Goal: Task Accomplishment & Management: Manage account settings

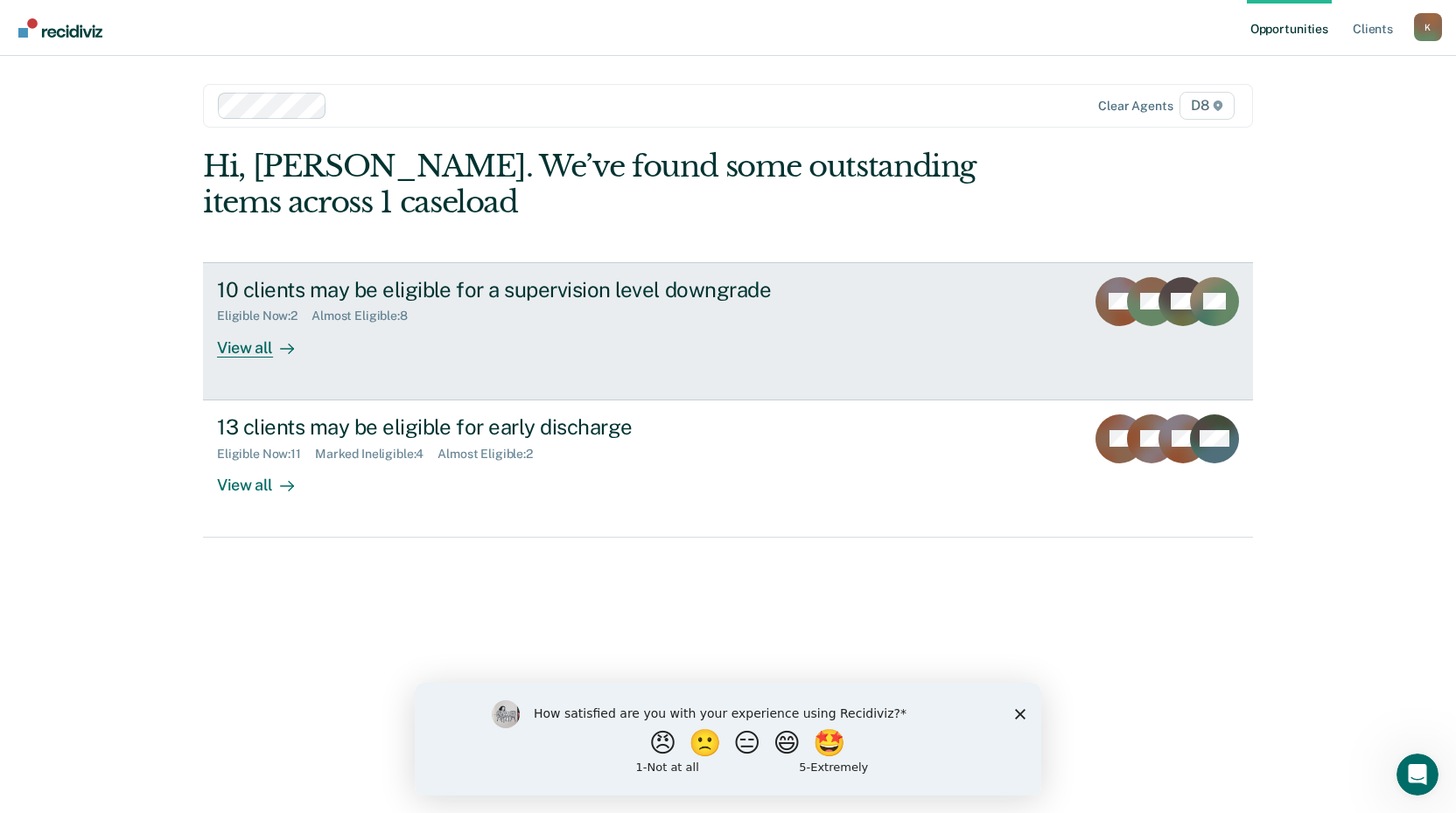
click at [243, 351] on div "View all" at bounding box center [265, 340] width 98 height 34
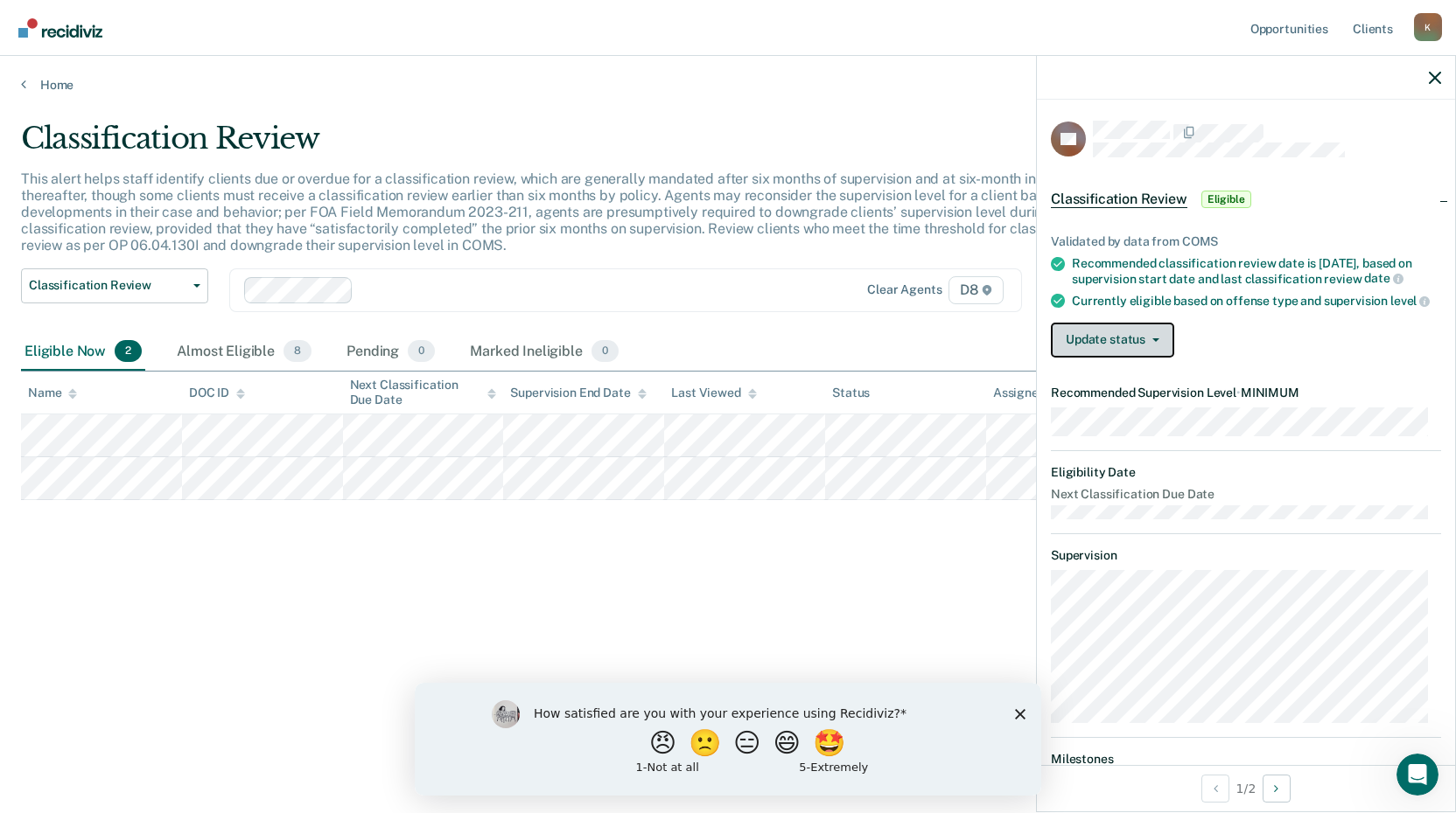
click at [1097, 358] on button "Update status" at bounding box center [1111, 340] width 123 height 35
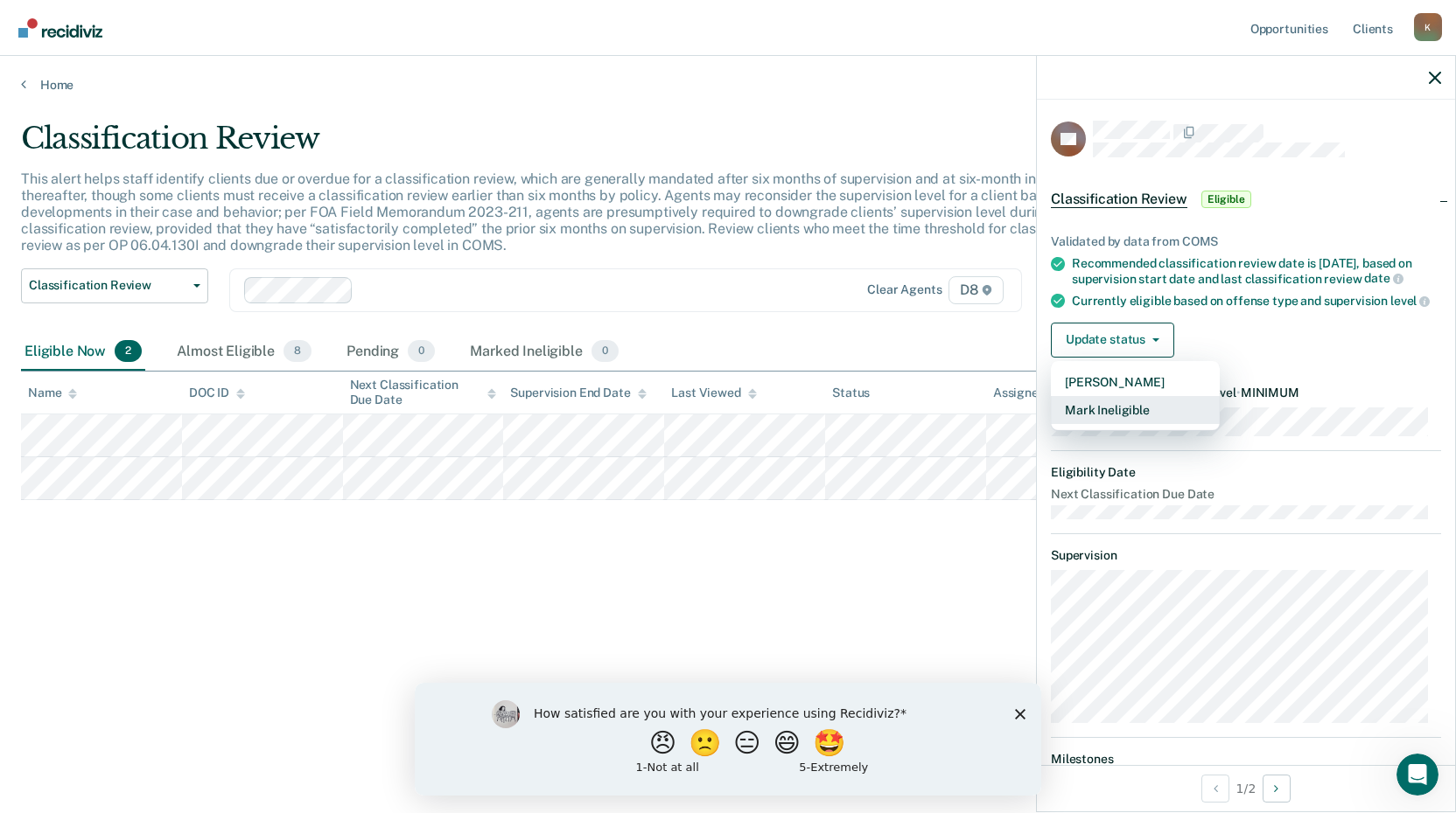
click at [1100, 417] on button "Mark Ineligible" at bounding box center [1135, 409] width 168 height 28
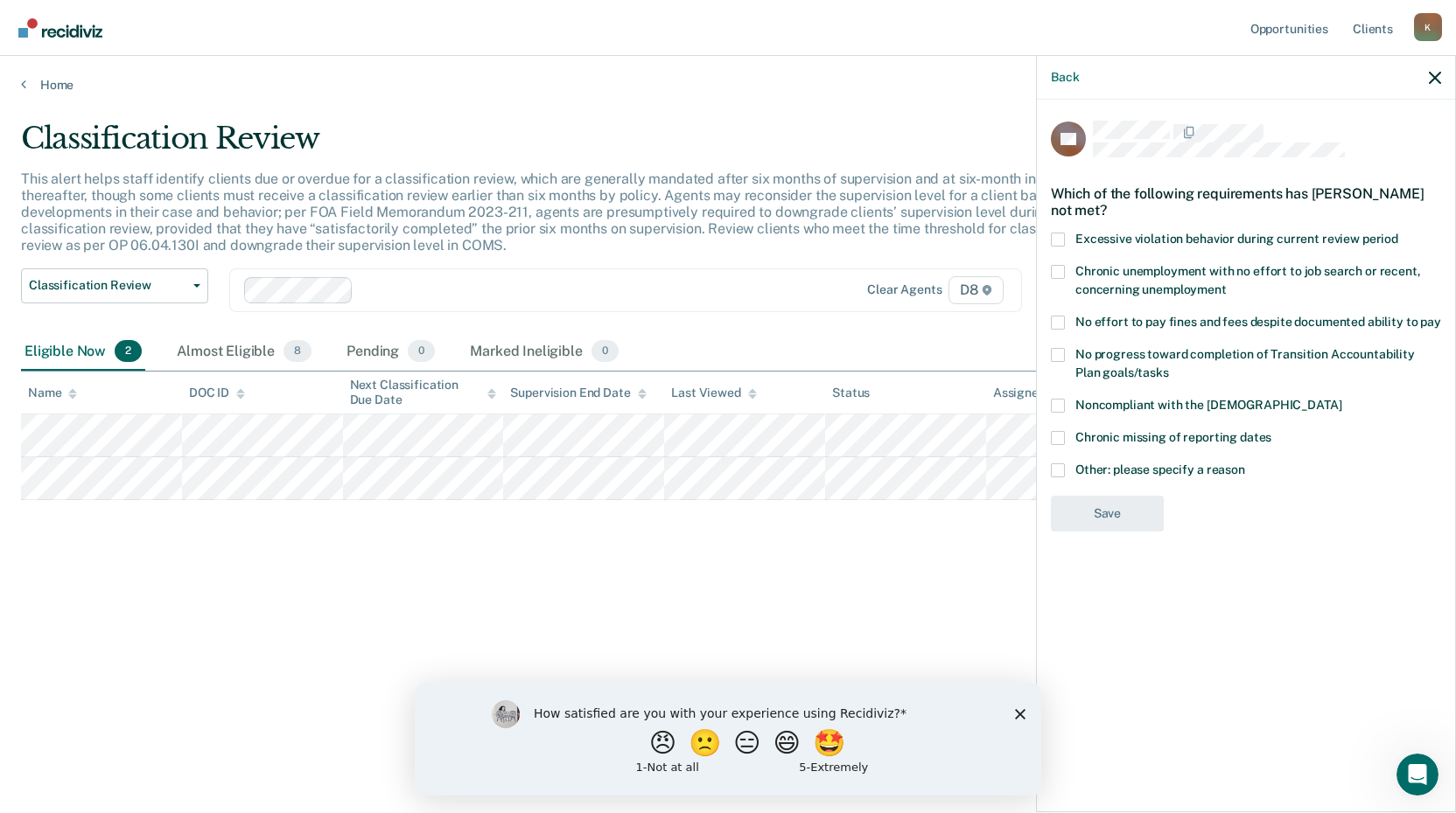
click at [1057, 467] on span at bounding box center [1057, 470] width 14 height 14
click at [1245, 464] on input "Other: please specify a reason" at bounding box center [1245, 464] width 0 height 0
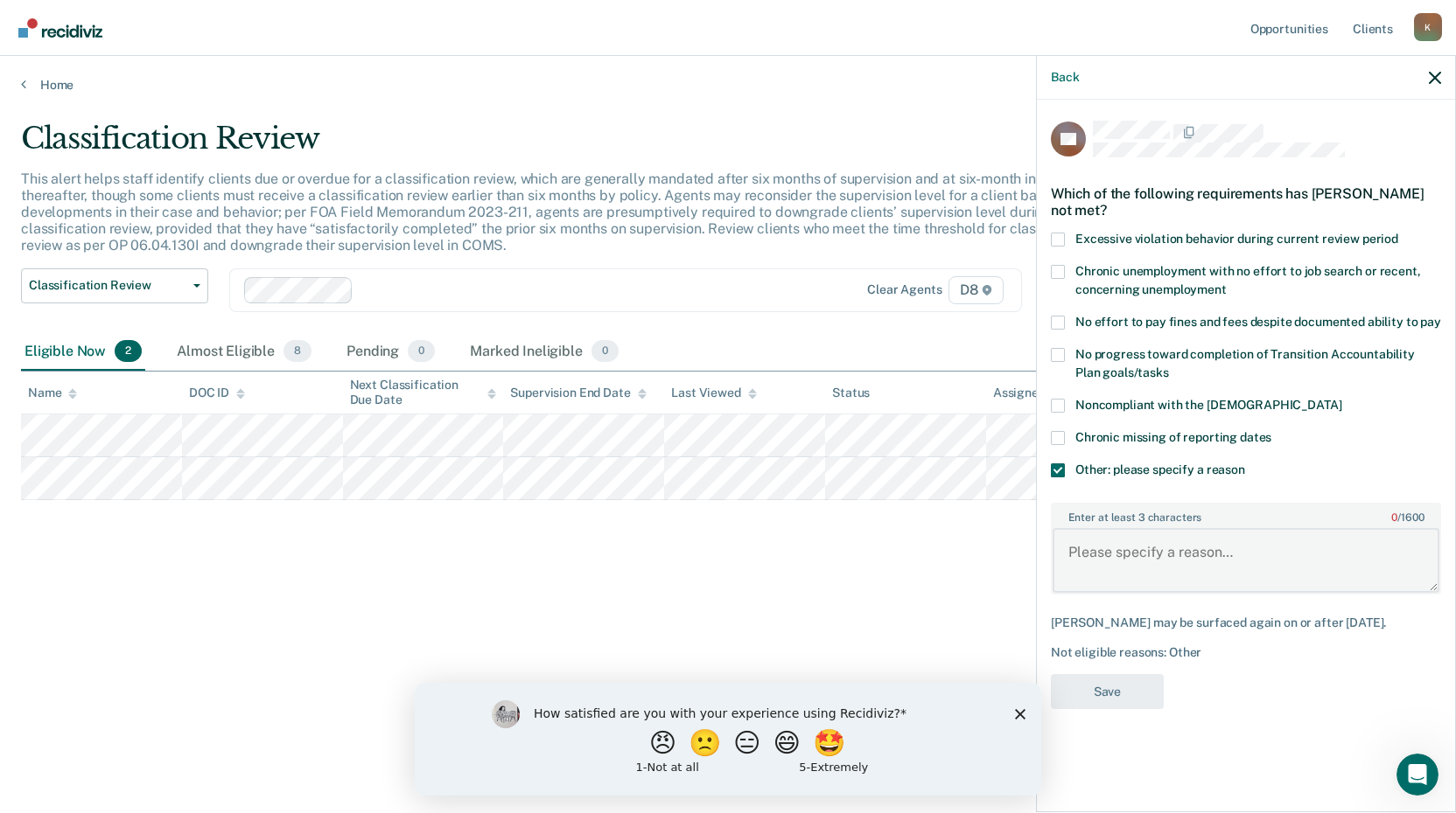
click at [1101, 547] on textarea "Enter at least 3 characters 0 / 1600" at bounding box center [1245, 560] width 386 height 65
drag, startPoint x: 1281, startPoint y: 551, endPoint x: 1060, endPoint y: 556, distance: 221.1
click at [1060, 556] on textarea "Court ordered supervision level" at bounding box center [1245, 560] width 386 height 65
type textarea "Court ordered supervision level"
click at [1112, 685] on button "Save" at bounding box center [1107, 692] width 113 height 36
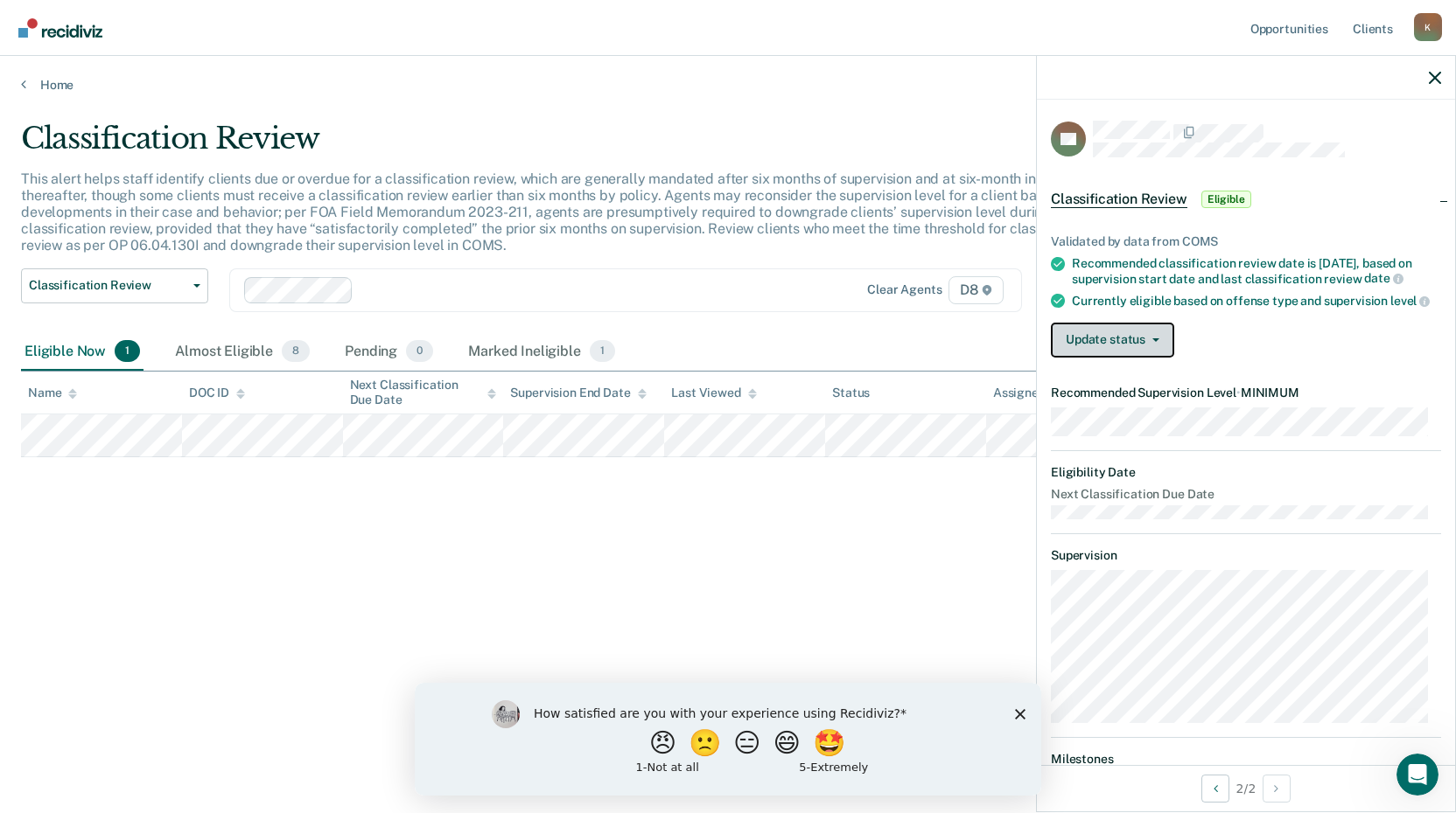
click at [1132, 357] on button "Update status" at bounding box center [1111, 340] width 123 height 35
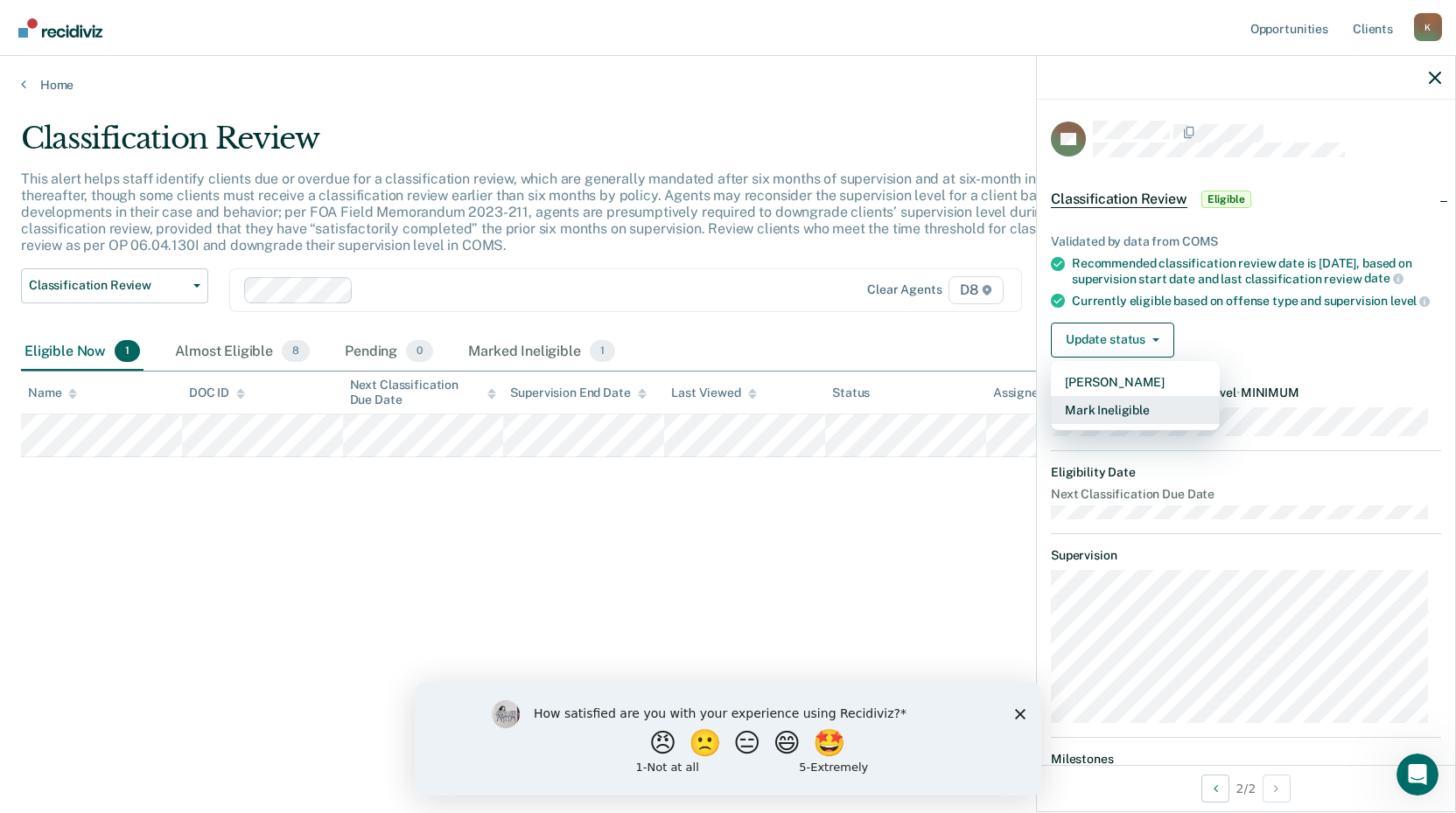
click at [1121, 417] on button "Mark Ineligible" at bounding box center [1135, 409] width 168 height 28
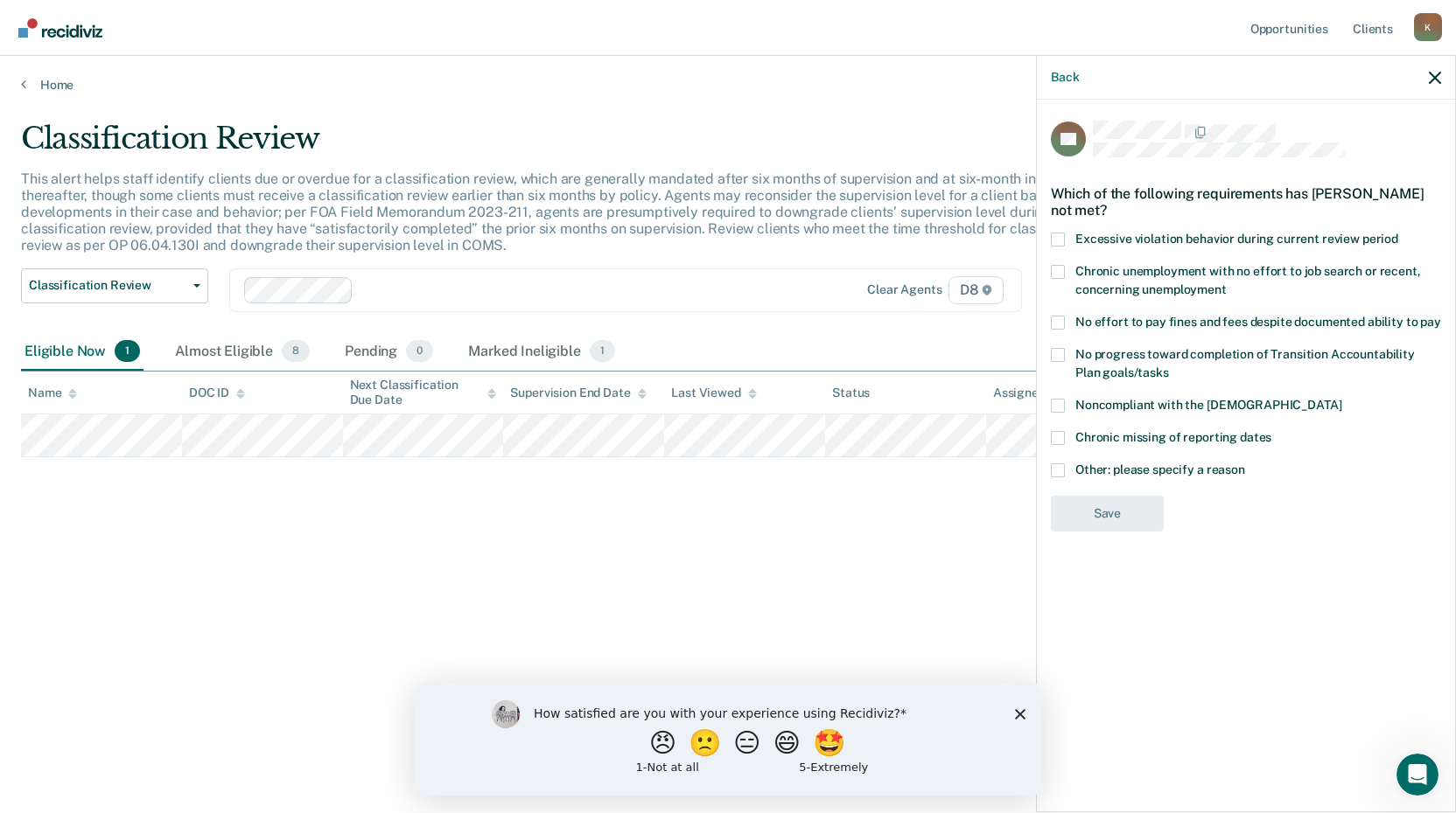
click at [1060, 467] on span at bounding box center [1057, 470] width 14 height 14
click at [1245, 464] on input "Other: please specify a reason" at bounding box center [1245, 464] width 0 height 0
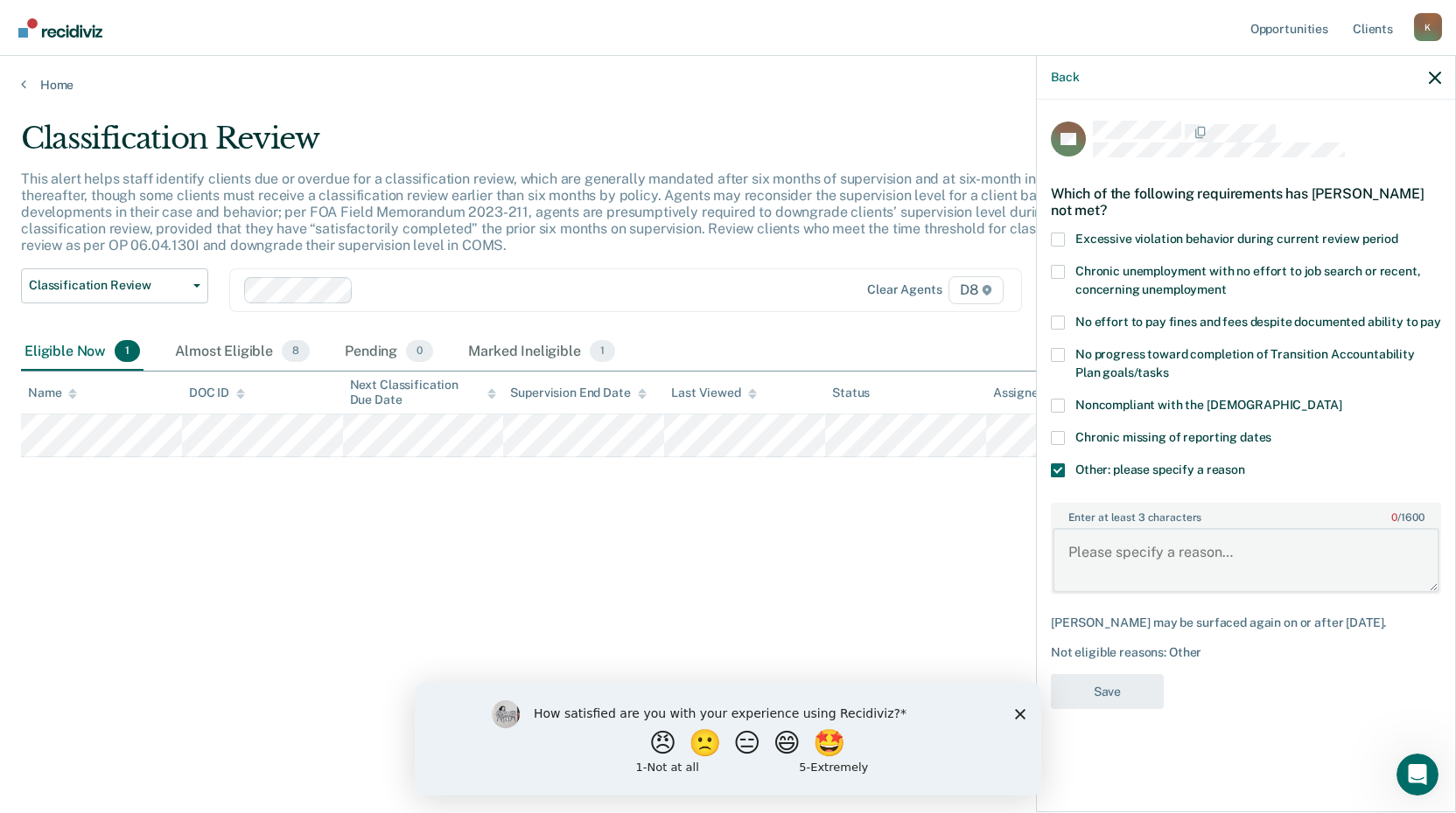
click at [1085, 550] on textarea "Enter at least 3 characters 0 / 1600" at bounding box center [1245, 560] width 386 height 65
paste textarea "Court ordered supervision level"
type textarea "Court ordered supervision level"
click at [1094, 689] on button "Save" at bounding box center [1107, 692] width 113 height 36
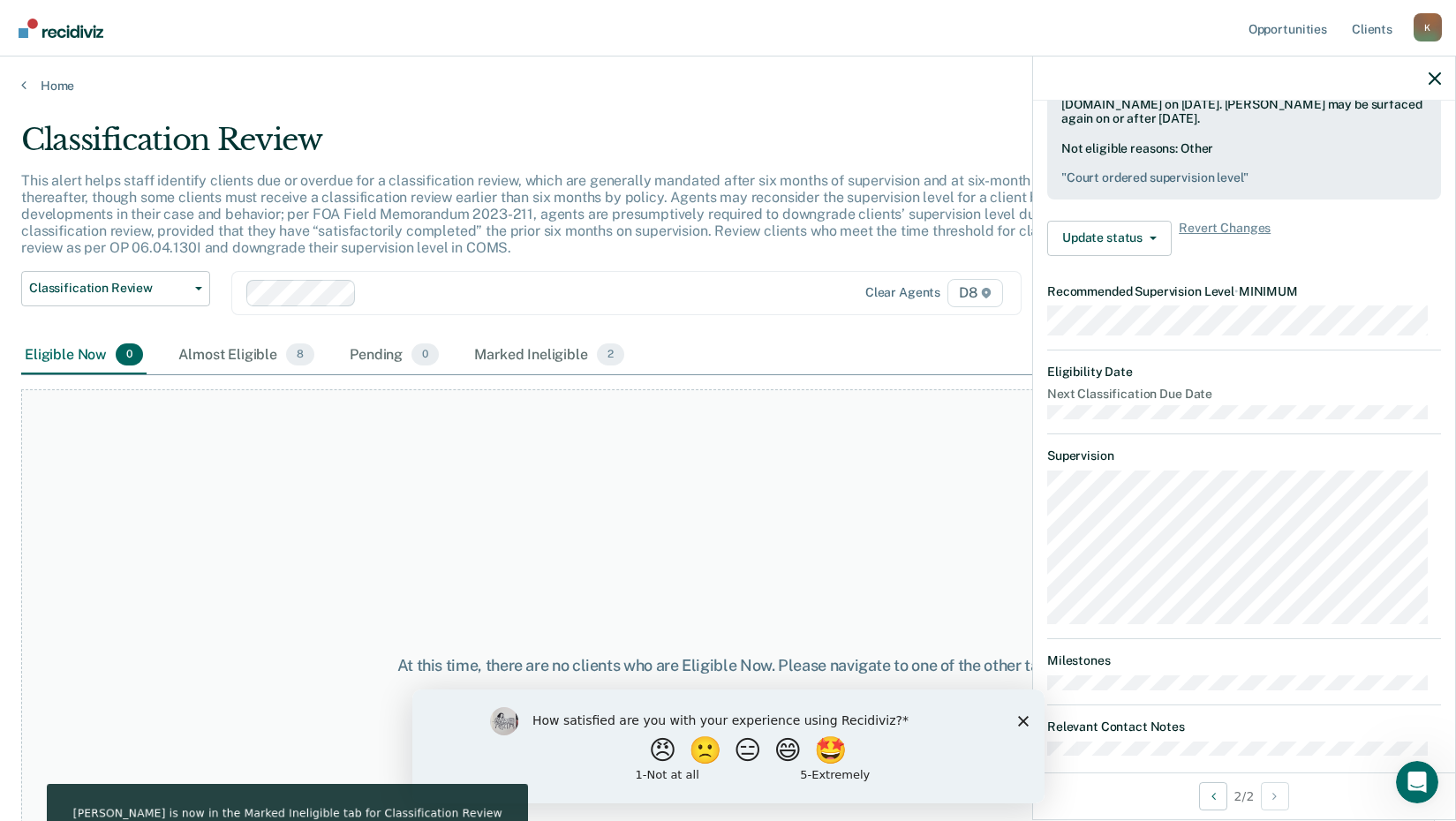
scroll to position [297, 0]
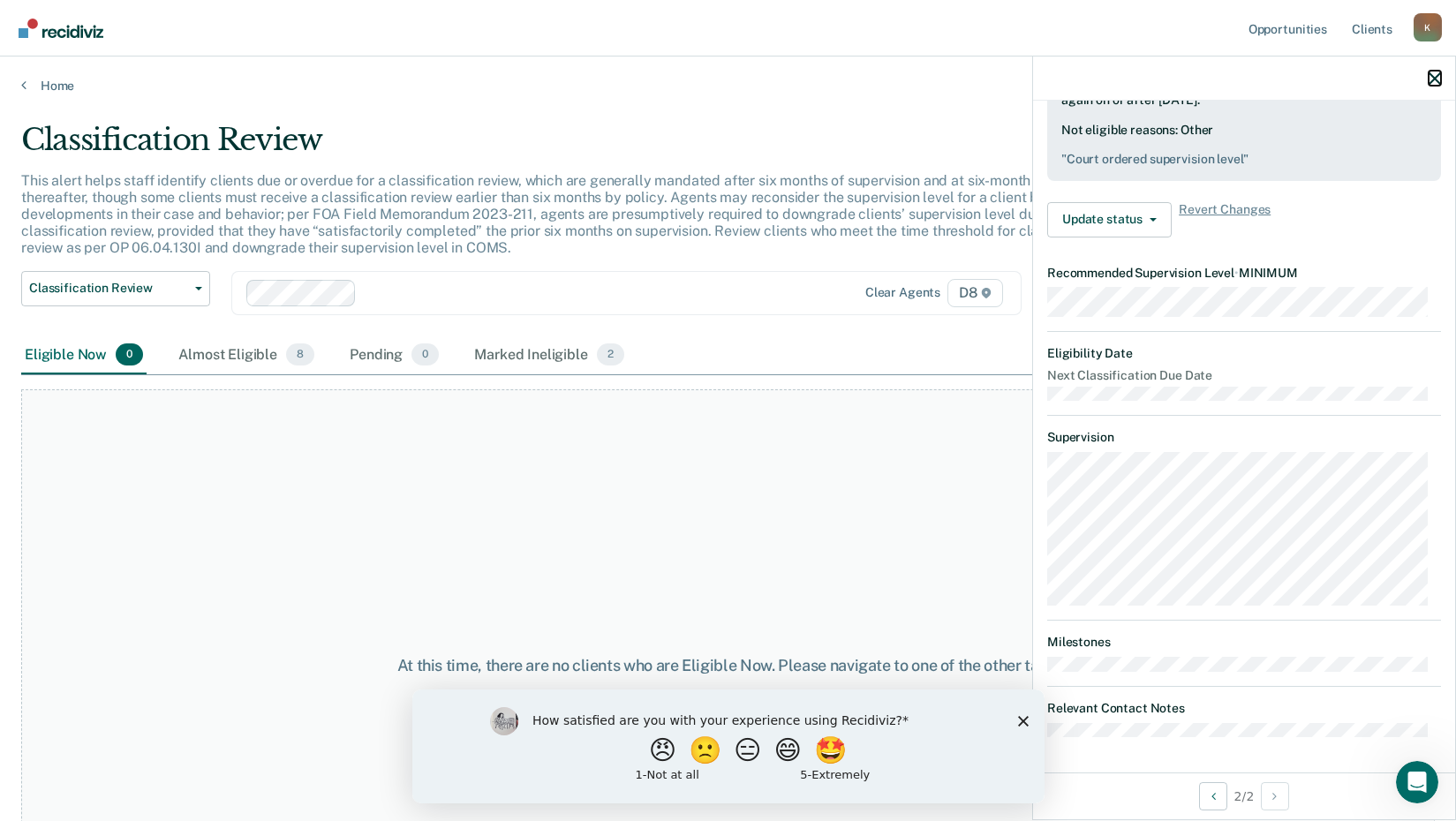
click at [1429, 80] on icon "button" at bounding box center [1435, 78] width 13 height 13
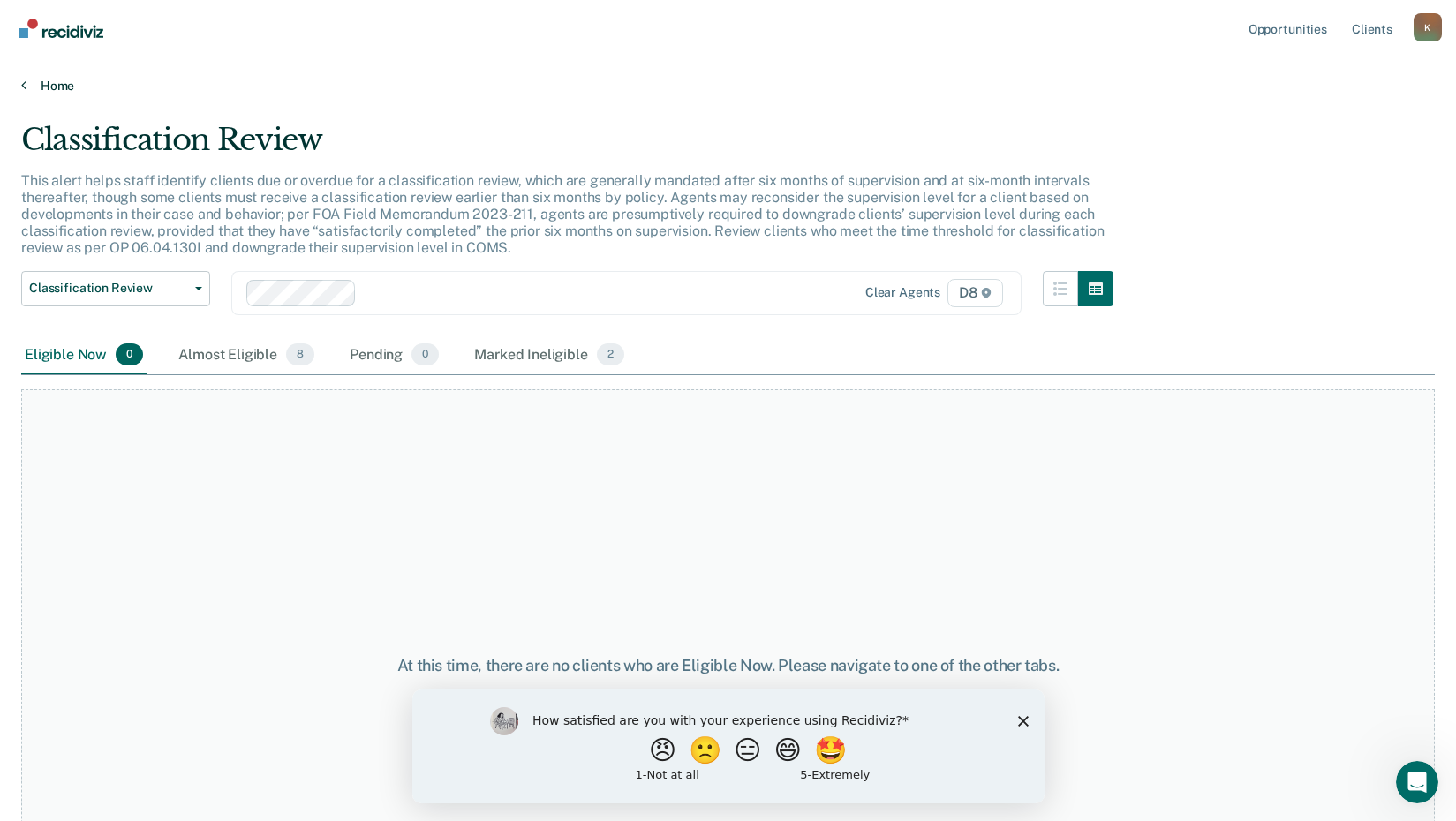
click at [21, 83] on icon at bounding box center [23, 85] width 5 height 14
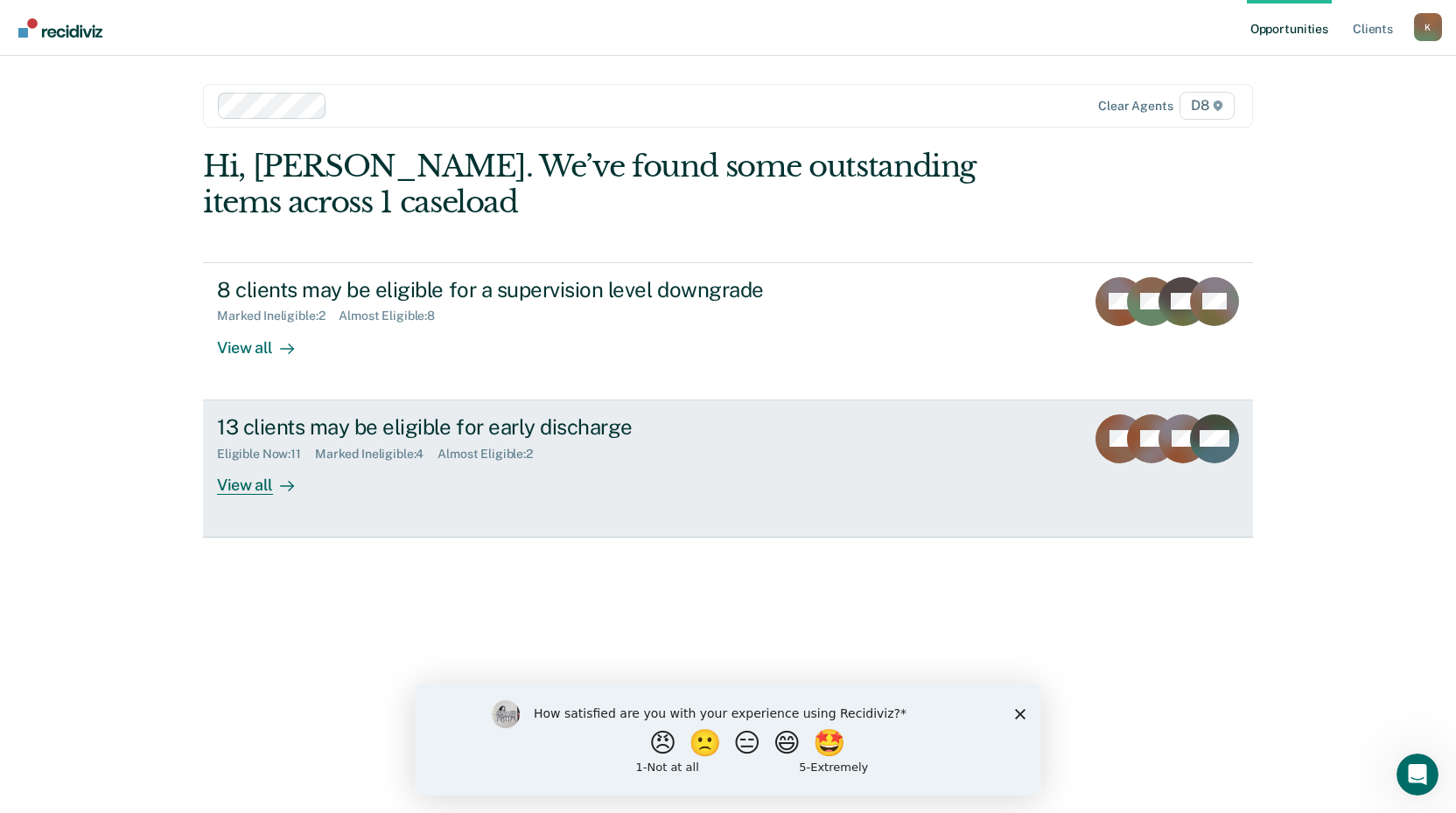
click at [273, 486] on div at bounding box center [284, 485] width 21 height 20
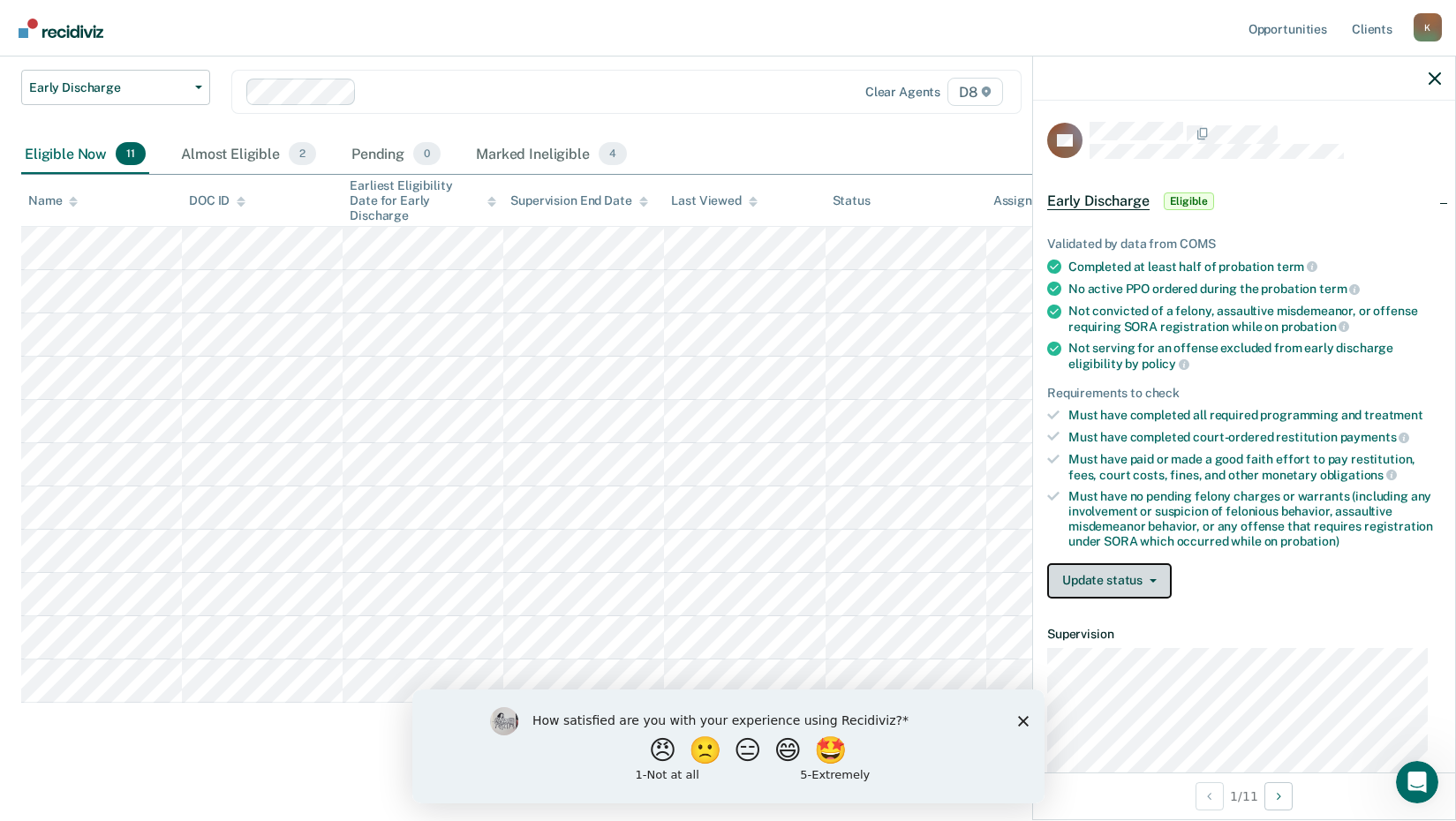
click at [1089, 572] on button "Update status" at bounding box center [1109, 582] width 124 height 35
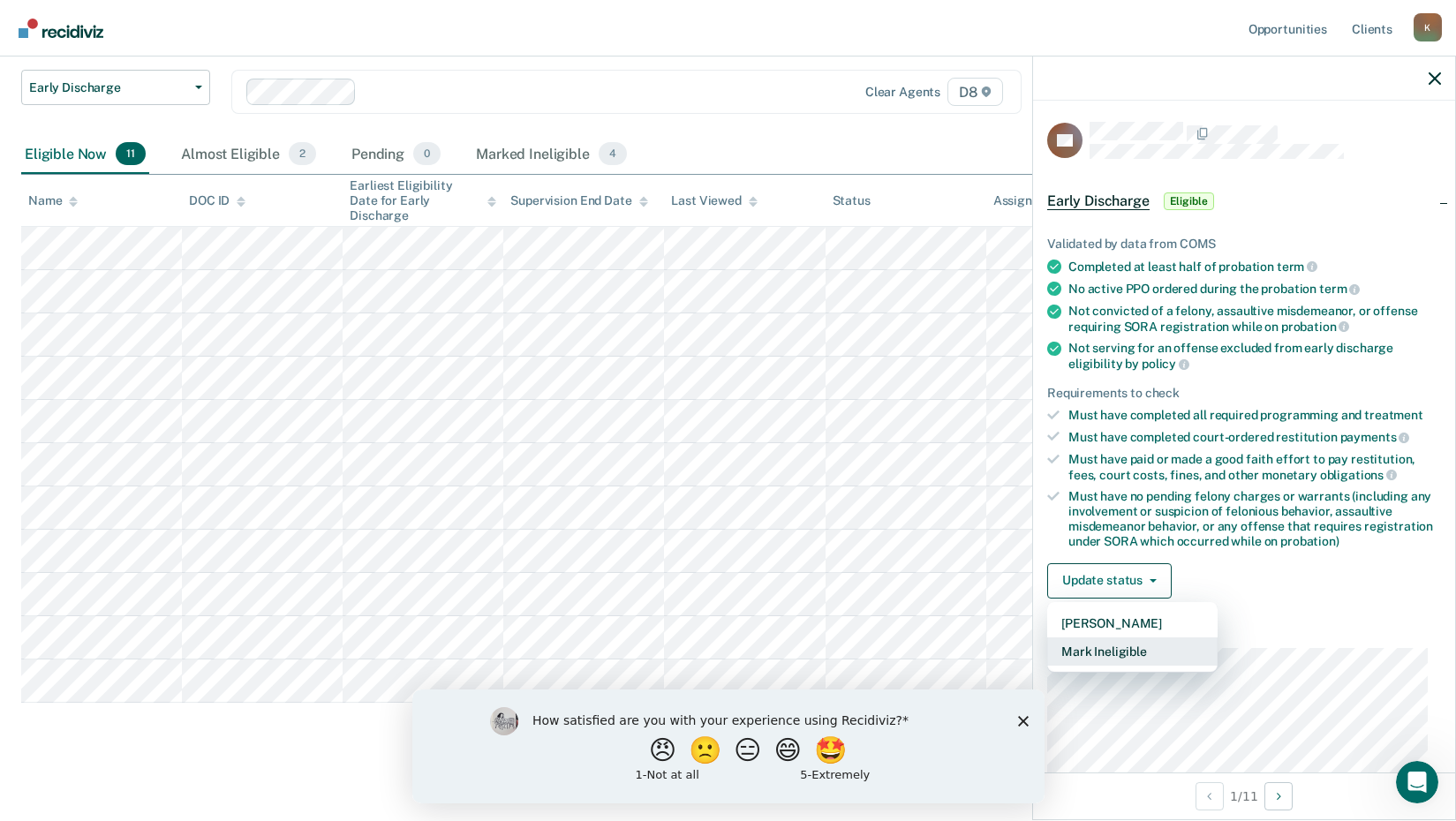
click at [1095, 645] on button "Mark Ineligible" at bounding box center [1133, 651] width 170 height 28
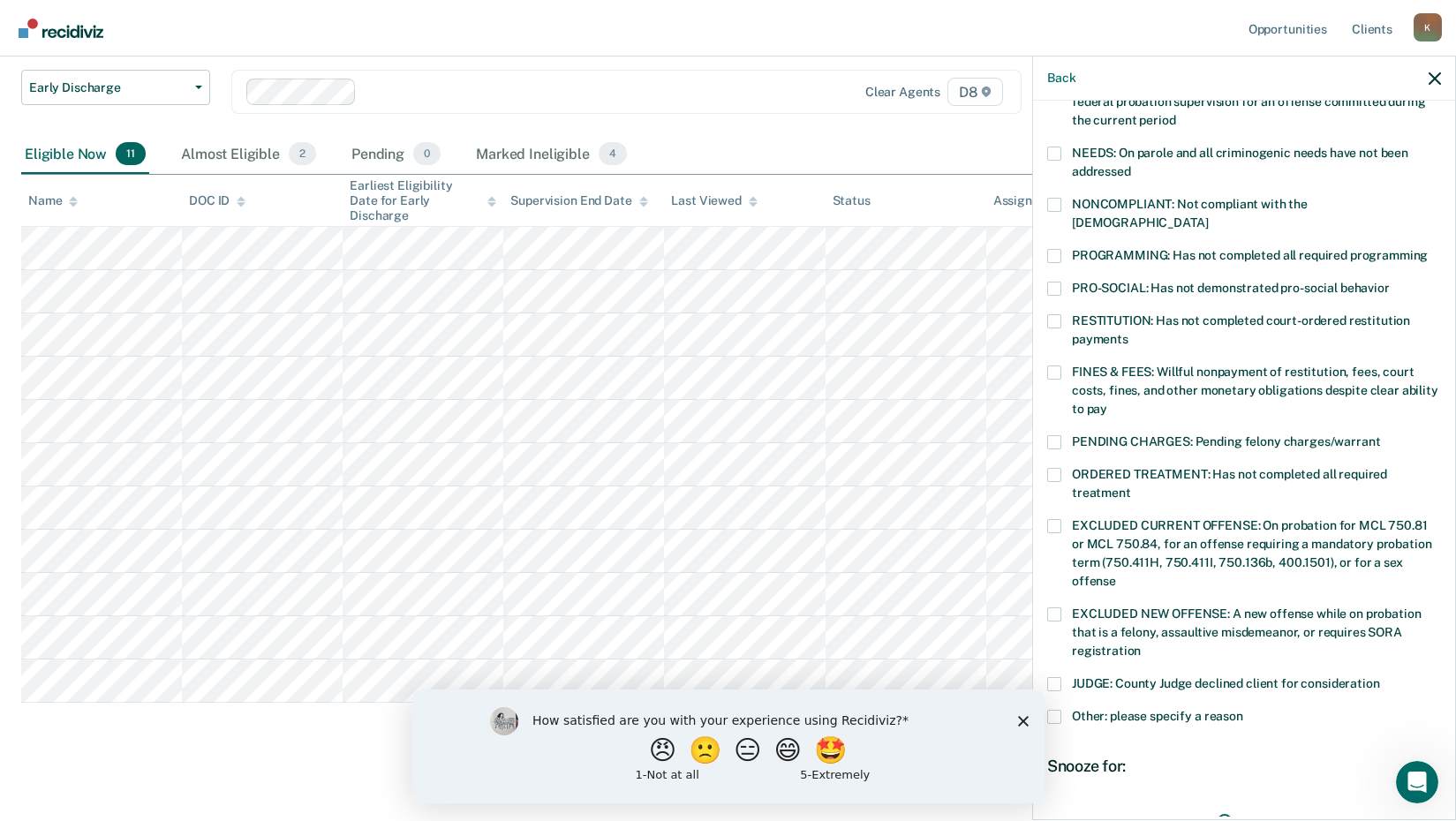
scroll to position [265, 0]
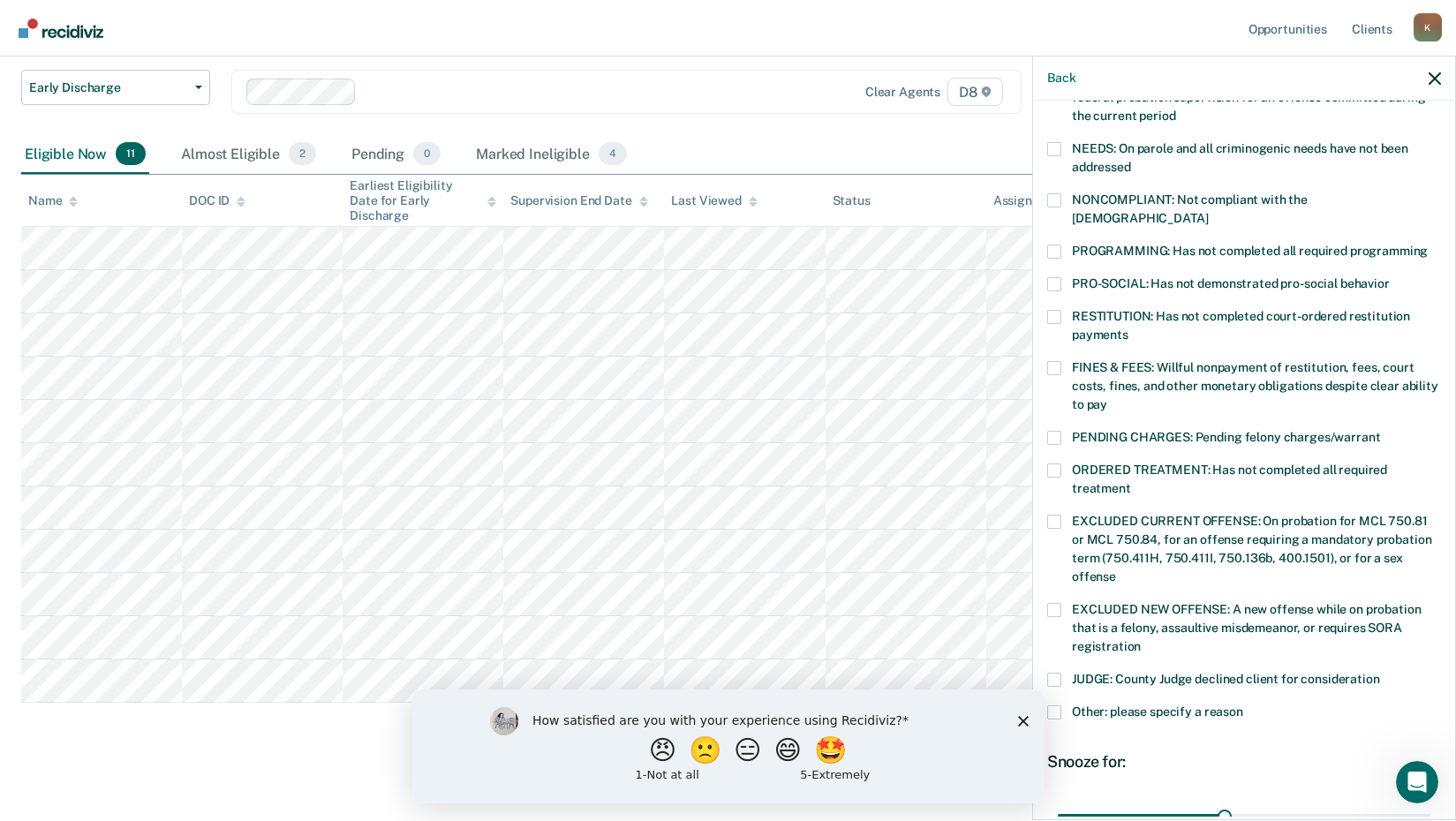
click at [1057, 244] on label "PROGRAMMING: Has not completed all required programming" at bounding box center [1244, 253] width 394 height 19
click at [1428, 244] on input "PROGRAMMING: Has not completed all required programming" at bounding box center [1428, 244] width 0 height 0
drag, startPoint x: 1218, startPoint y: 791, endPoint x: 1421, endPoint y: 773, distance: 203.8
type input "66"
click at [1421, 800] on input "range" at bounding box center [1244, 816] width 372 height 31
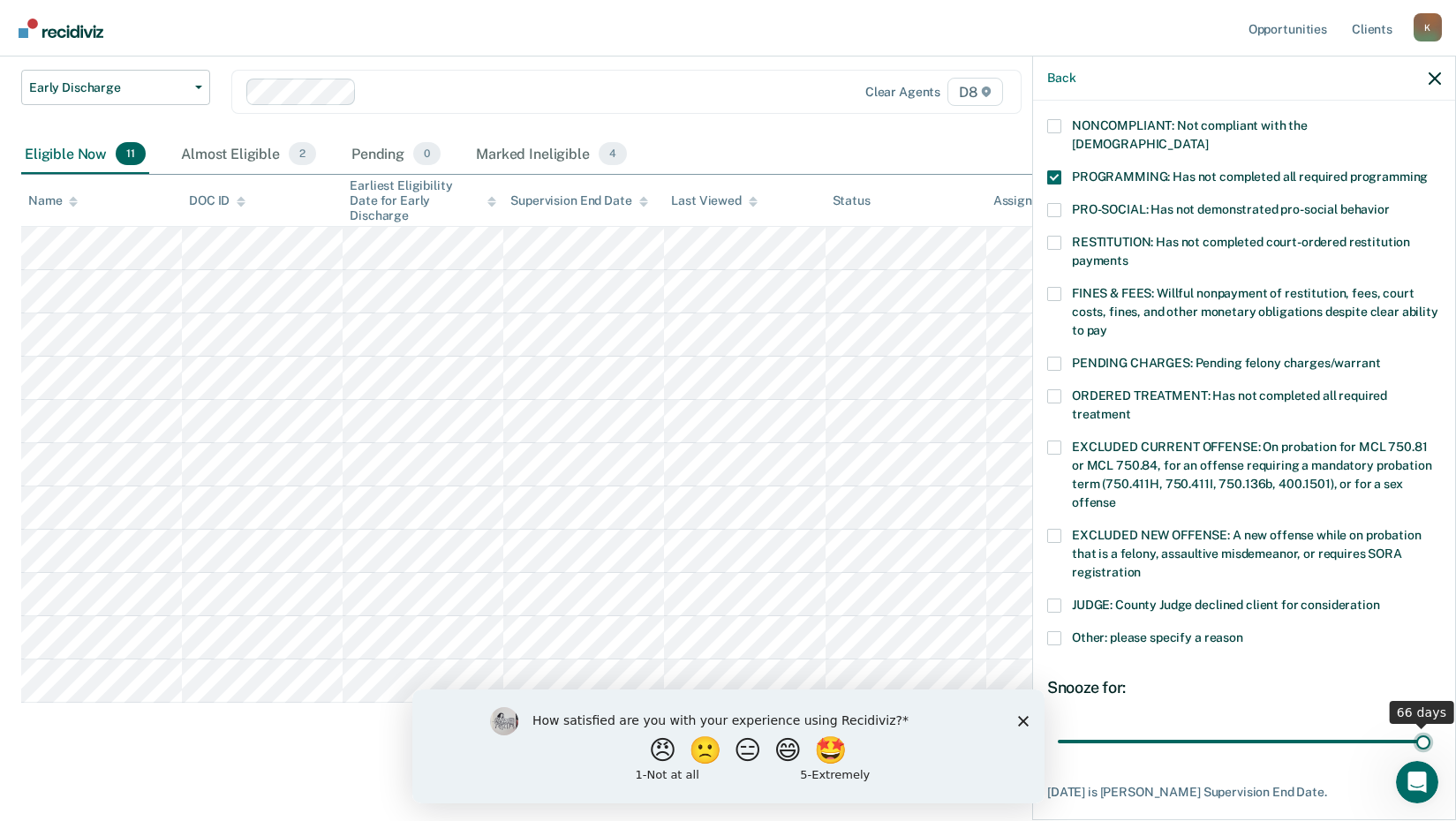
scroll to position [413, 0]
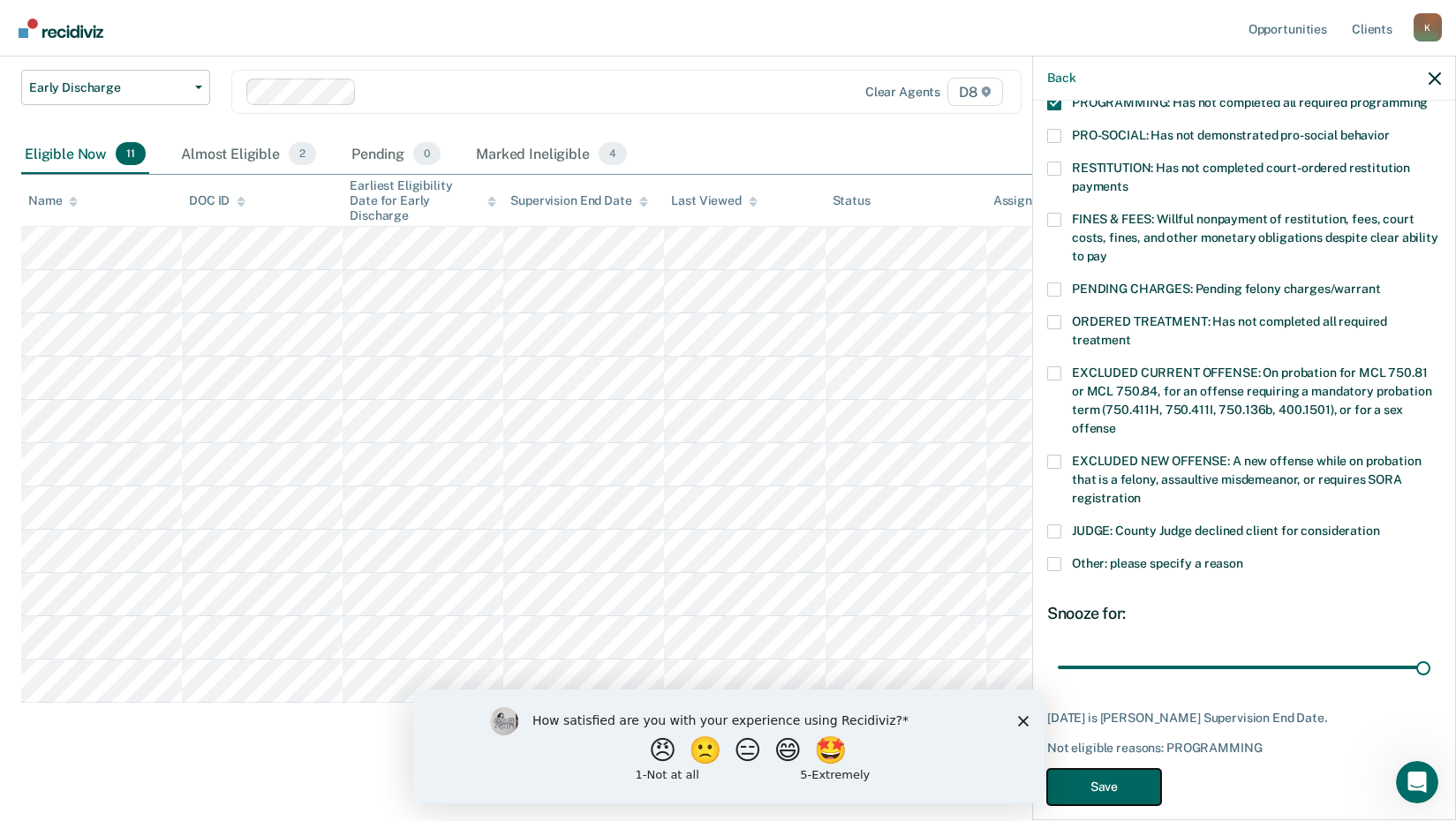
click at [1091, 769] on button "Save" at bounding box center [1104, 787] width 114 height 36
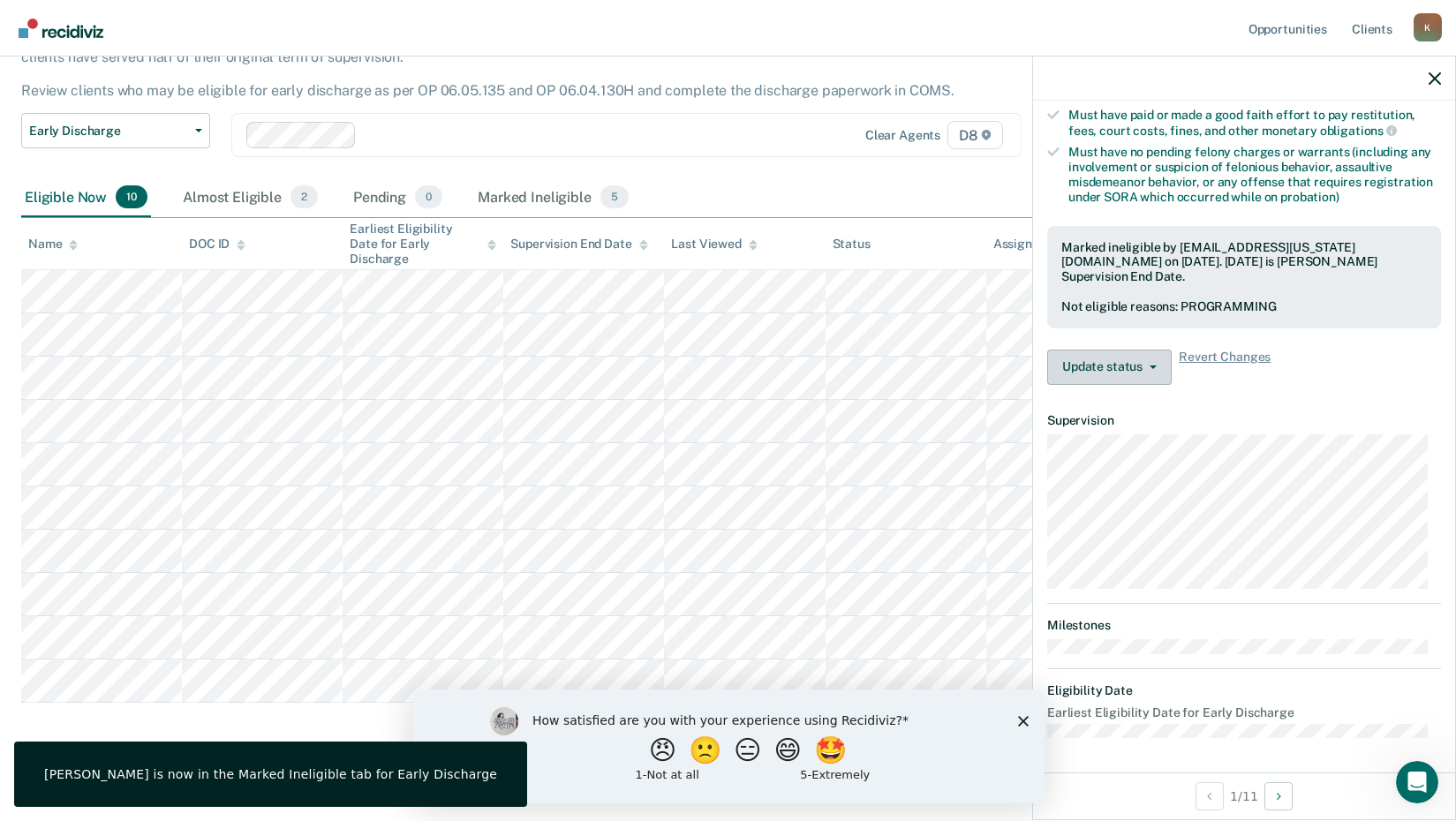
scroll to position [214, 0]
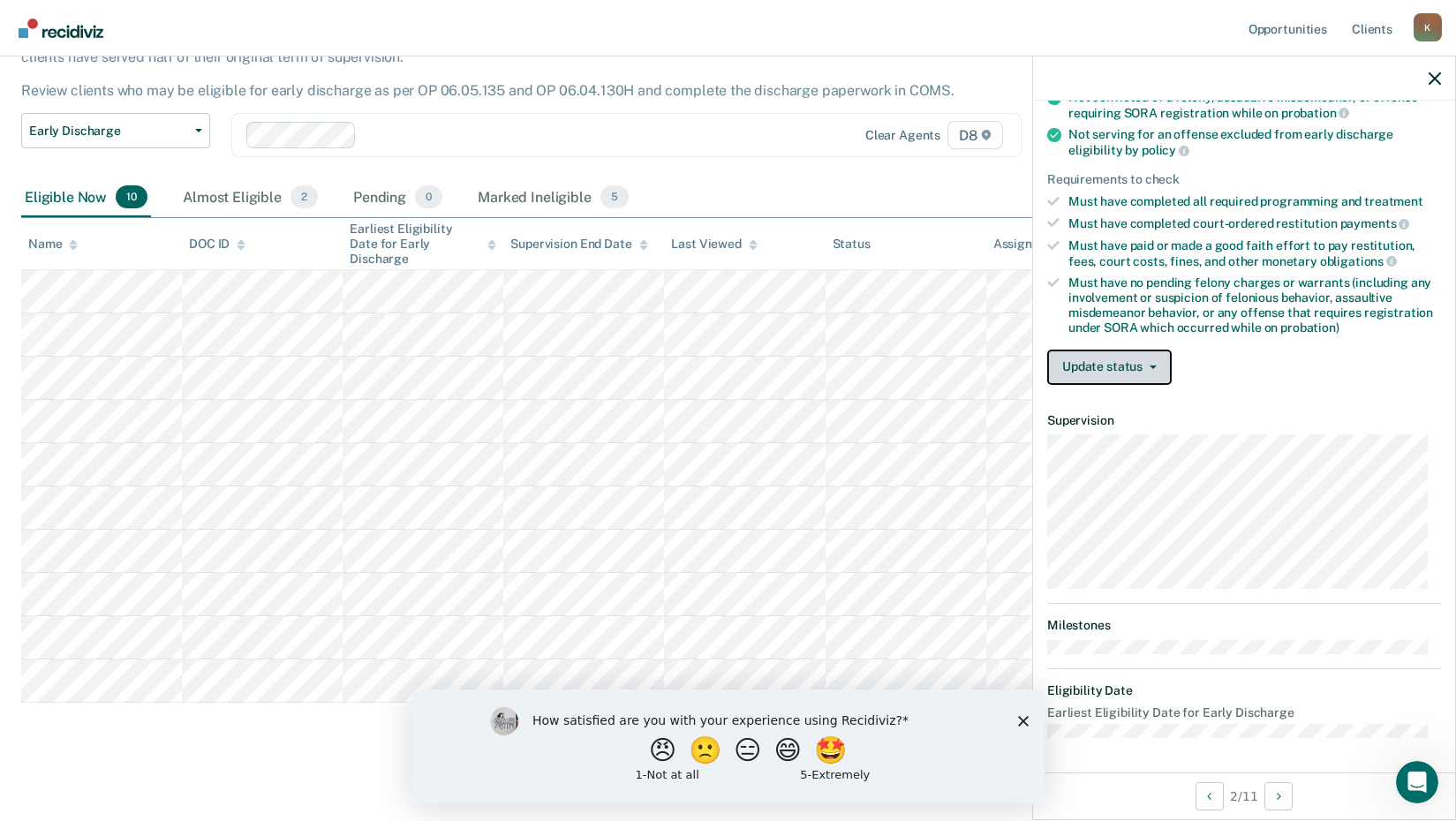
click at [1119, 364] on button "Update status" at bounding box center [1109, 367] width 124 height 35
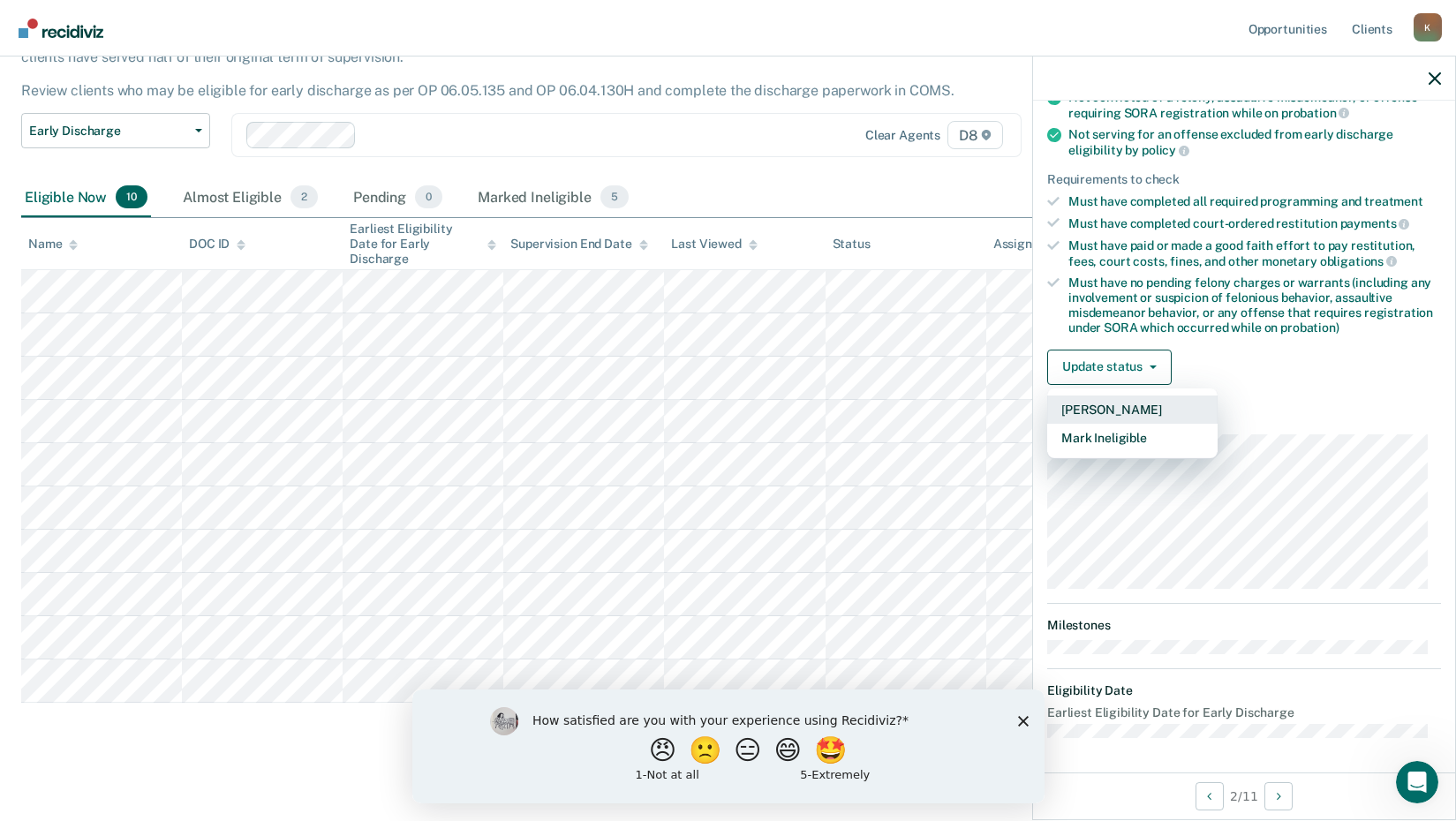
click at [1111, 405] on button "[PERSON_NAME]" at bounding box center [1133, 410] width 170 height 28
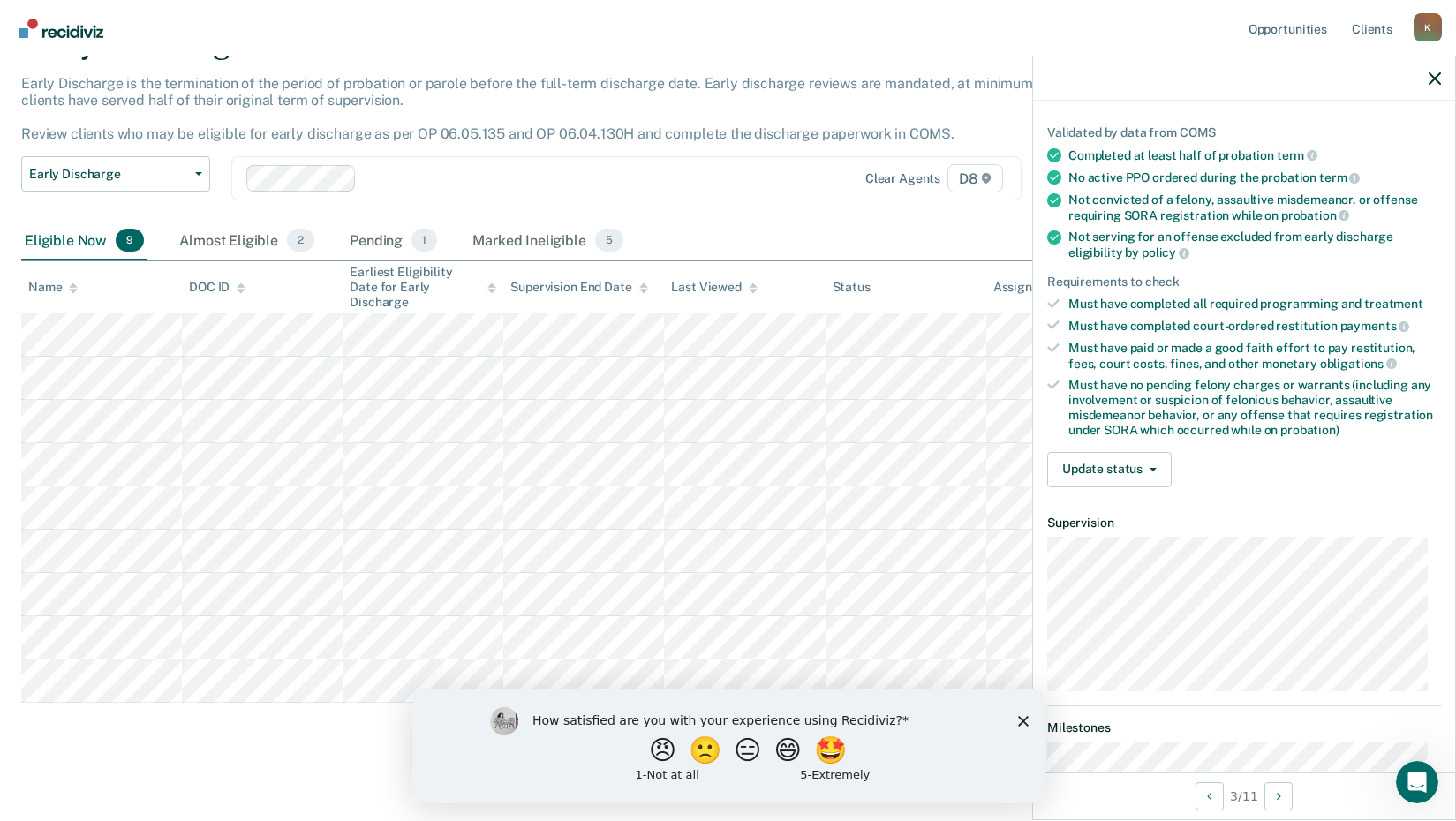
scroll to position [232, 0]
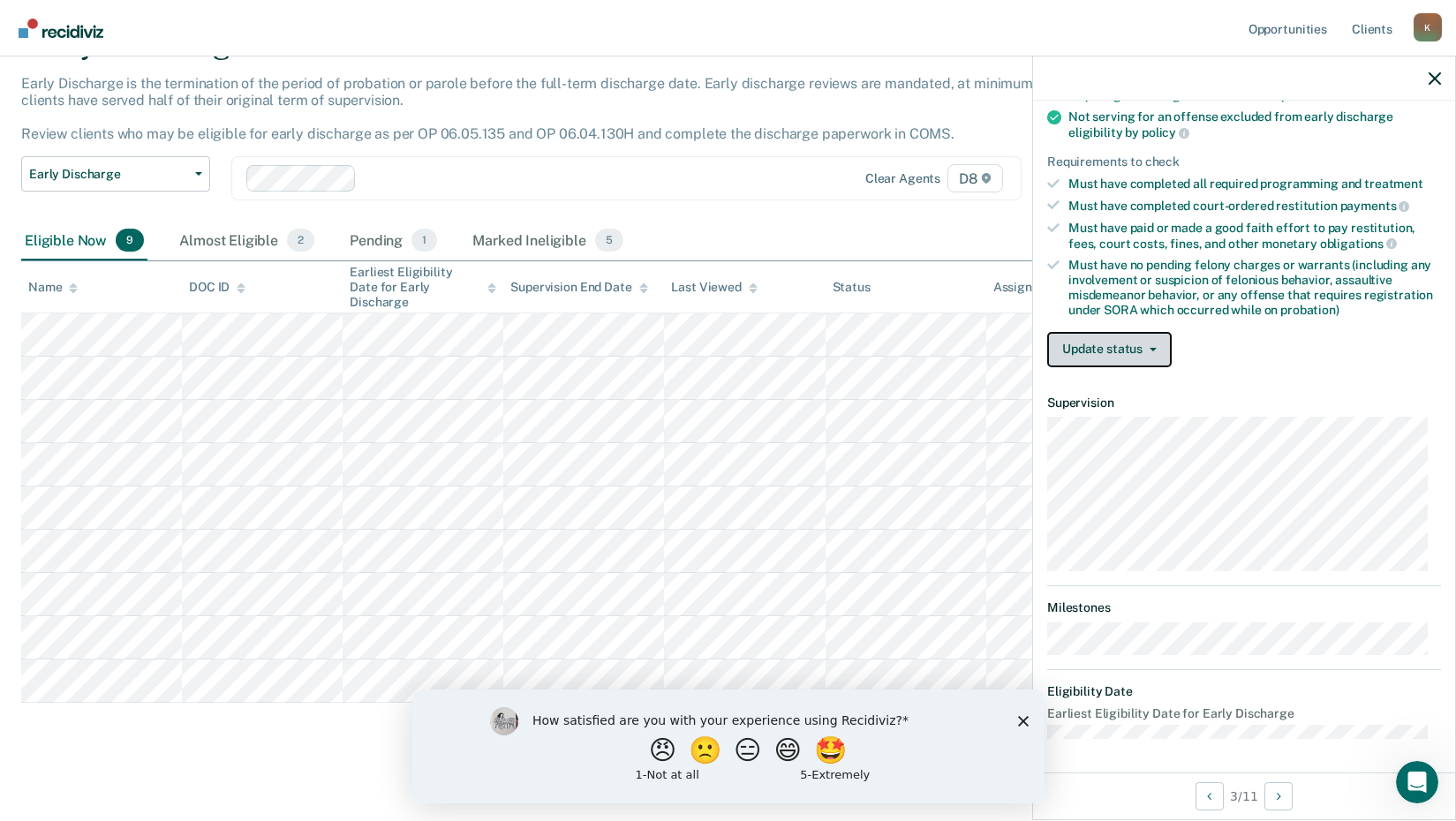
click at [1086, 344] on button "Update status" at bounding box center [1109, 350] width 124 height 35
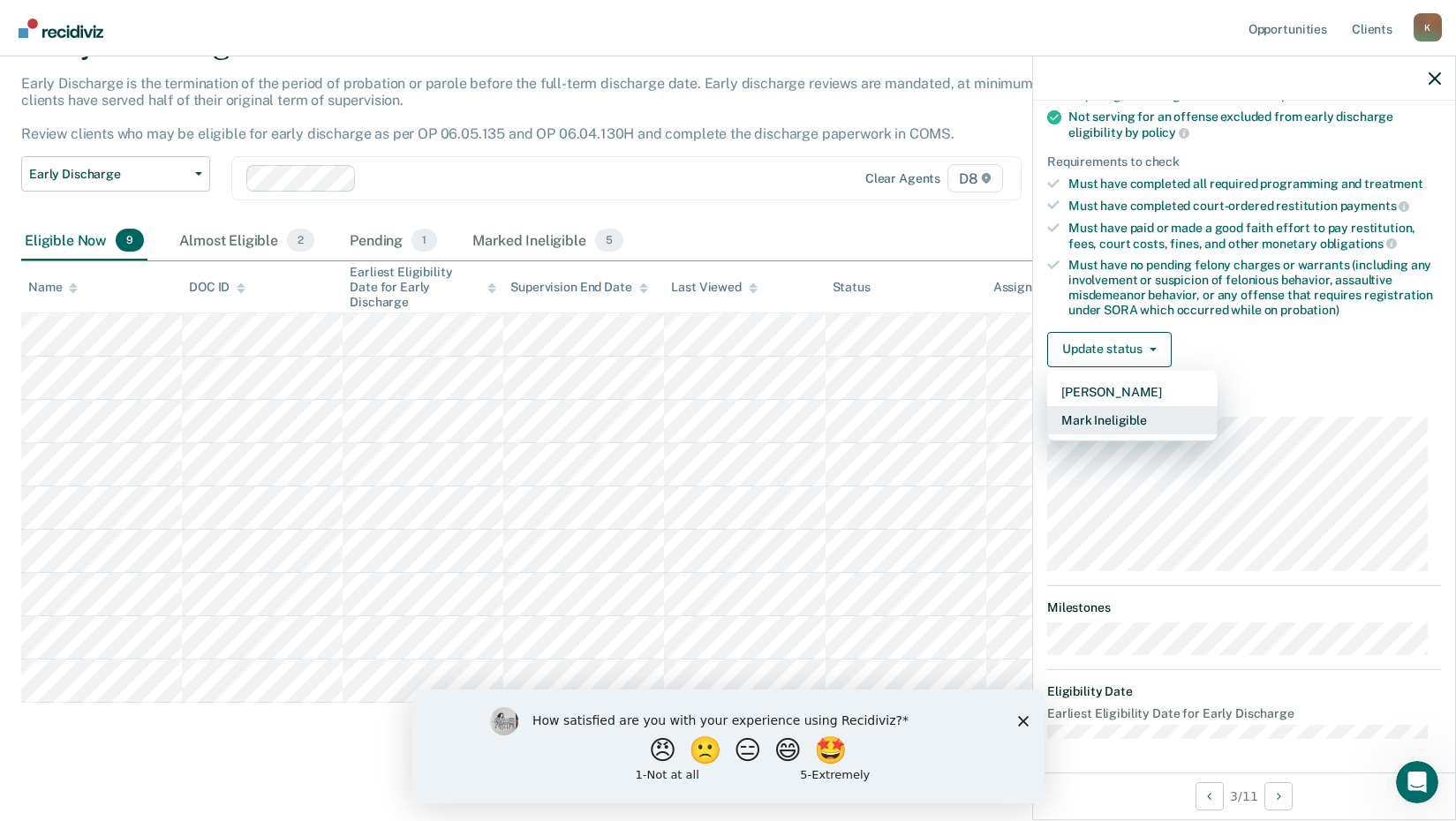
click at [1098, 413] on button "Mark Ineligible" at bounding box center [1133, 420] width 170 height 28
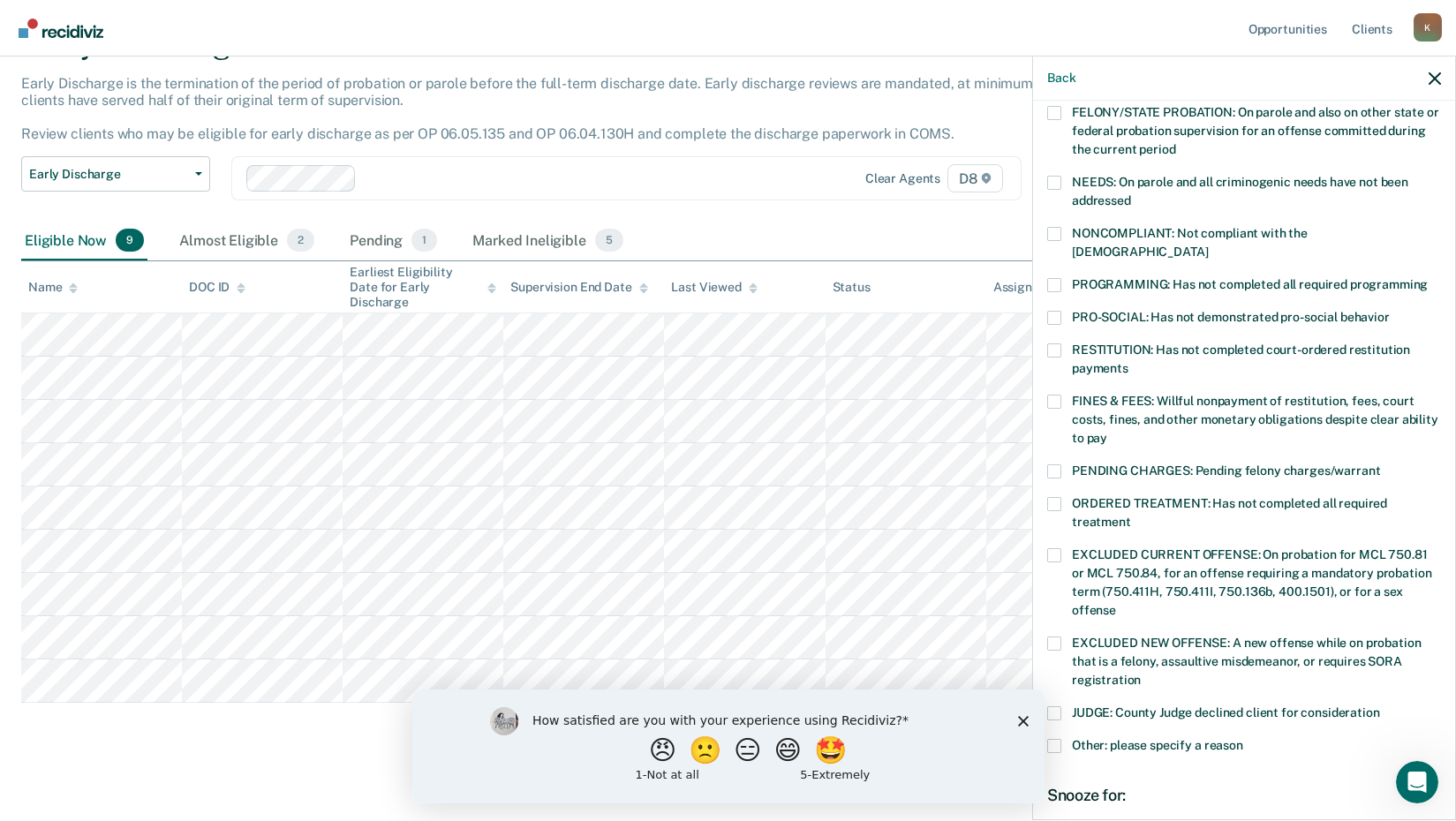
click at [1052, 279] on span at bounding box center [1054, 285] width 14 height 14
click at [1428, 279] on input "PROGRAMMING: Has not completed all required programming" at bounding box center [1428, 279] width 0 height 0
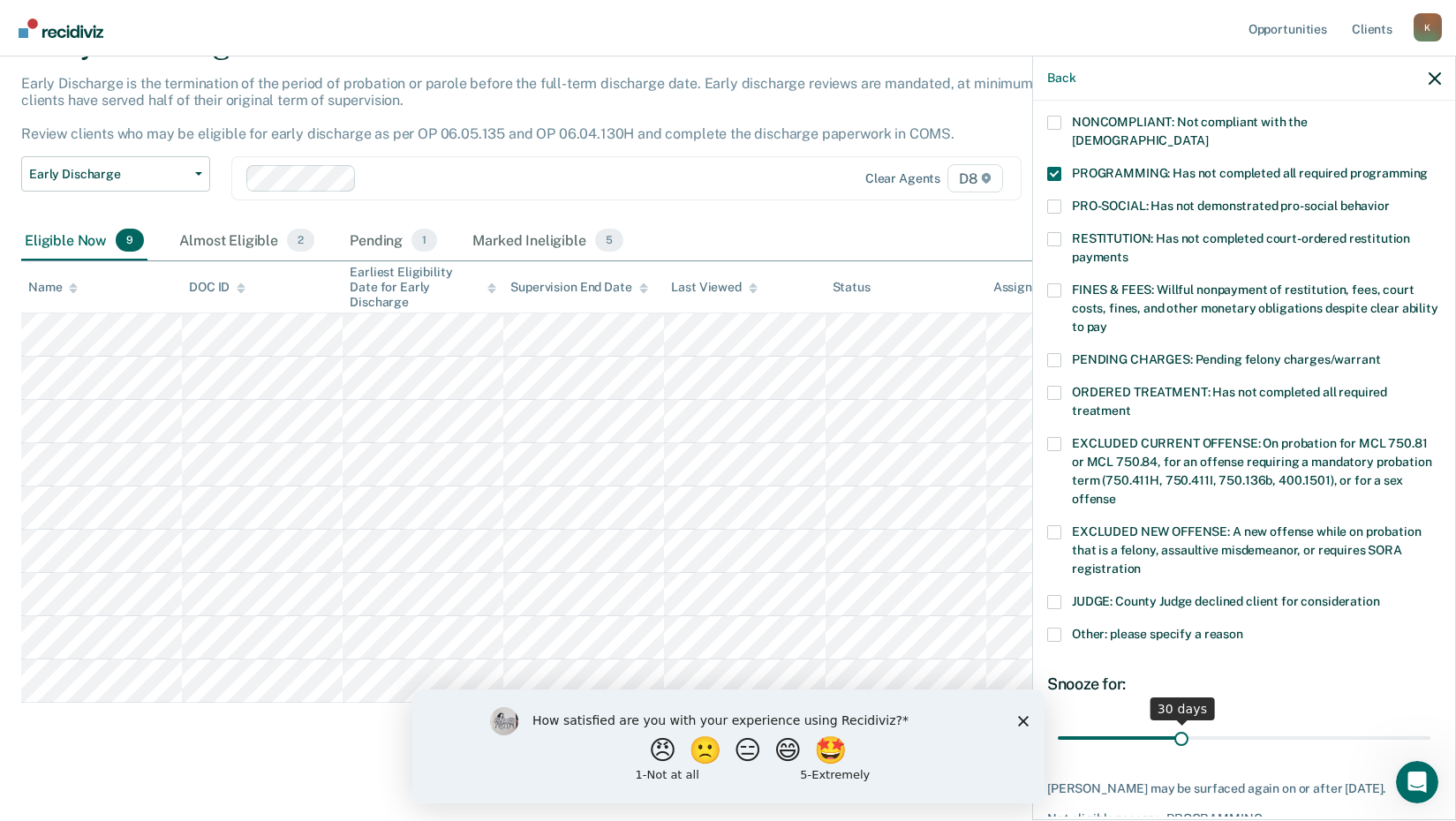
scroll to position [428, 0]
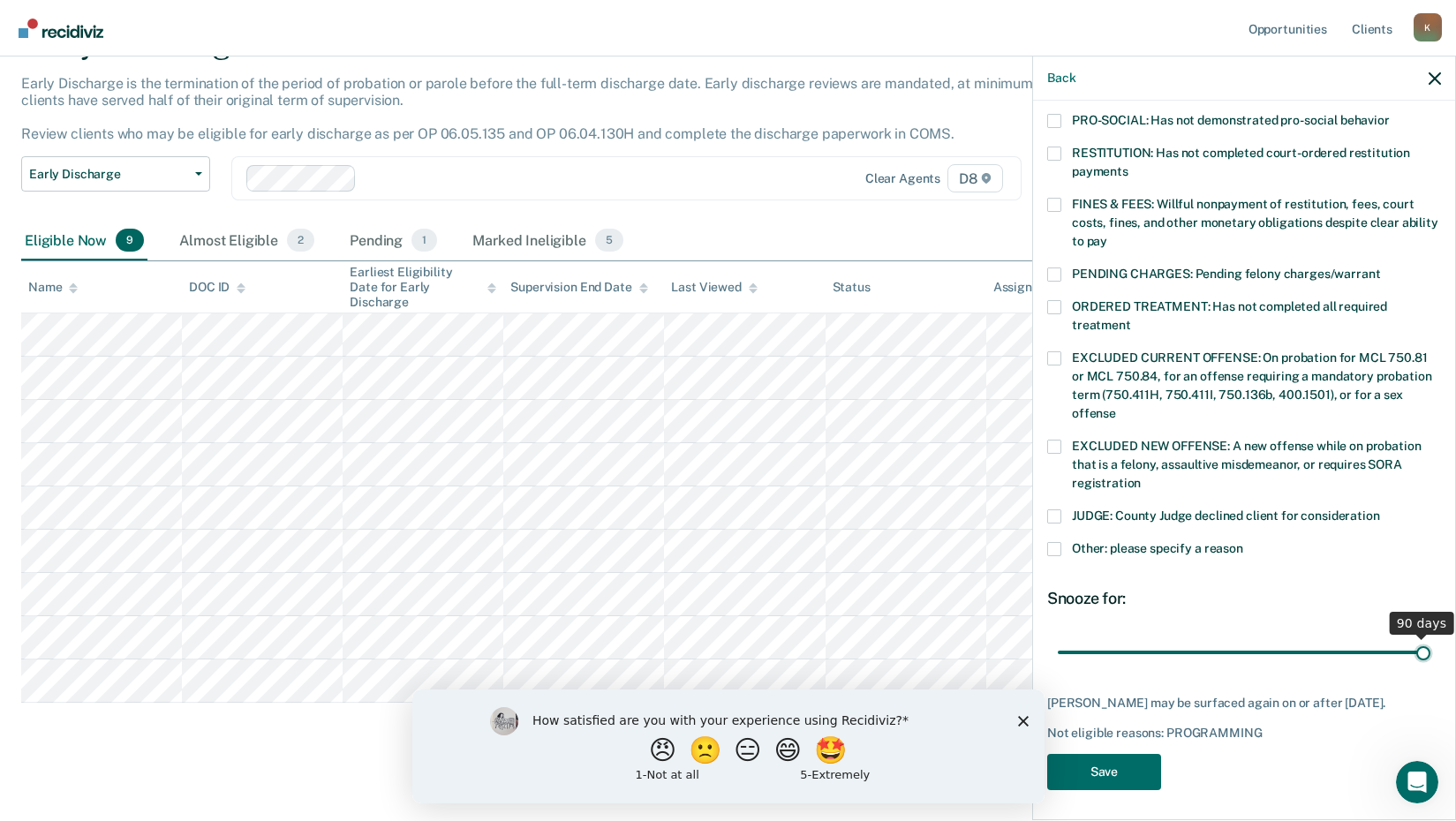
drag, startPoint x: 1175, startPoint y: 629, endPoint x: 1450, endPoint y: 629, distance: 275.0
type input "90"
click at [1431, 637] on input "range" at bounding box center [1244, 653] width 372 height 31
click at [1116, 765] on button "Save" at bounding box center [1104, 772] width 114 height 36
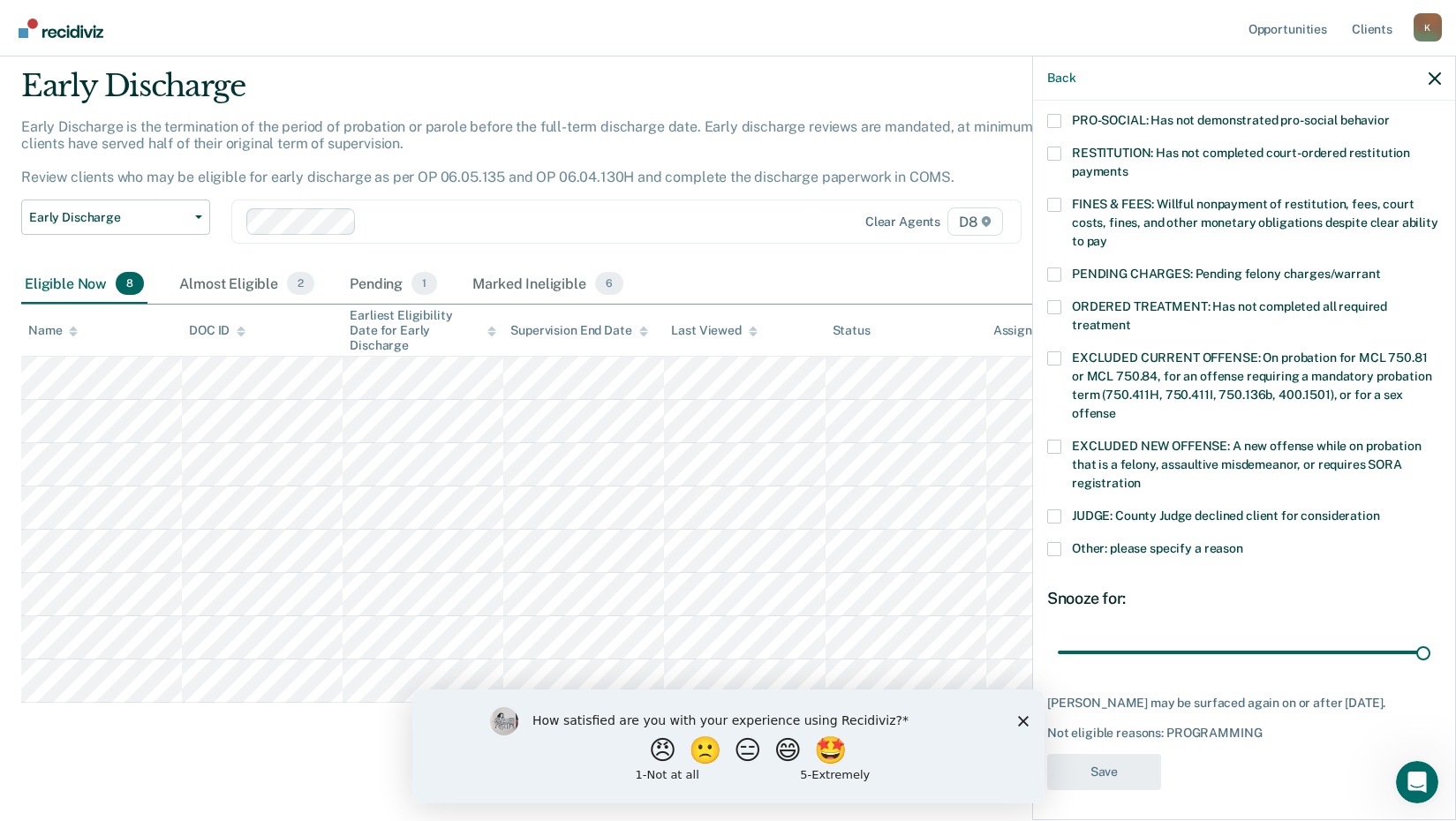
scroll to position [362, 0]
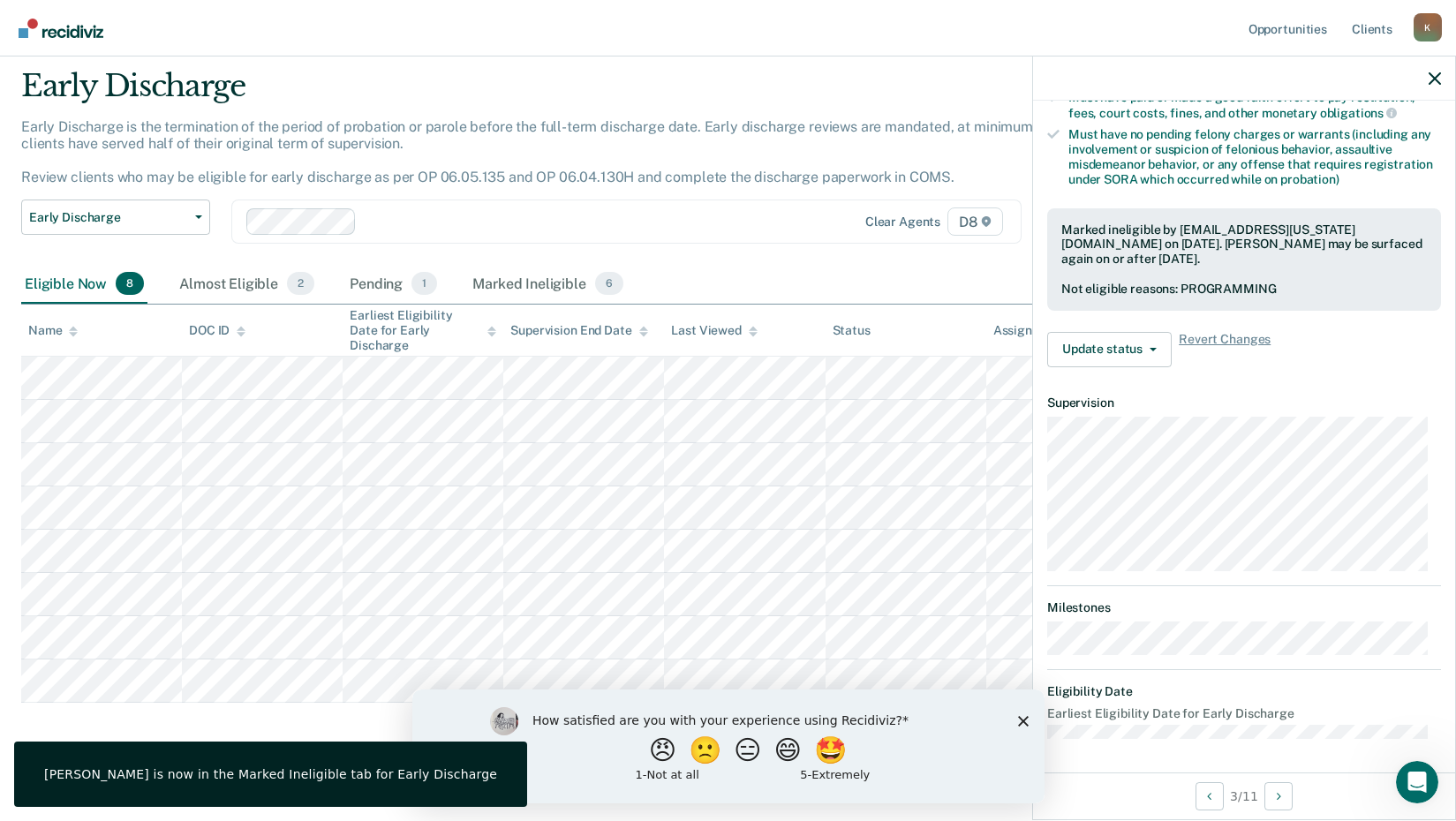
click at [1435, 66] on div at bounding box center [1244, 78] width 422 height 44
click at [1435, 76] on icon "button" at bounding box center [1435, 78] width 13 height 13
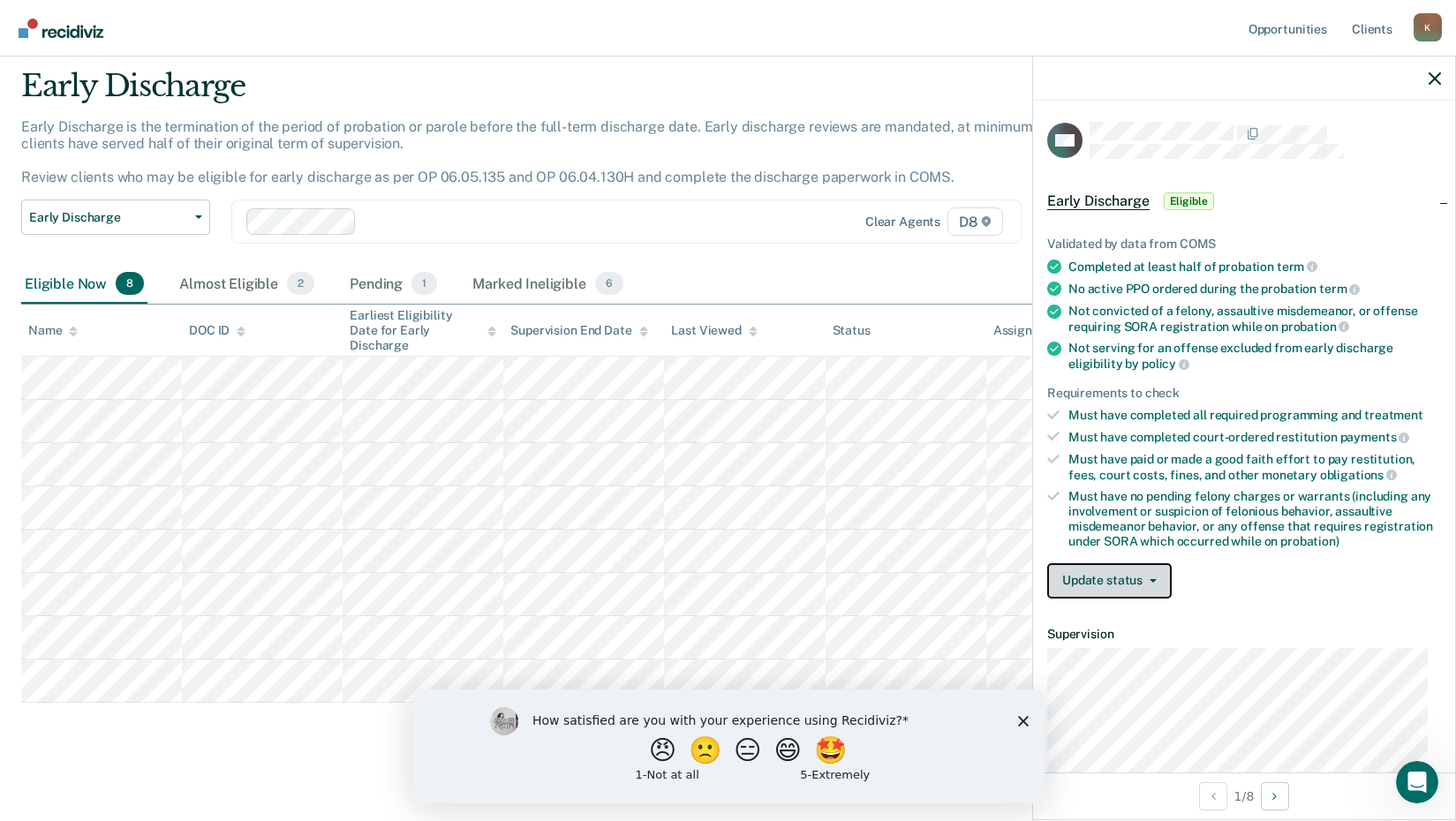
click at [1099, 566] on button "Update status" at bounding box center [1109, 582] width 124 height 35
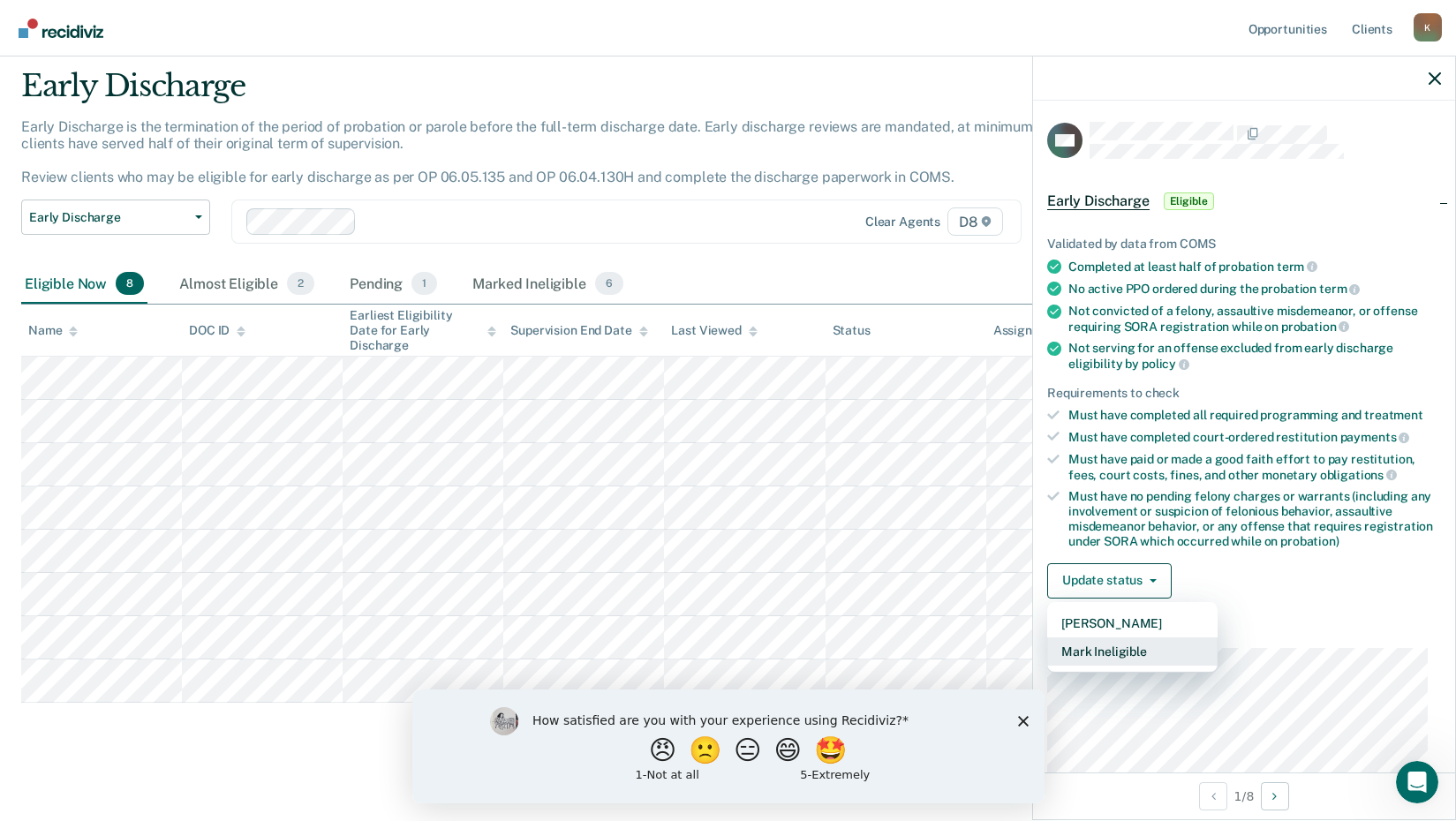
click at [1120, 648] on button "Mark Ineligible" at bounding box center [1133, 651] width 170 height 28
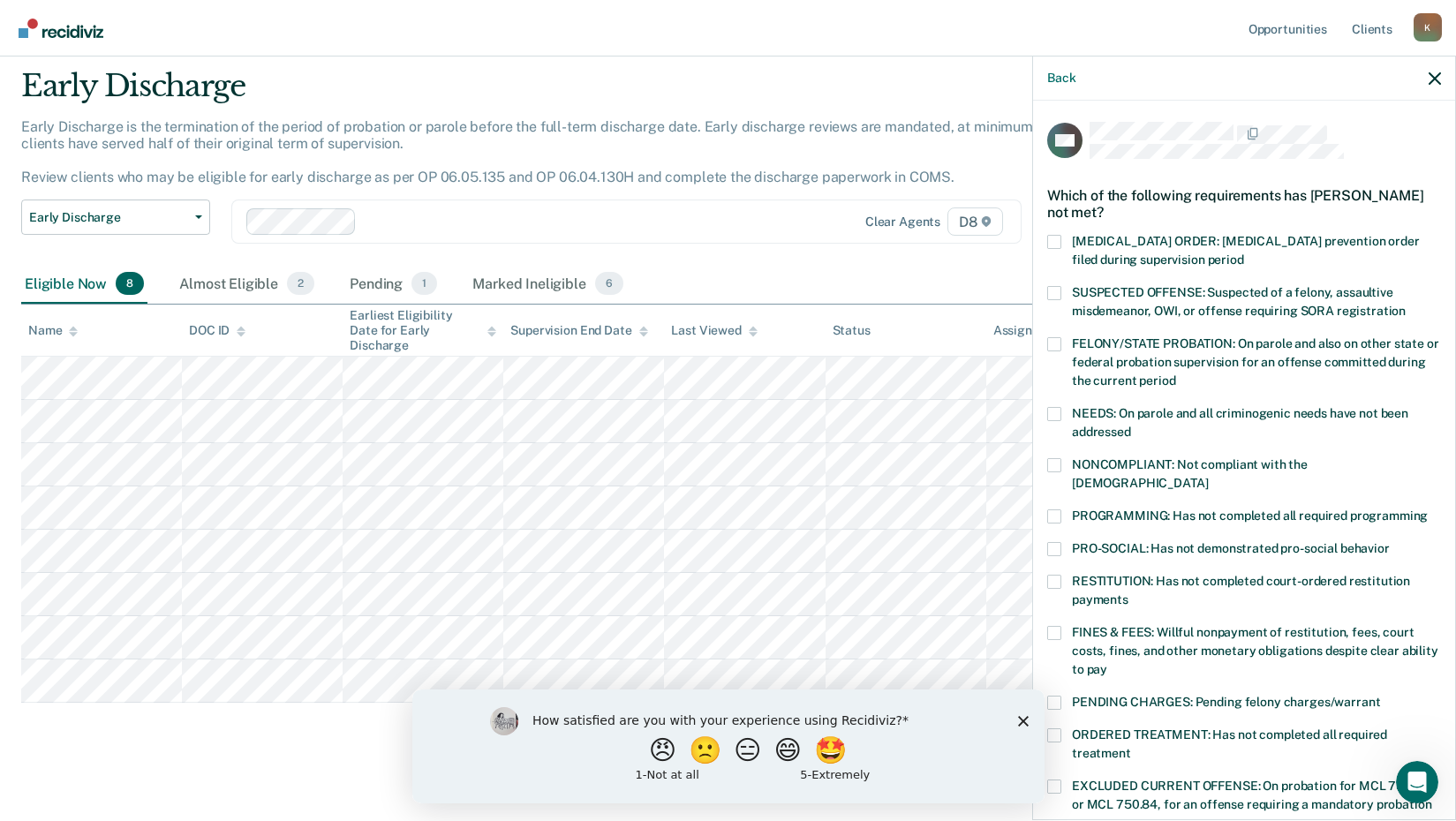
click at [1059, 509] on span at bounding box center [1054, 516] width 14 height 14
click at [1428, 509] on input "PROGRAMMING: Has not completed all required programming" at bounding box center [1428, 509] width 0 height 0
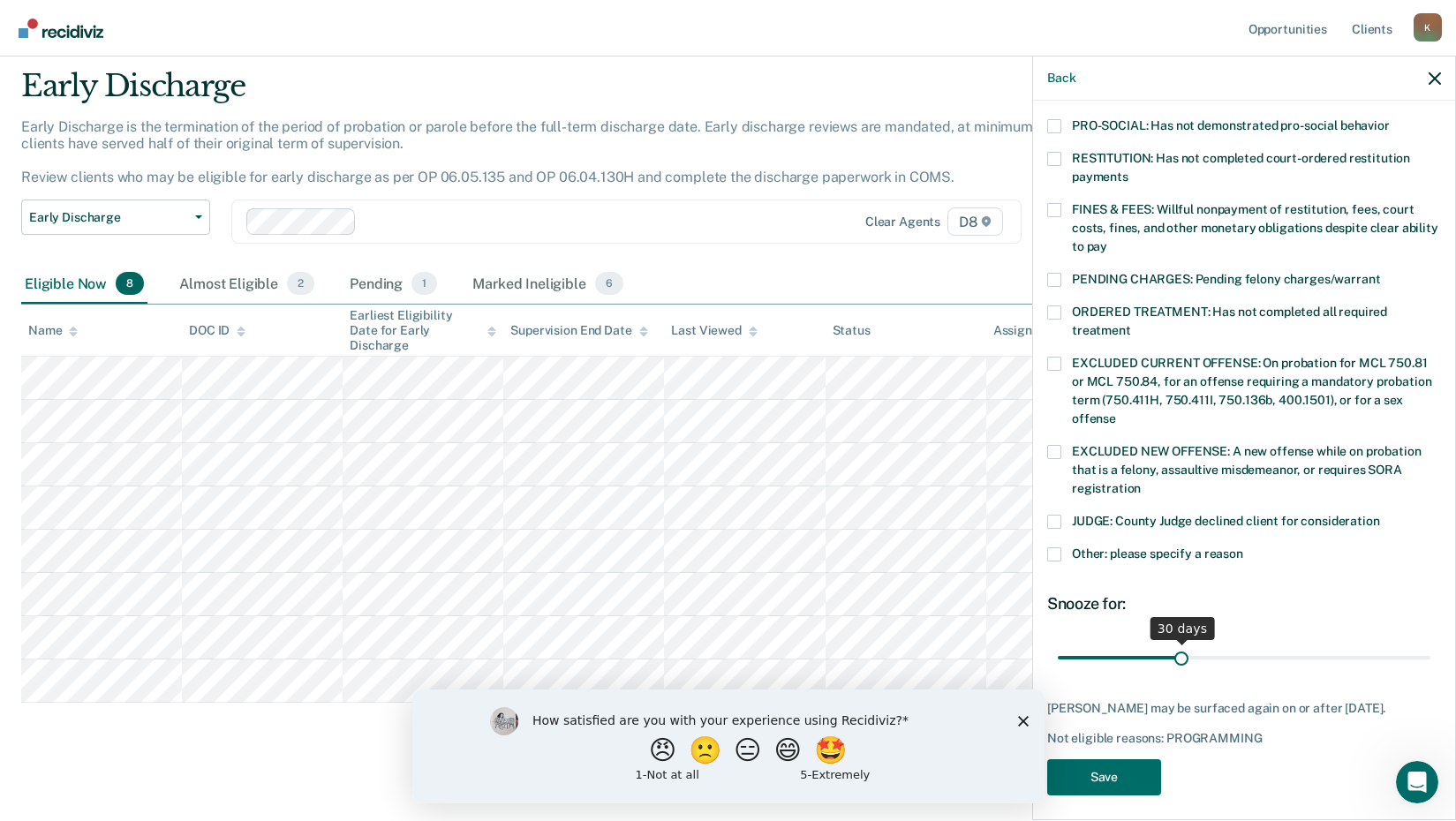
scroll to position [428, 0]
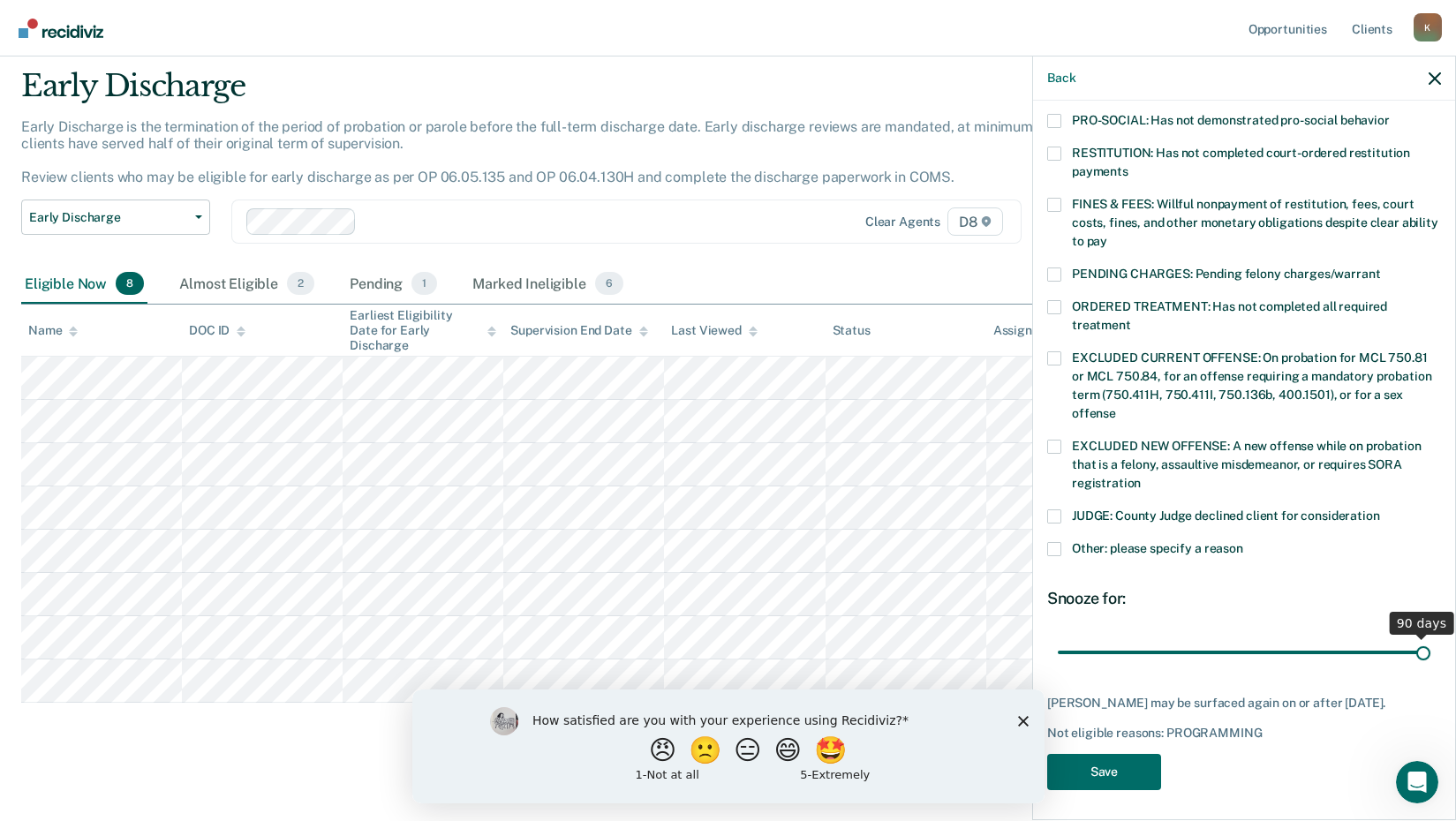
drag, startPoint x: 1175, startPoint y: 636, endPoint x: 1422, endPoint y: 627, distance: 247.2
type input "90"
click at [1422, 637] on input "range" at bounding box center [1244, 653] width 372 height 31
click at [1118, 773] on button "Save" at bounding box center [1104, 772] width 114 height 36
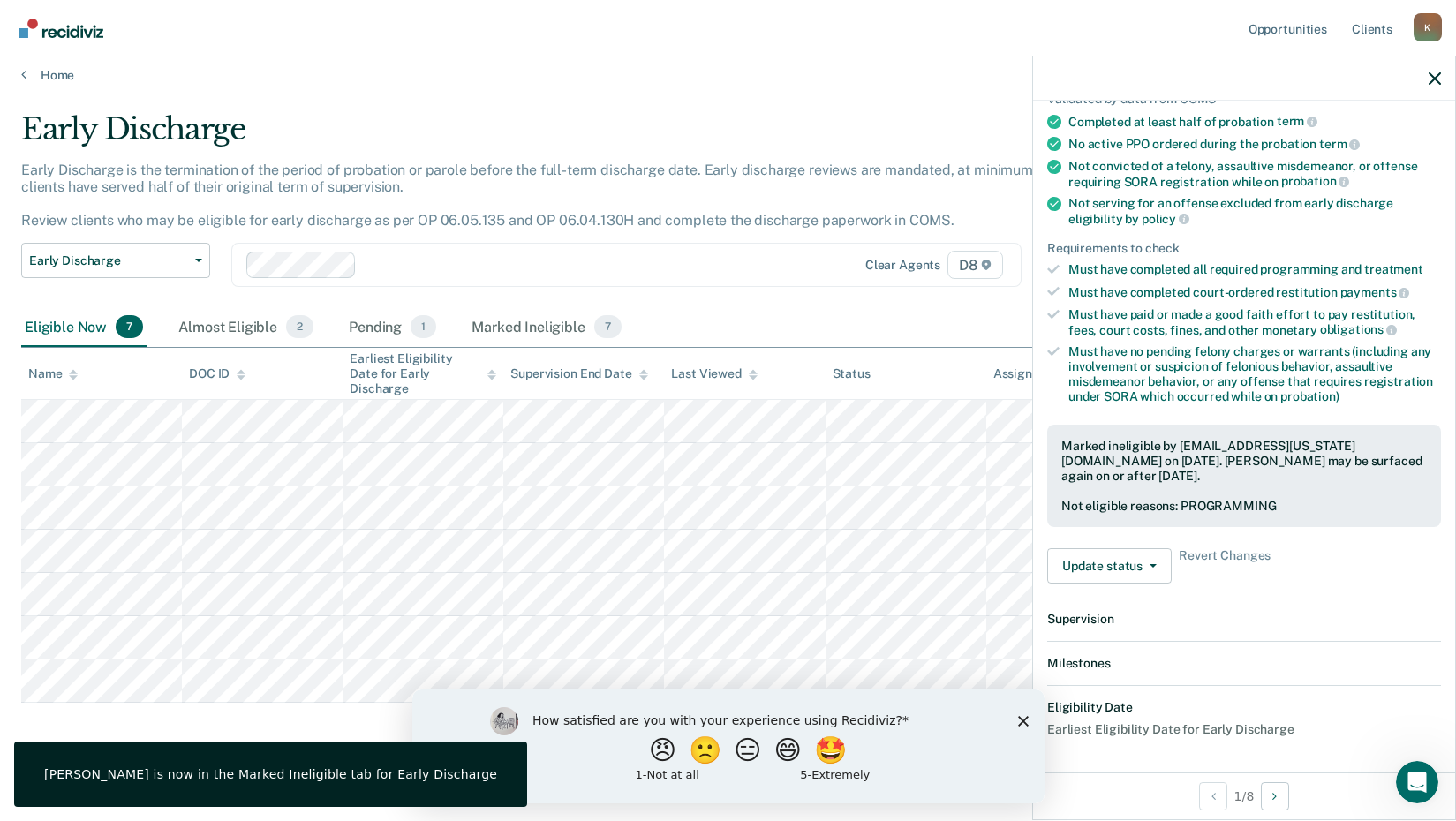
scroll to position [362, 0]
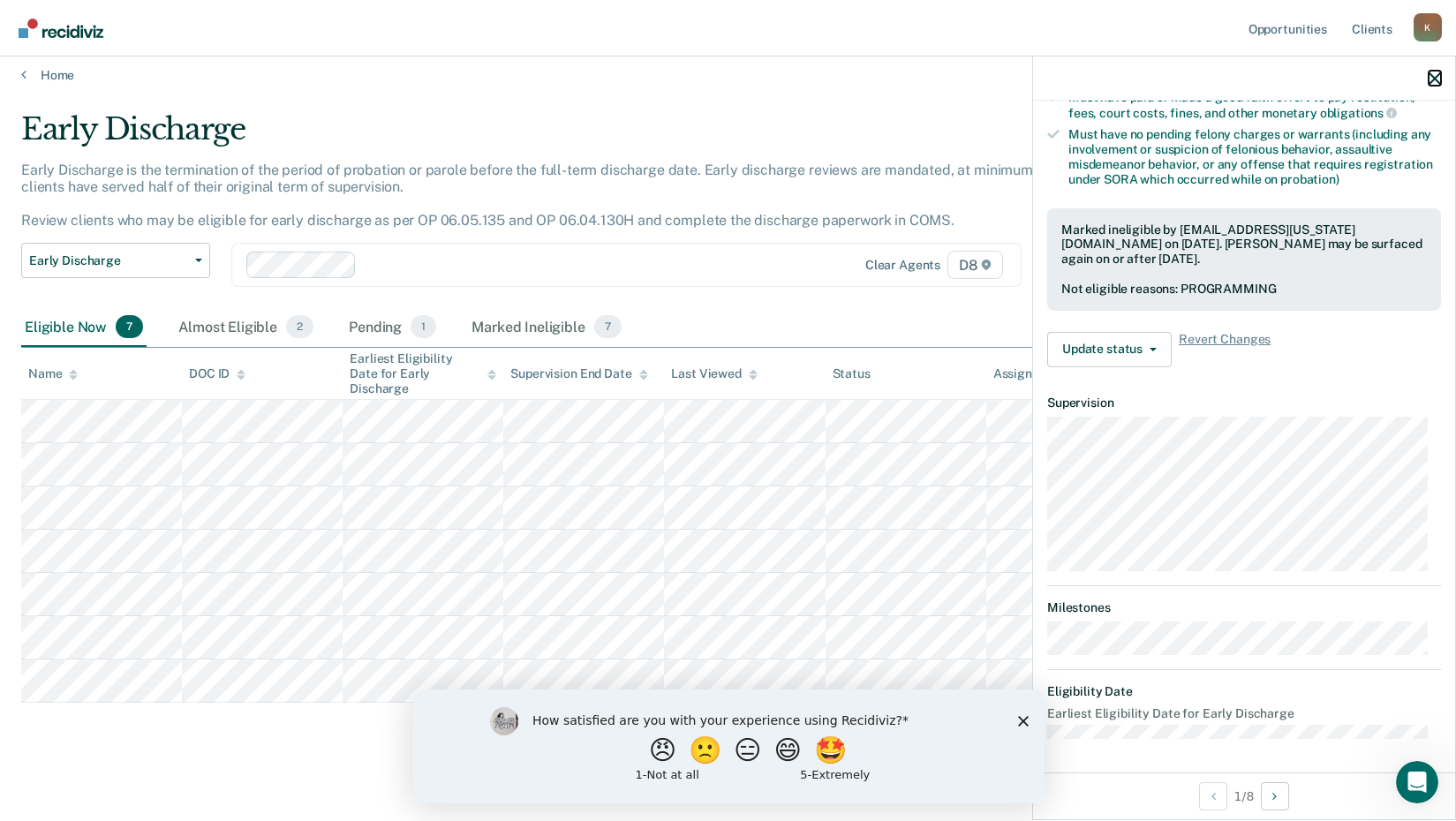
click at [1438, 75] on icon "button" at bounding box center [1435, 78] width 13 height 13
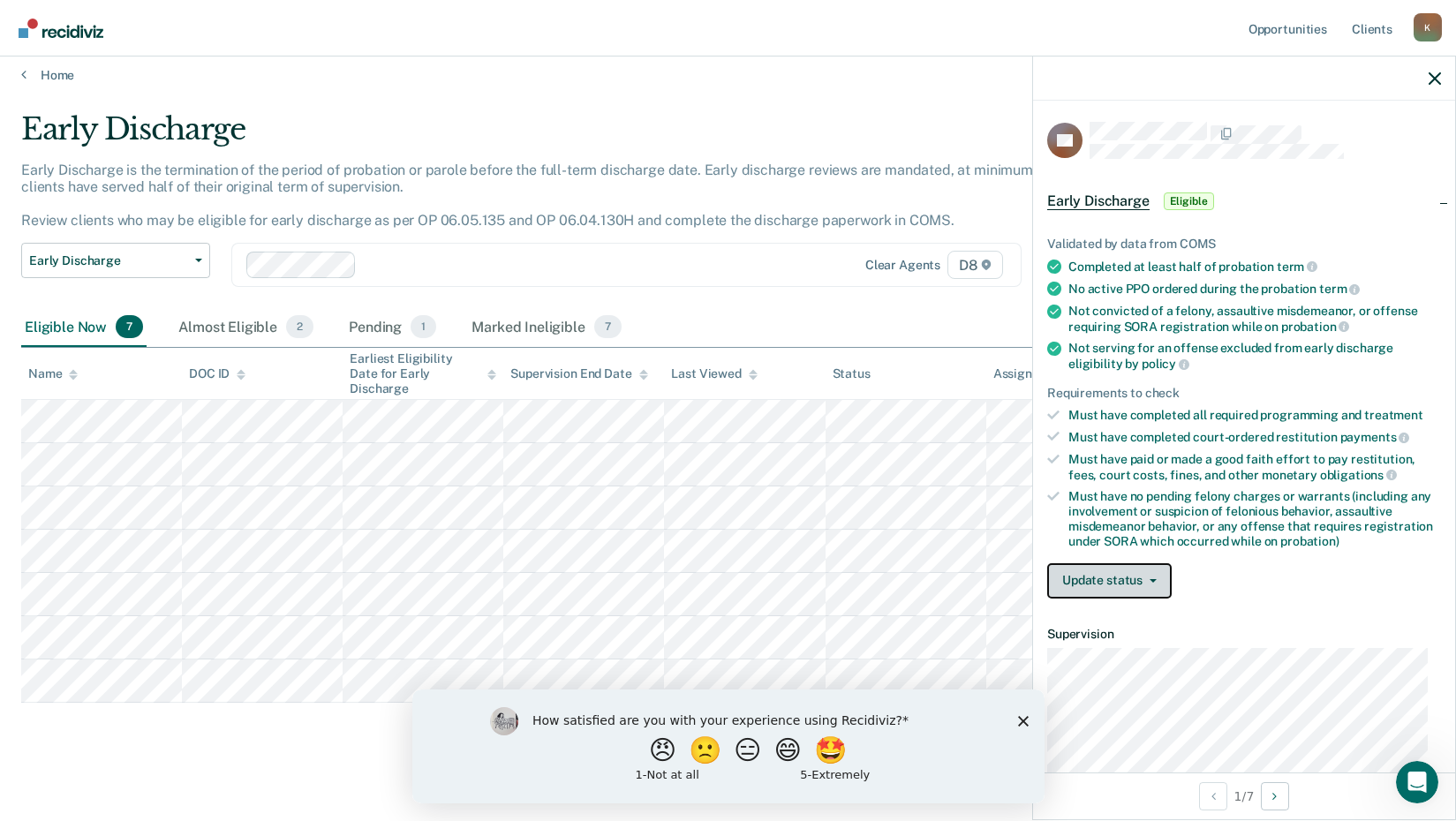
click at [1083, 570] on button "Update status" at bounding box center [1109, 582] width 124 height 35
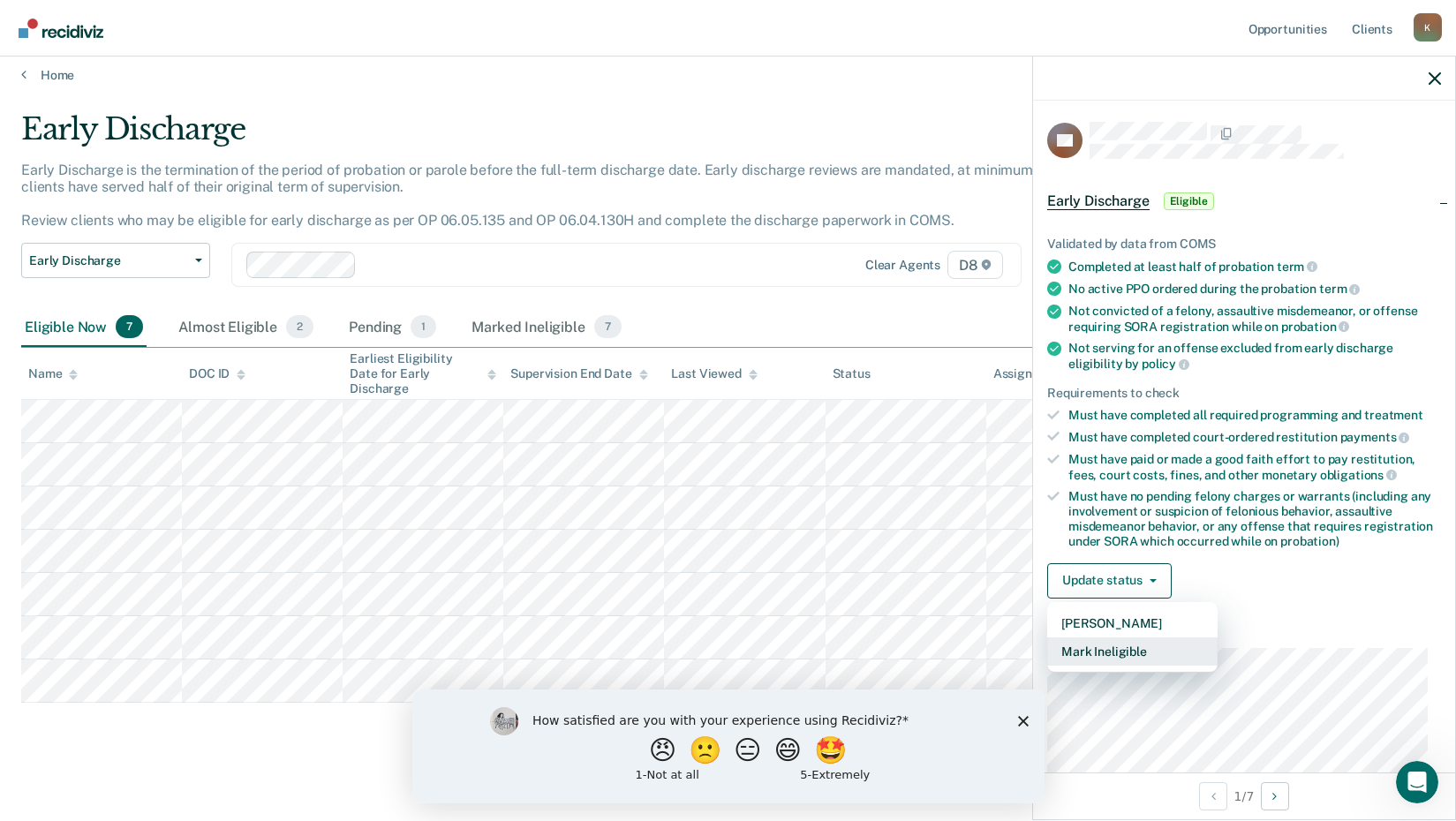
click at [1103, 649] on button "Mark Ineligible" at bounding box center [1133, 651] width 170 height 28
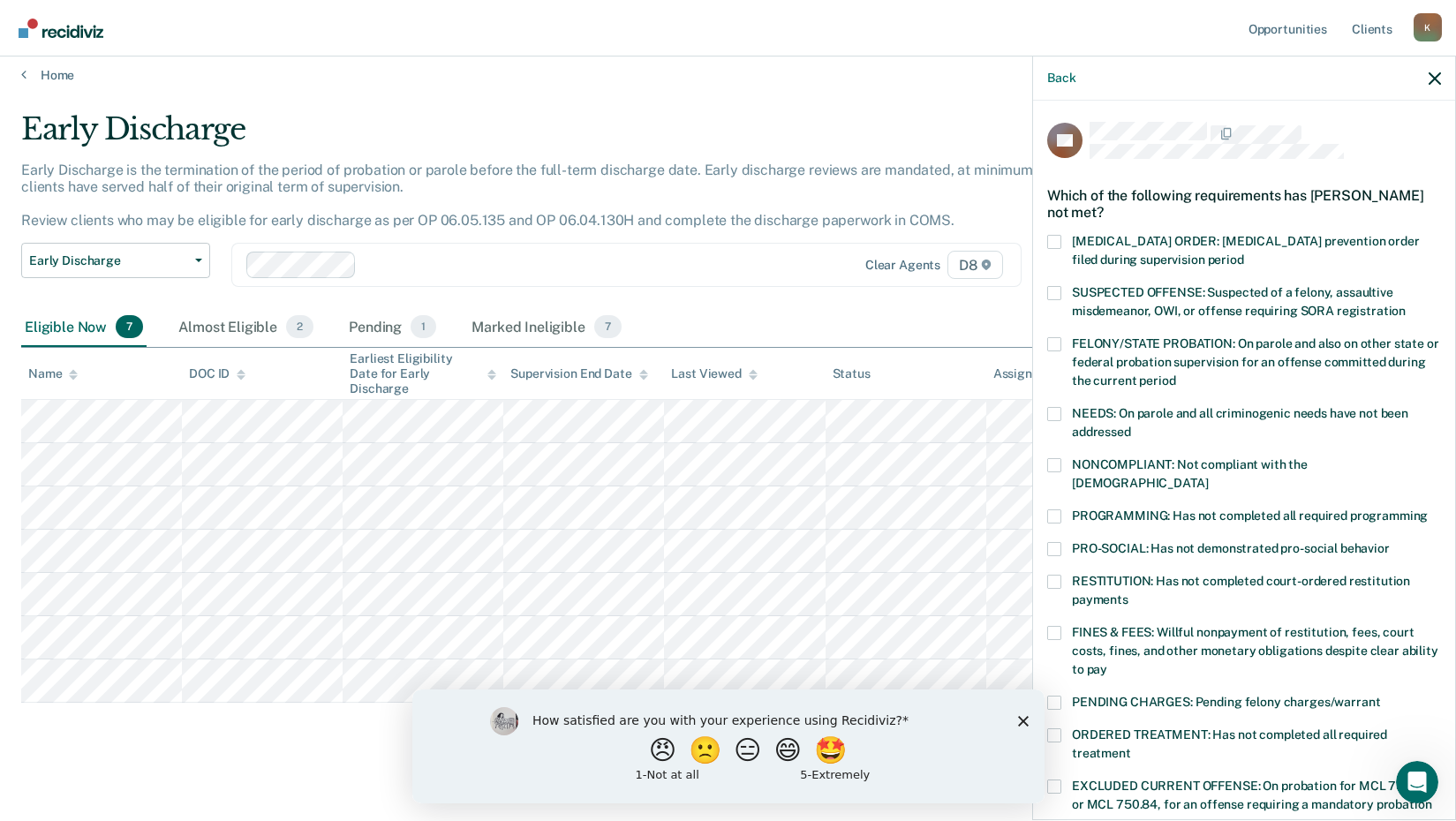
click at [1053, 509] on span at bounding box center [1054, 516] width 14 height 14
click at [1428, 509] on input "PROGRAMMING: Has not completed all required programming" at bounding box center [1428, 509] width 0 height 0
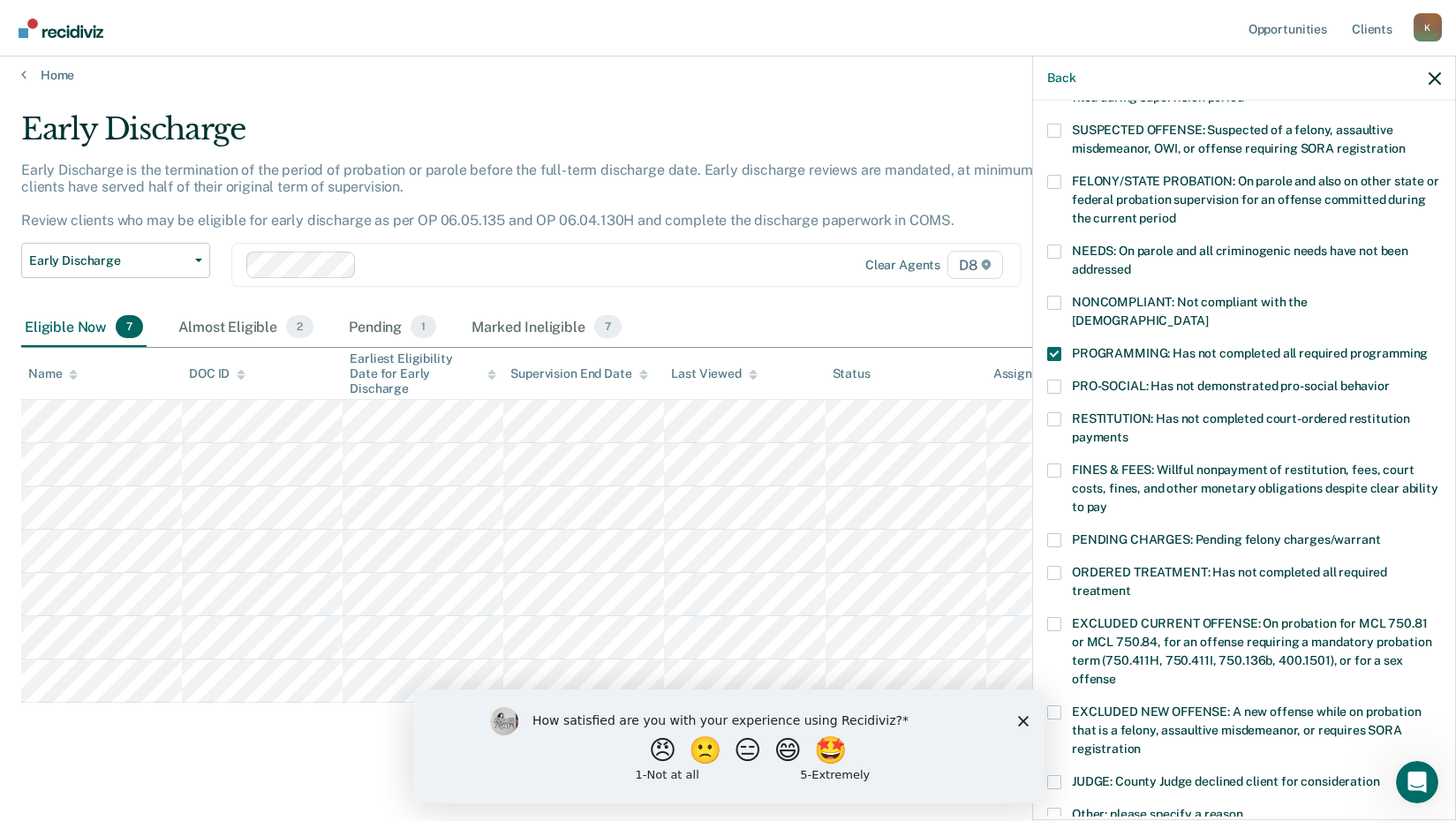
scroll to position [428, 0]
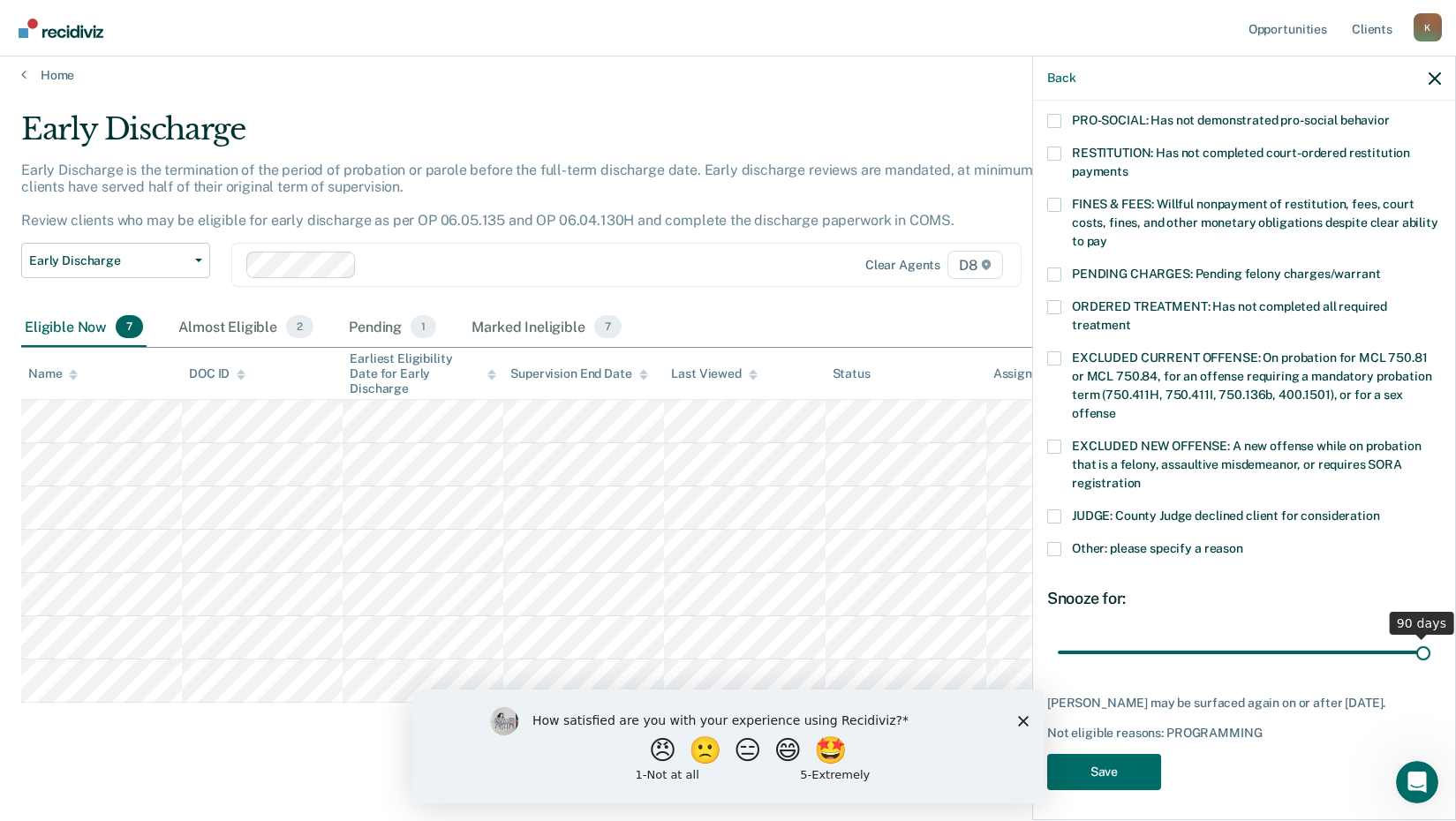
drag, startPoint x: 1177, startPoint y: 625, endPoint x: 1419, endPoint y: 640, distance: 242.5
type input "90"
click at [1419, 640] on input "range" at bounding box center [1244, 653] width 372 height 31
click at [1094, 768] on button "Save" at bounding box center [1104, 772] width 114 height 36
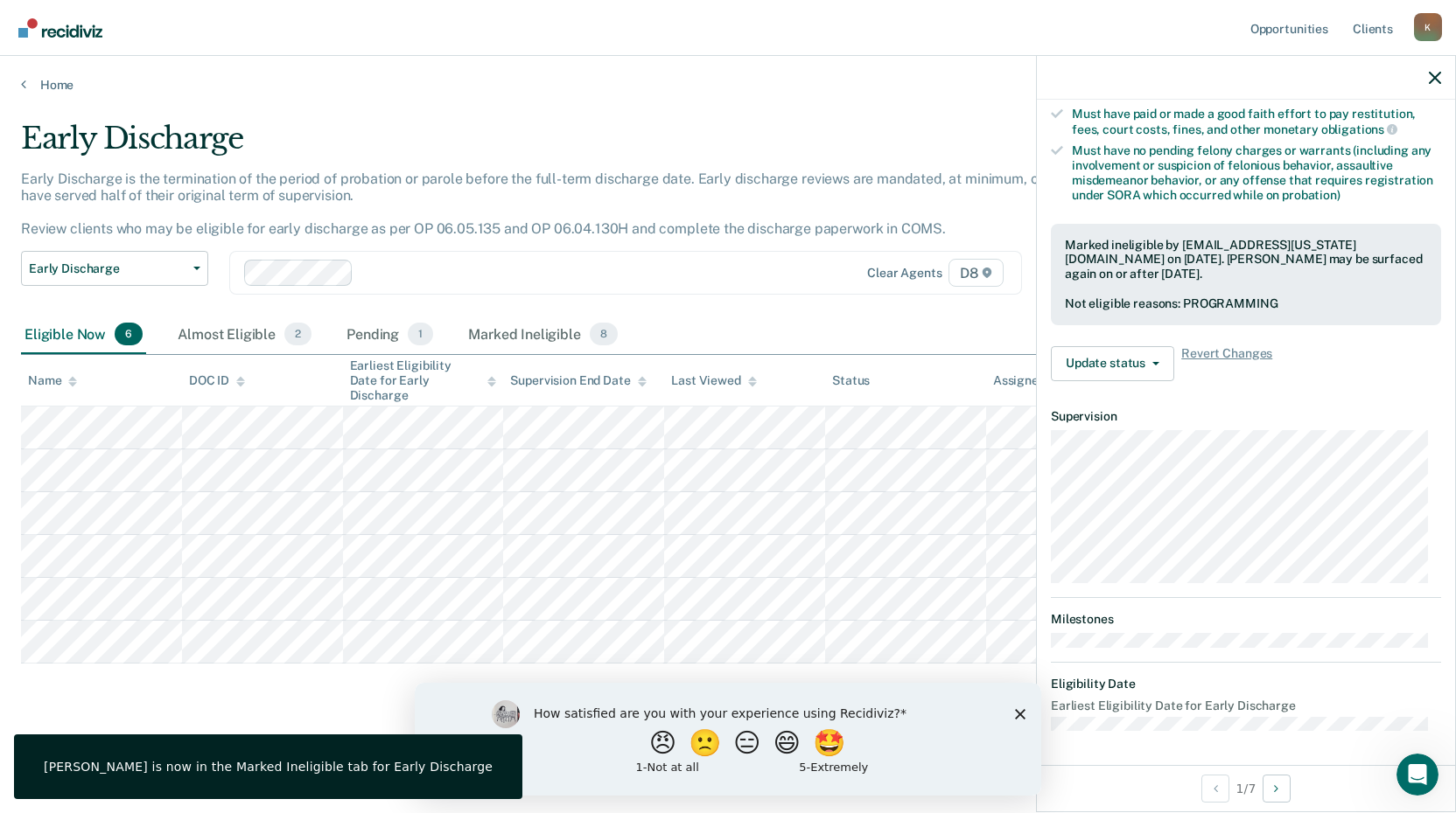
scroll to position [212, 0]
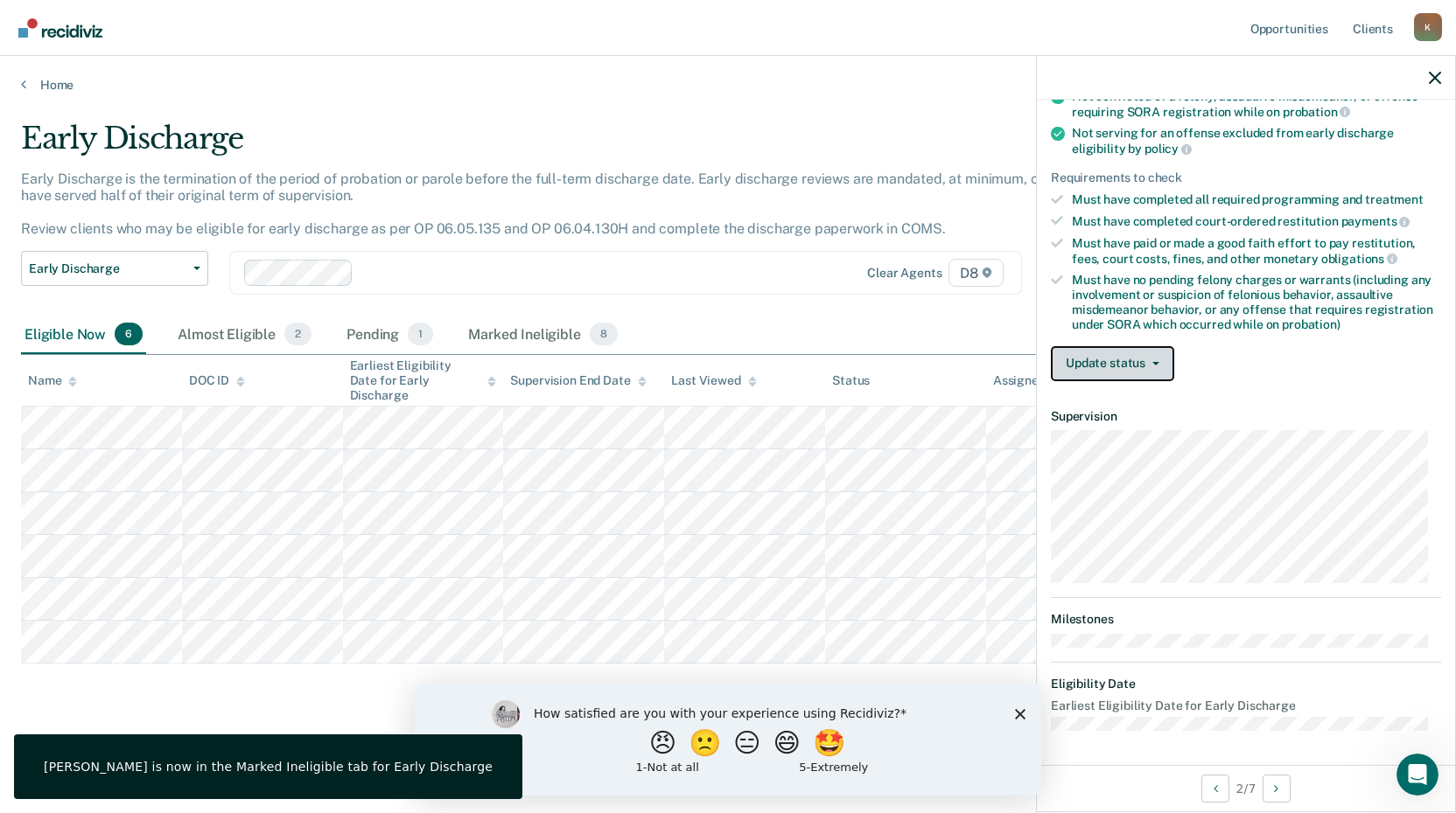
click at [1073, 361] on button "Update status" at bounding box center [1111, 364] width 123 height 35
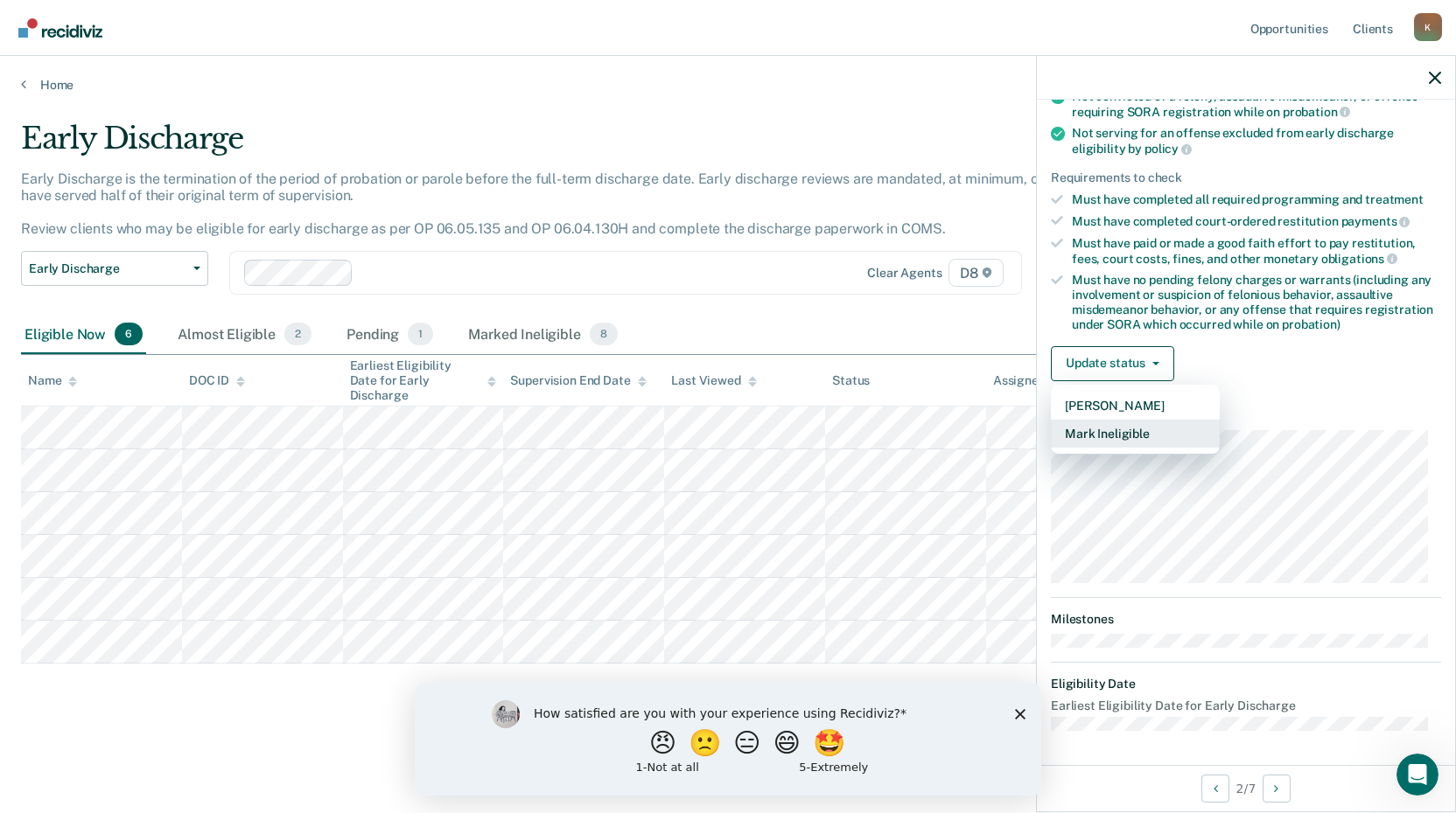
click at [1090, 432] on button "Mark Ineligible" at bounding box center [1135, 434] width 168 height 28
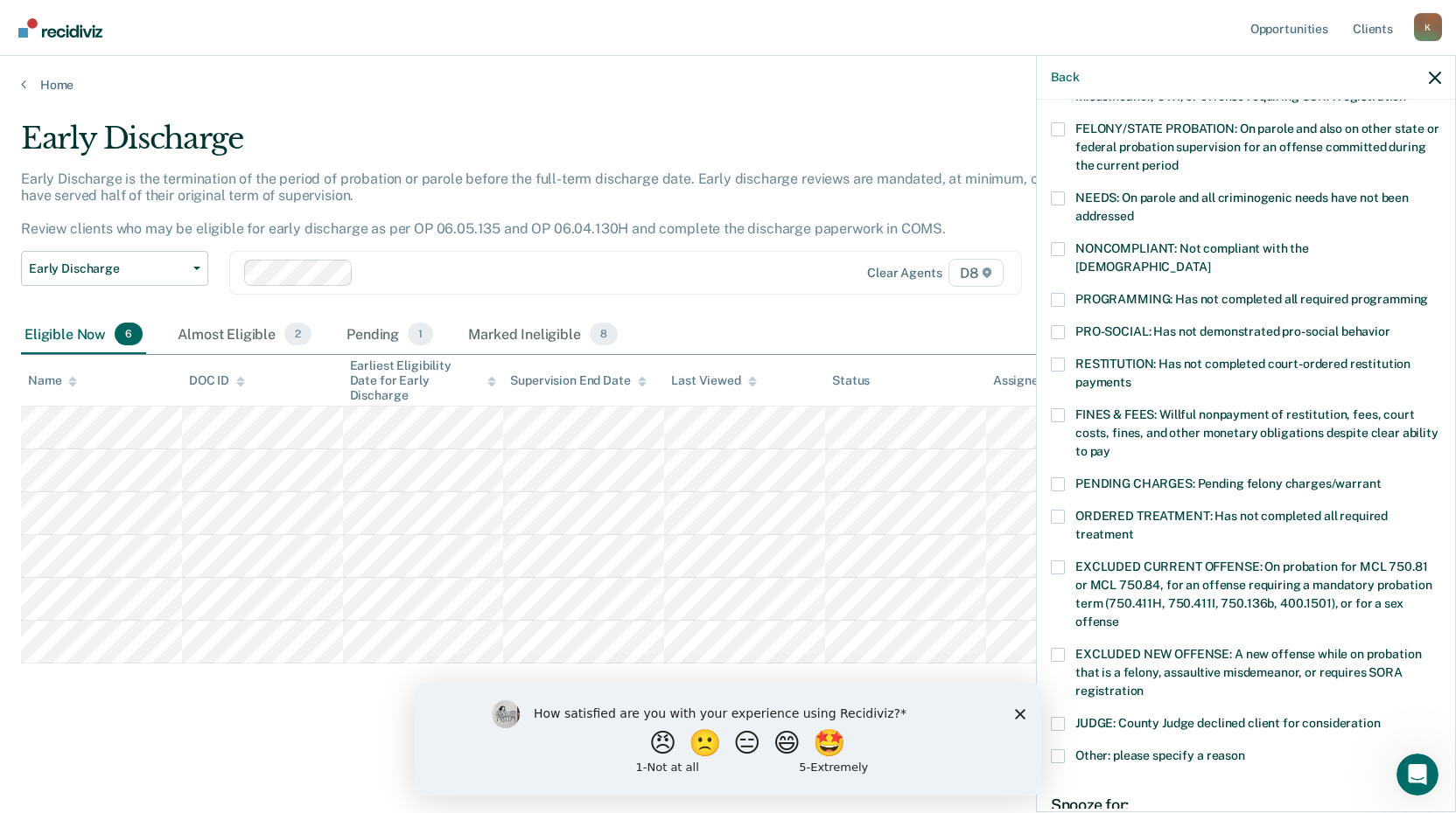
click at [1062, 293] on span at bounding box center [1057, 300] width 14 height 14
click at [1428, 293] on input "PROGRAMMING: Has not completed all required programming" at bounding box center [1428, 293] width 0 height 0
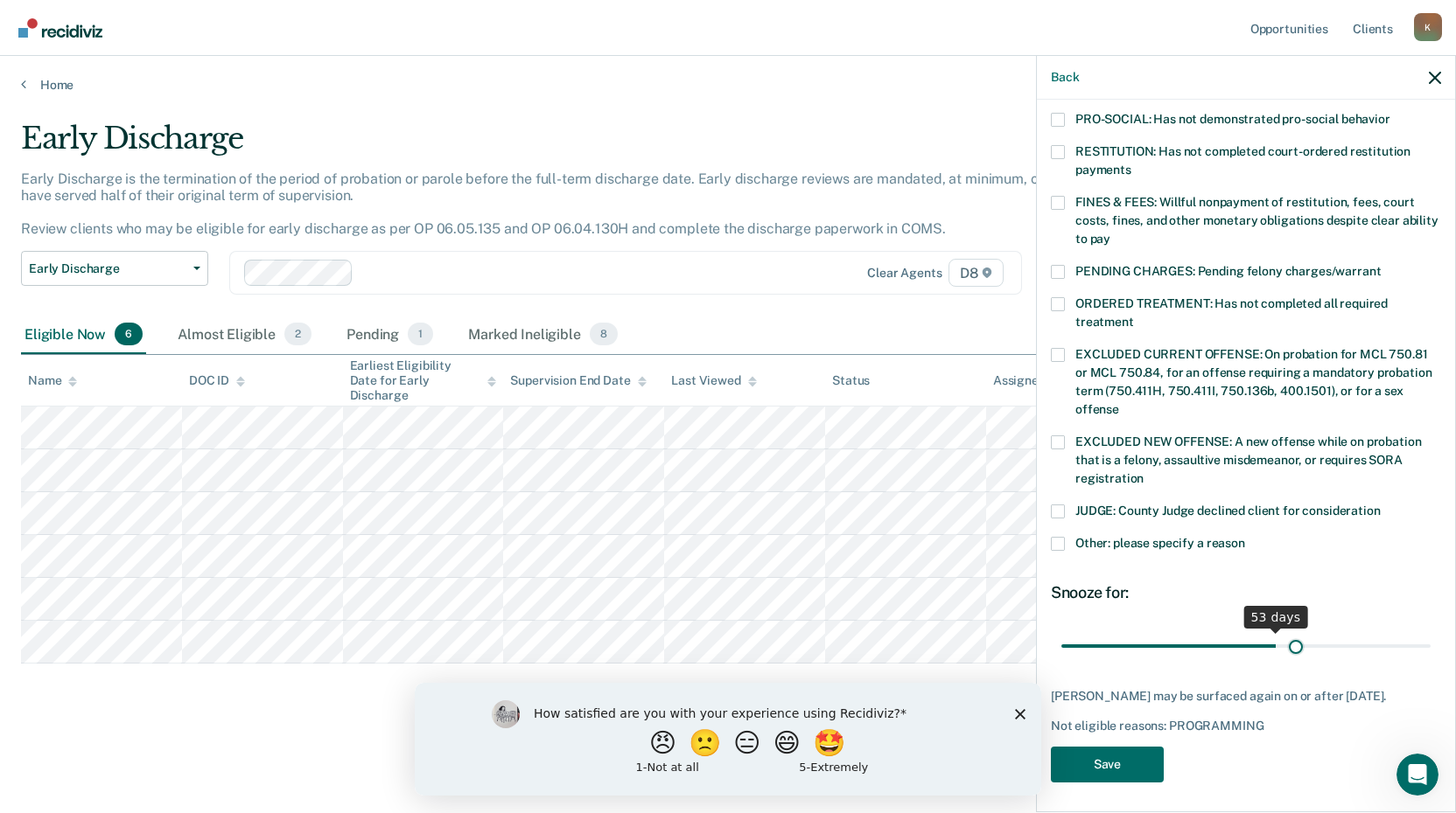
scroll to position [424, 0]
drag, startPoint x: 1181, startPoint y: 628, endPoint x: 1264, endPoint y: 702, distance: 111.2
type input "90"
click at [1420, 632] on input "range" at bounding box center [1245, 647] width 369 height 31
click at [1107, 767] on button "Save" at bounding box center [1107, 765] width 113 height 36
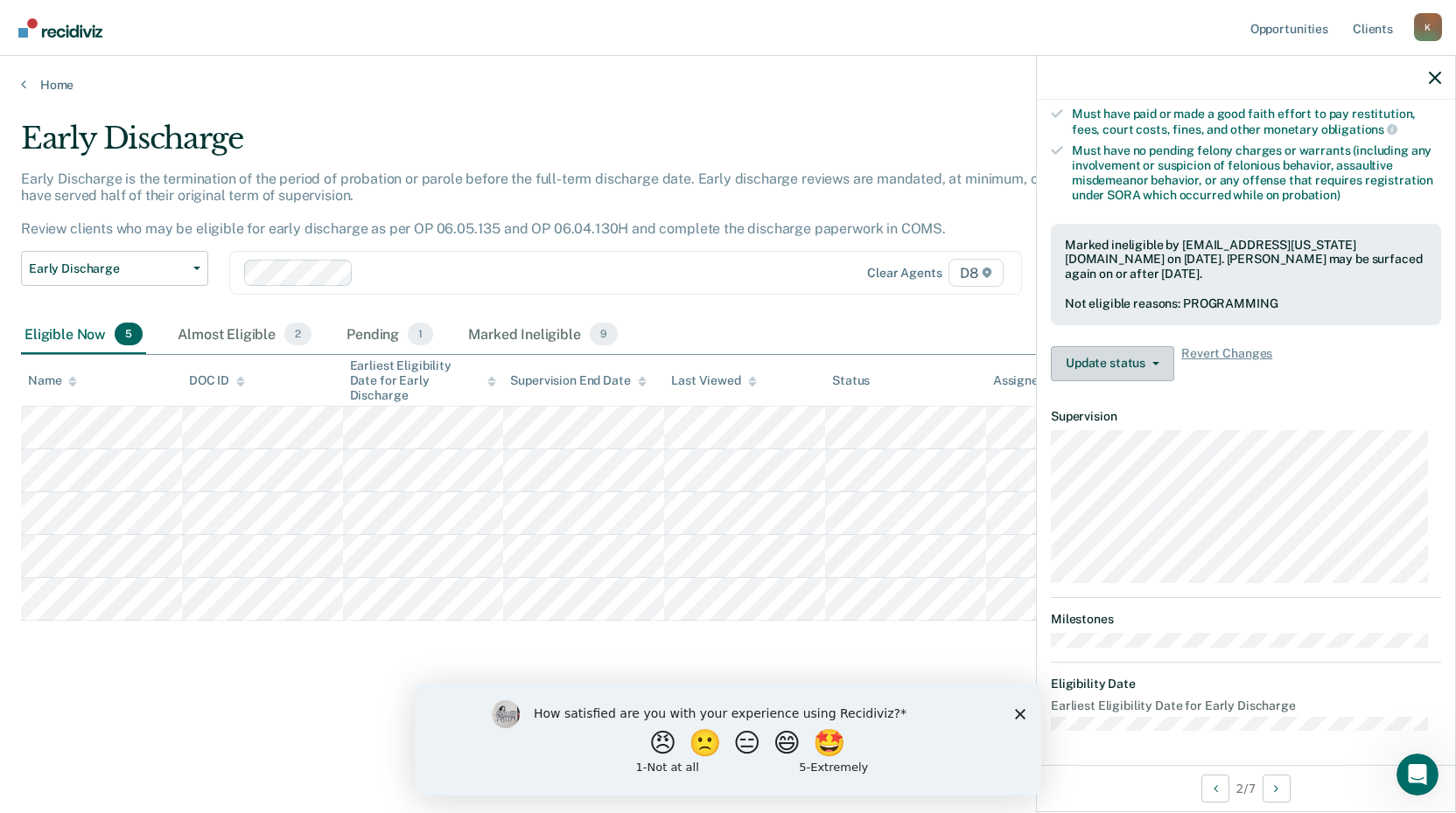
scroll to position [0, 0]
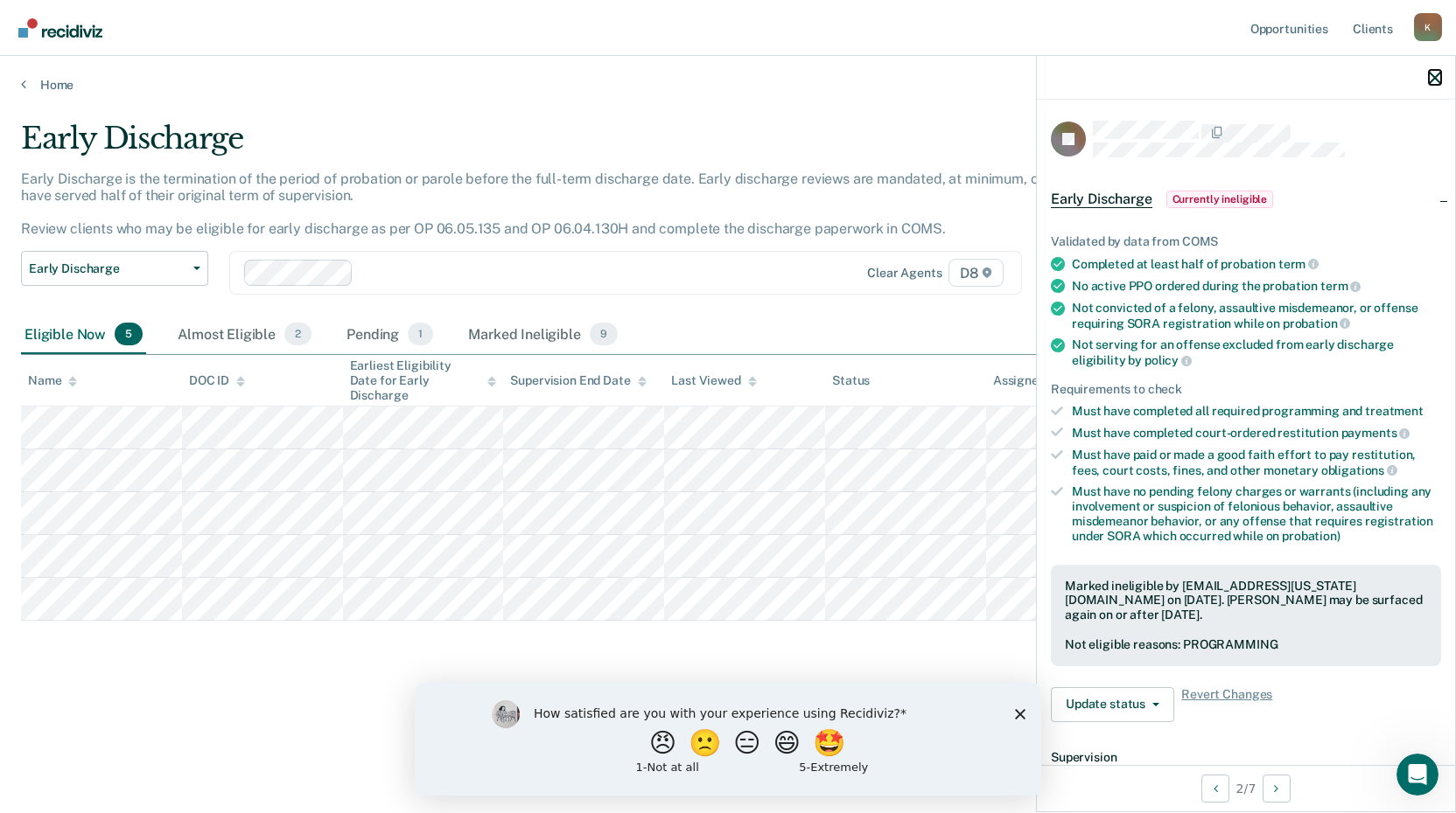
click at [1434, 77] on icon "button" at bounding box center [1435, 77] width 13 height 13
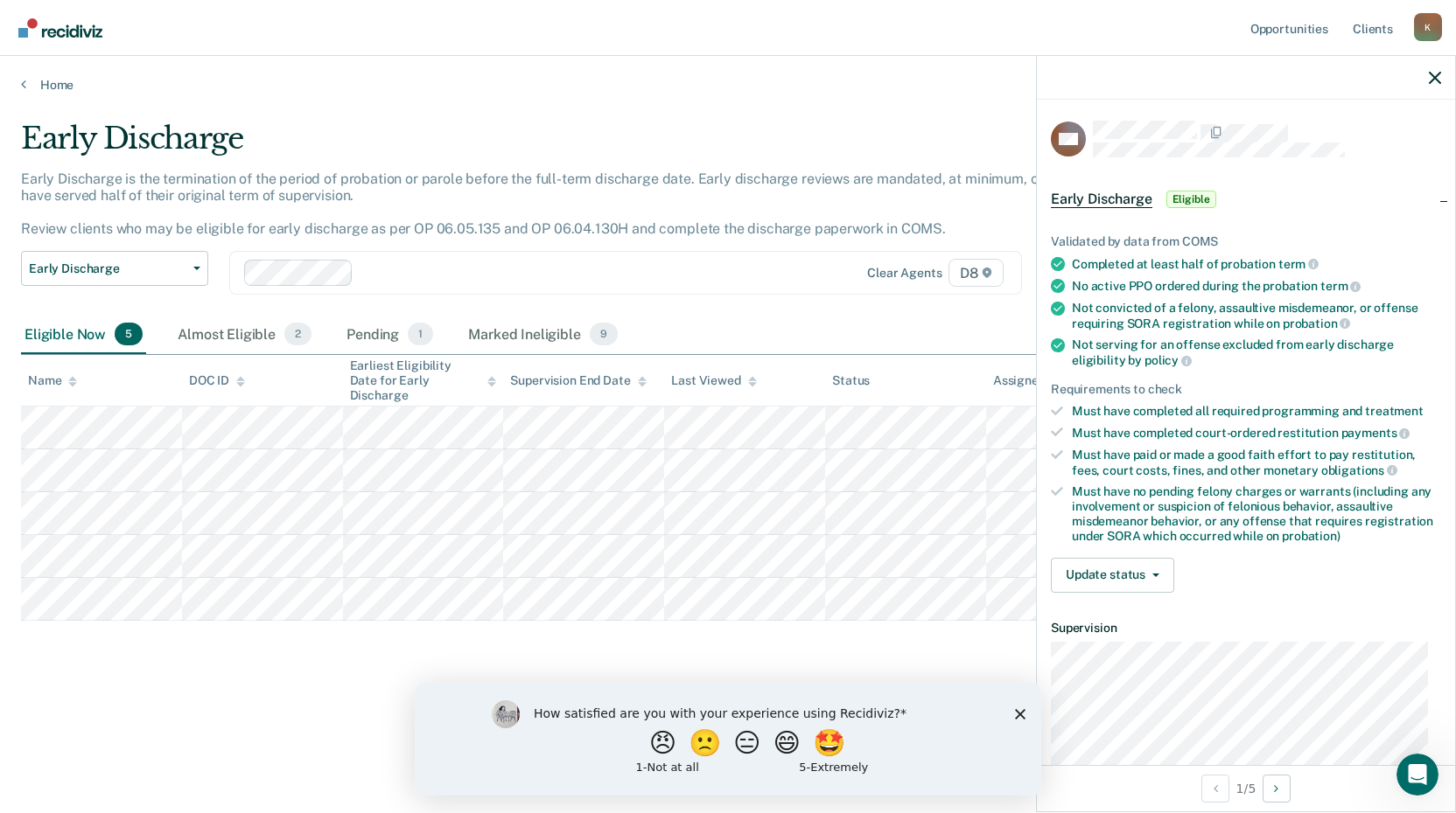
click at [1094, 600] on div "Validated by data from COMS Completed at least half of probation term No active…" at bounding box center [1246, 406] width 418 height 401
click at [1103, 581] on button "Update status" at bounding box center [1111, 576] width 123 height 35
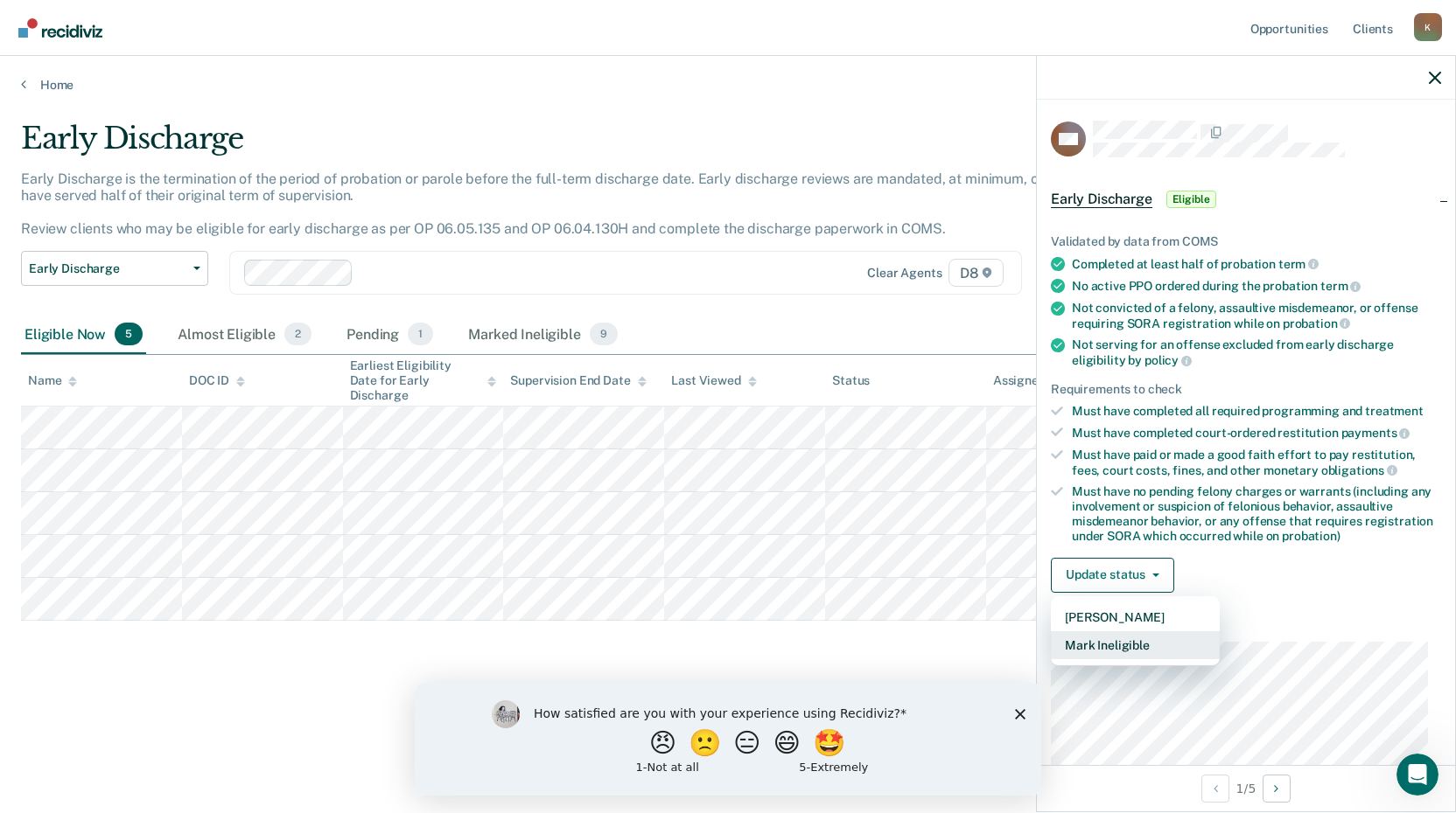
click at [1124, 642] on button "Mark Ineligible" at bounding box center [1135, 645] width 168 height 28
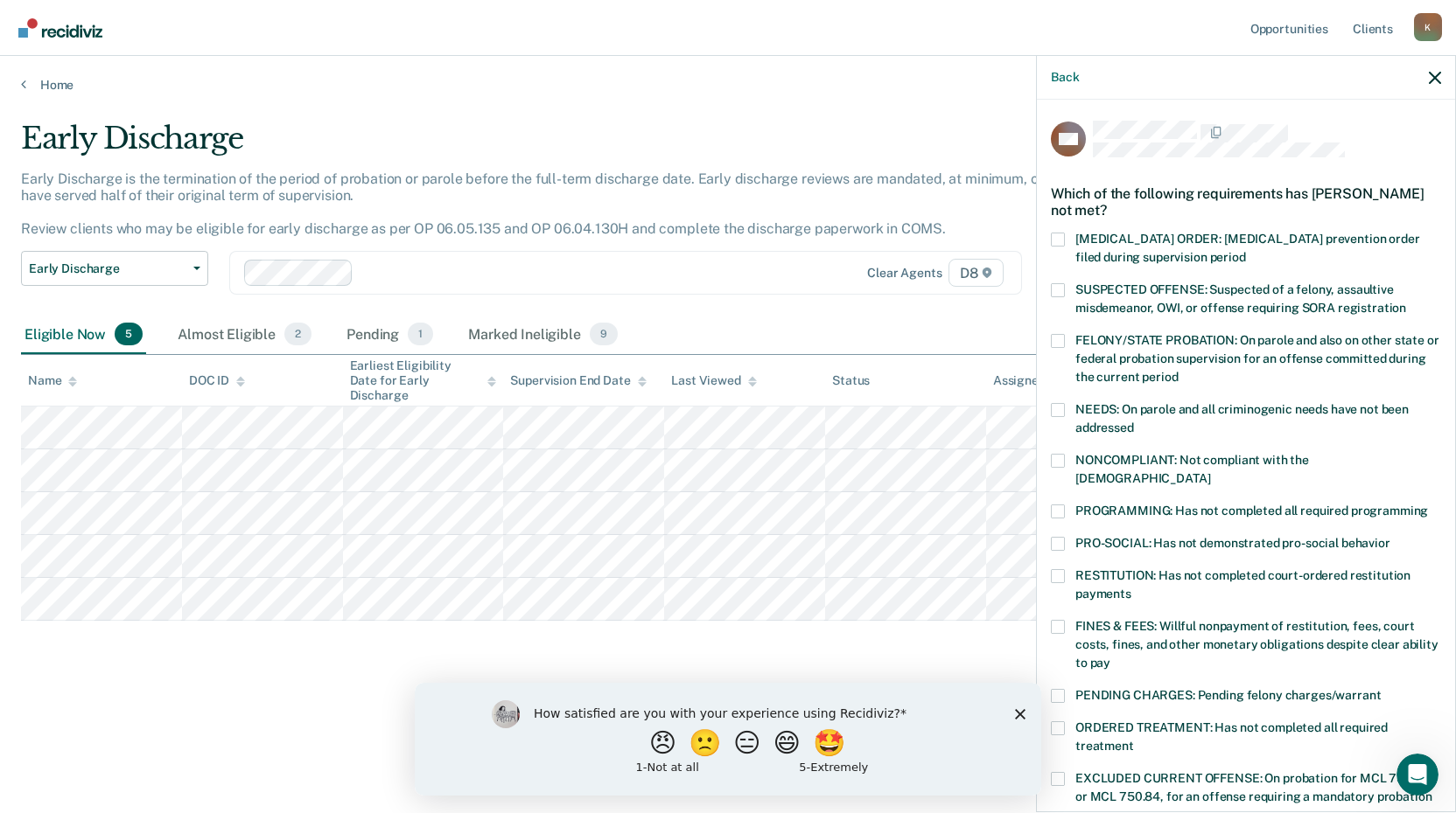
click at [1062, 484] on div "NONCOMPLIANT: Not compliant with the [DEMOGRAPHIC_DATA]" at bounding box center [1245, 479] width 390 height 50
click at [1049, 493] on div "NM Which of the following requirements has [PERSON_NAME] not met? [MEDICAL_DATA…" at bounding box center [1246, 454] width 418 height 709
click at [1055, 504] on span at bounding box center [1057, 511] width 14 height 14
click at [1428, 504] on input "PROGRAMMING: Has not completed all required programming" at bounding box center [1428, 504] width 0 height 0
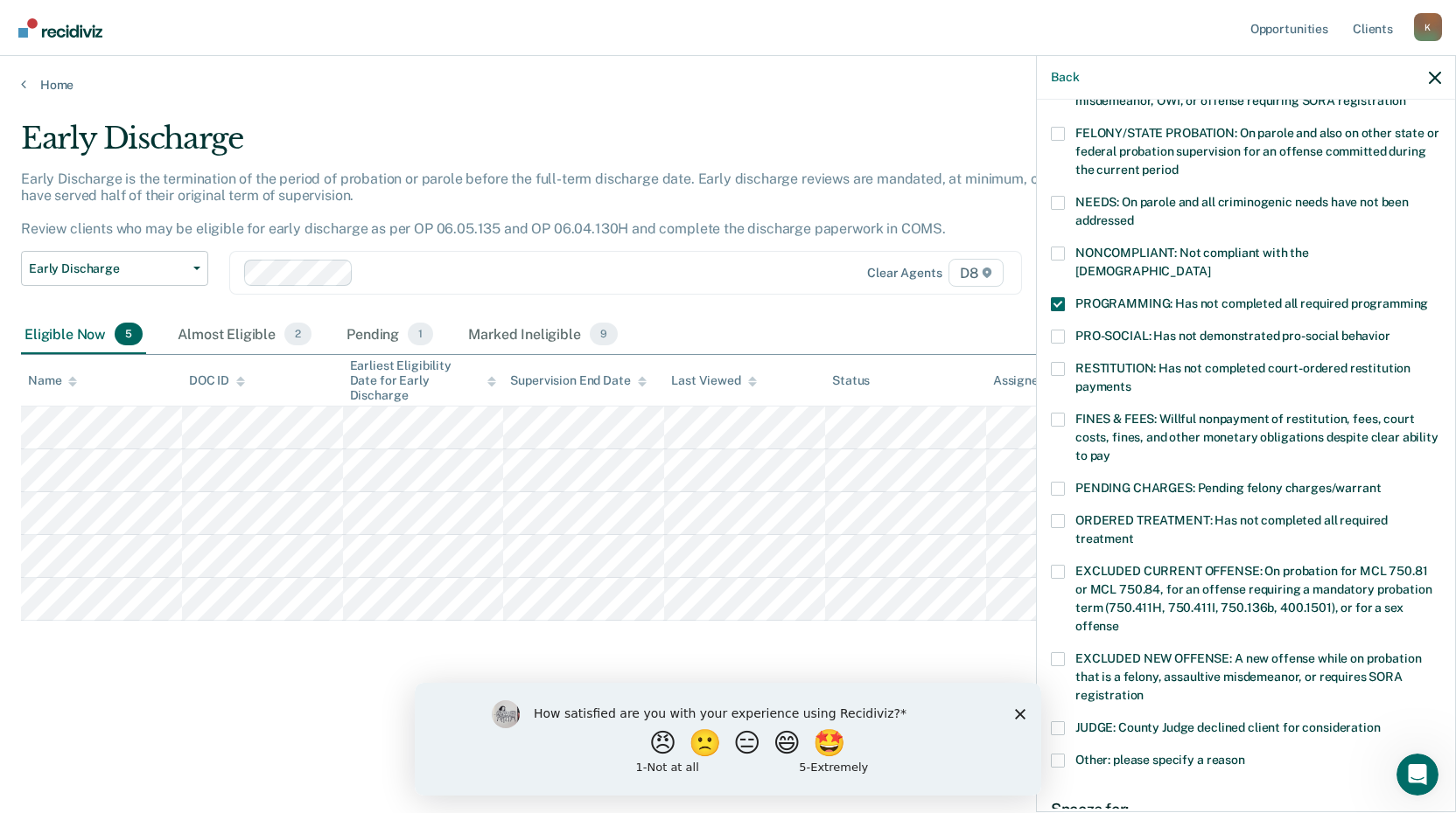
scroll to position [424, 0]
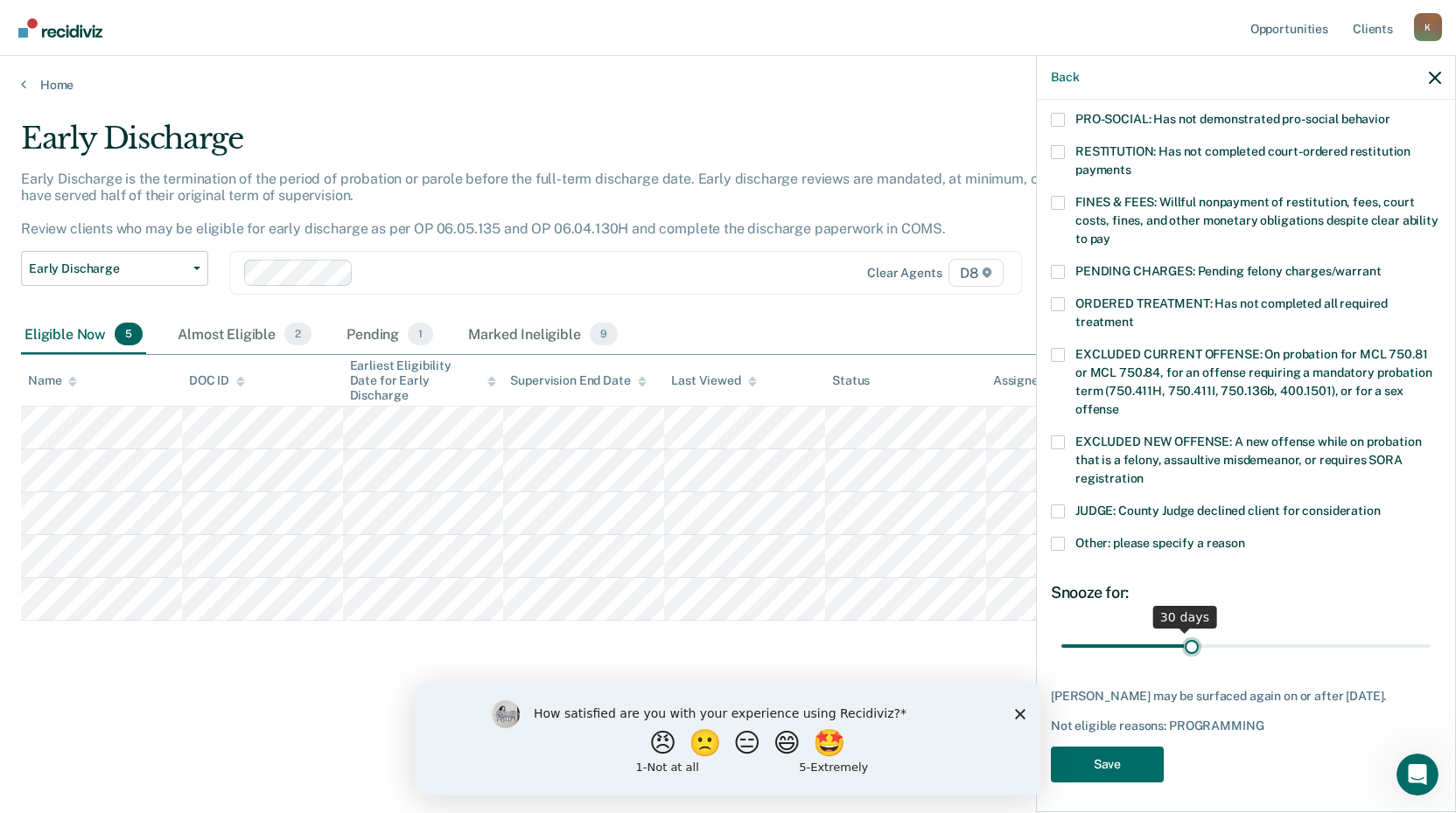
click at [1185, 631] on input "range" at bounding box center [1245, 647] width 369 height 31
drag, startPoint x: 1185, startPoint y: 630, endPoint x: 1420, endPoint y: 633, distance: 235.0
type input "90"
click at [1420, 633] on input "range" at bounding box center [1245, 647] width 369 height 31
click at [1091, 764] on button "Save" at bounding box center [1107, 765] width 113 height 36
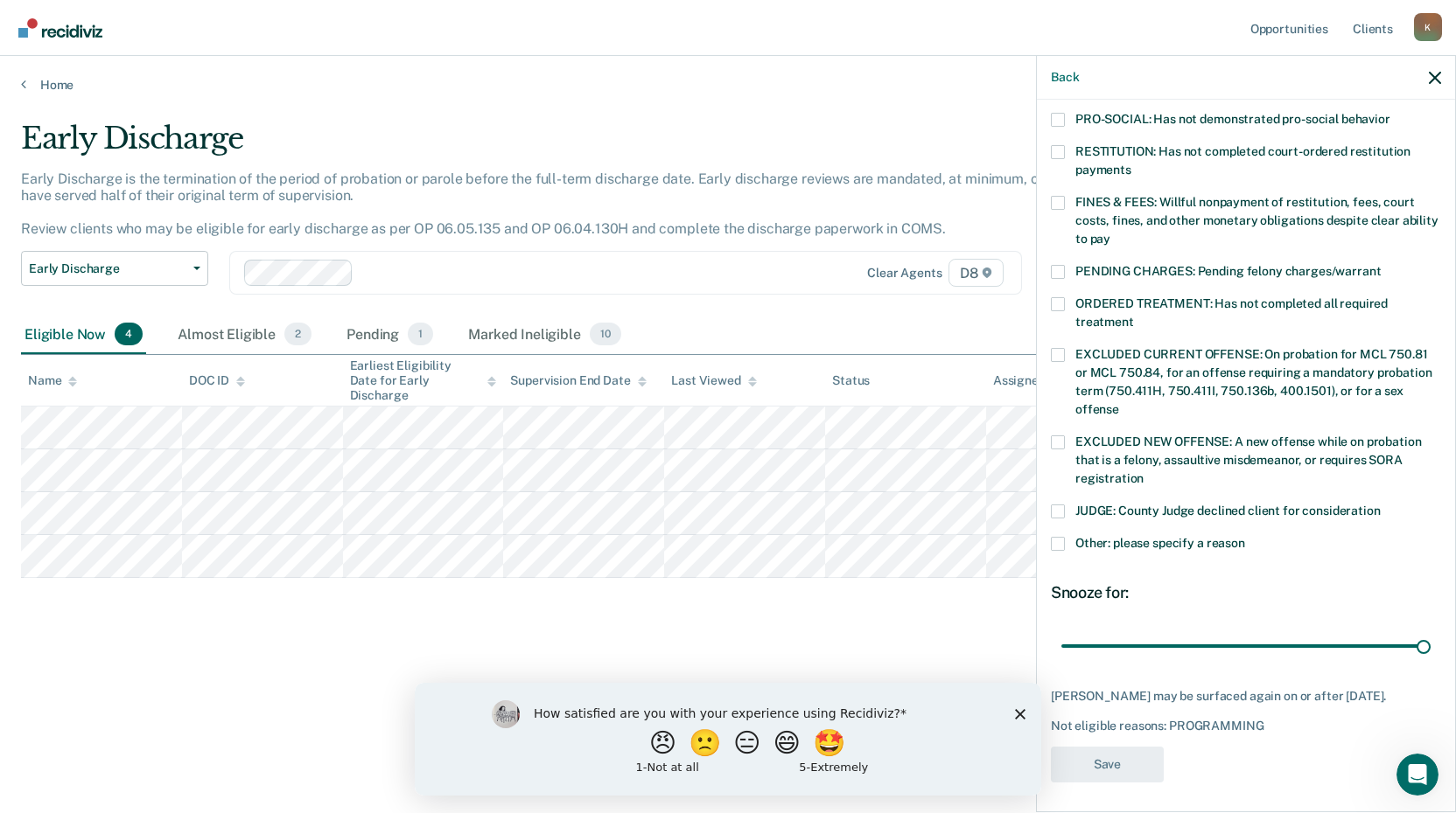
scroll to position [358, 0]
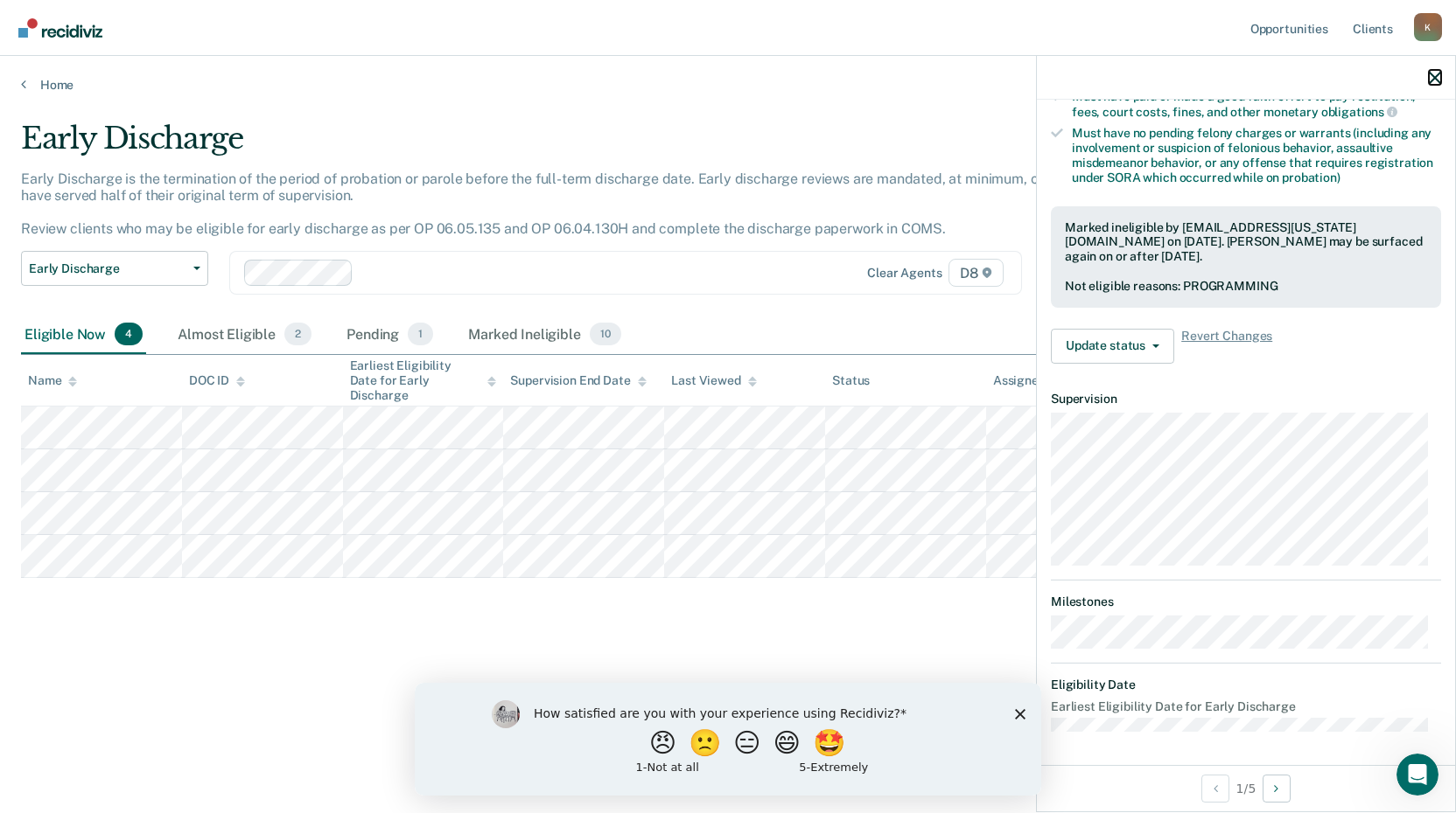
click at [1430, 77] on icon "button" at bounding box center [1435, 77] width 13 height 13
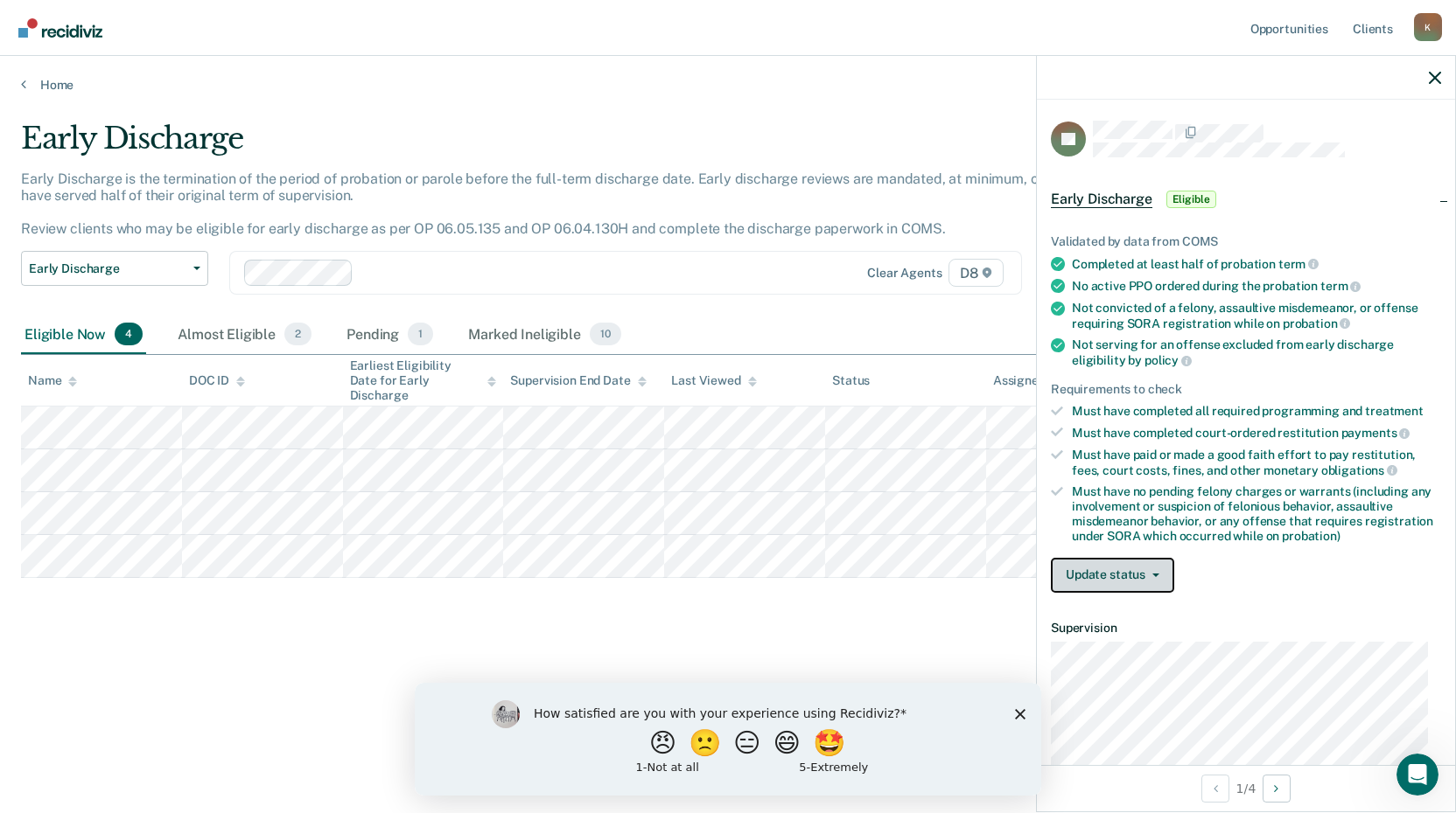
click at [1094, 574] on button "Update status" at bounding box center [1111, 576] width 123 height 35
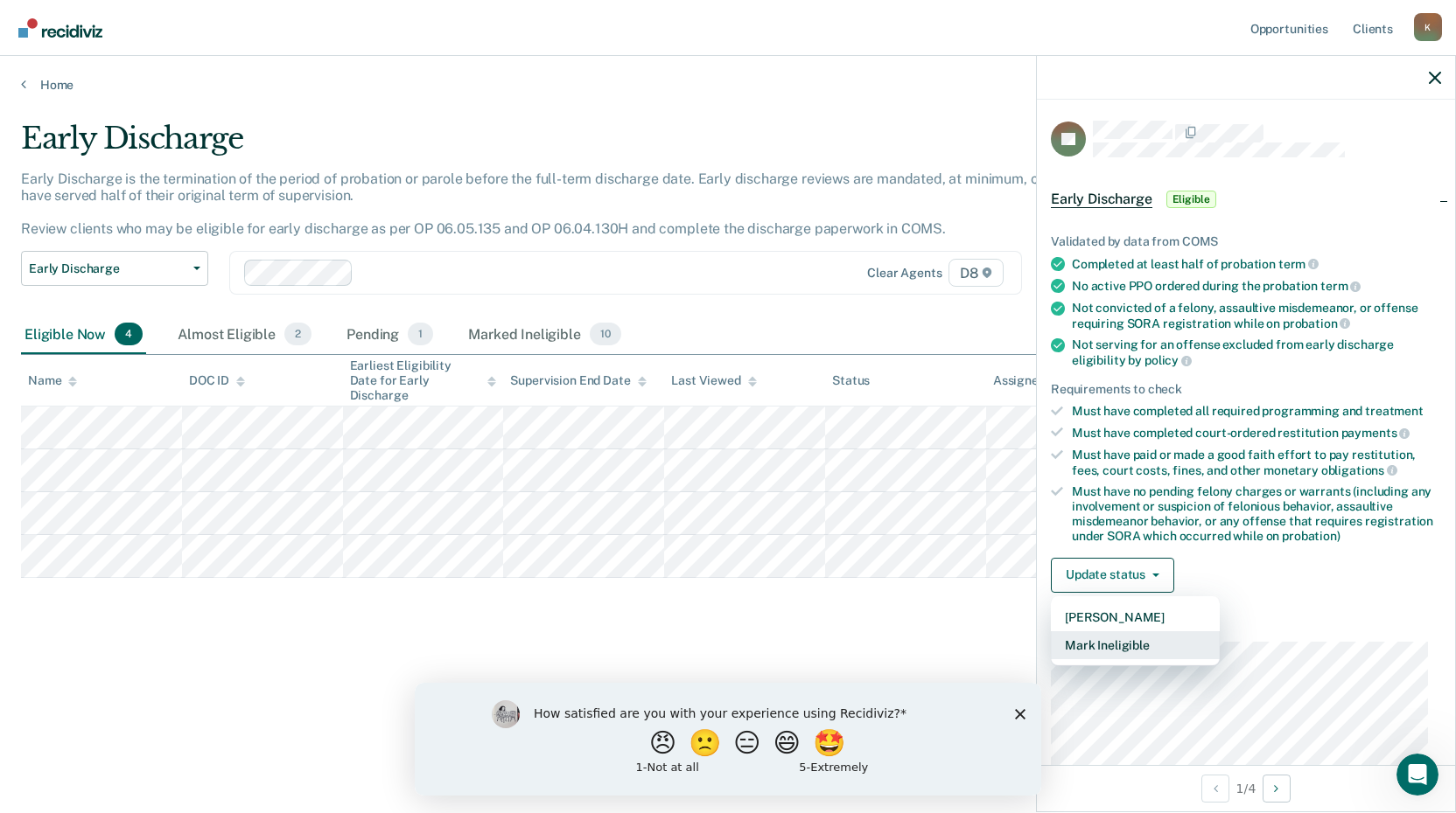
click at [1097, 641] on button "Mark Ineligible" at bounding box center [1135, 645] width 168 height 28
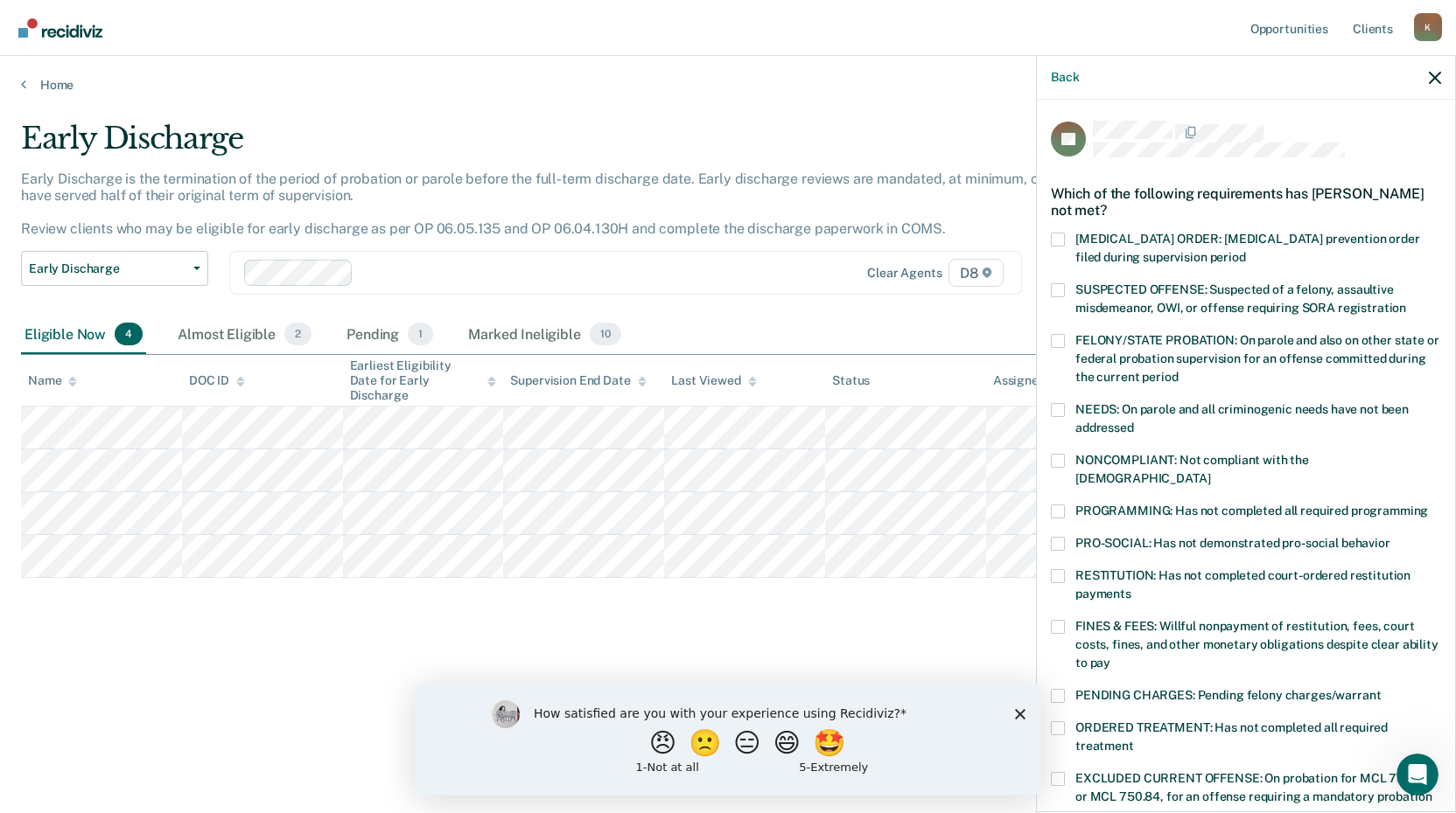
click at [1058, 504] on span at bounding box center [1057, 511] width 14 height 14
click at [1428, 504] on input "PROGRAMMING: Has not completed all required programming" at bounding box center [1428, 504] width 0 height 0
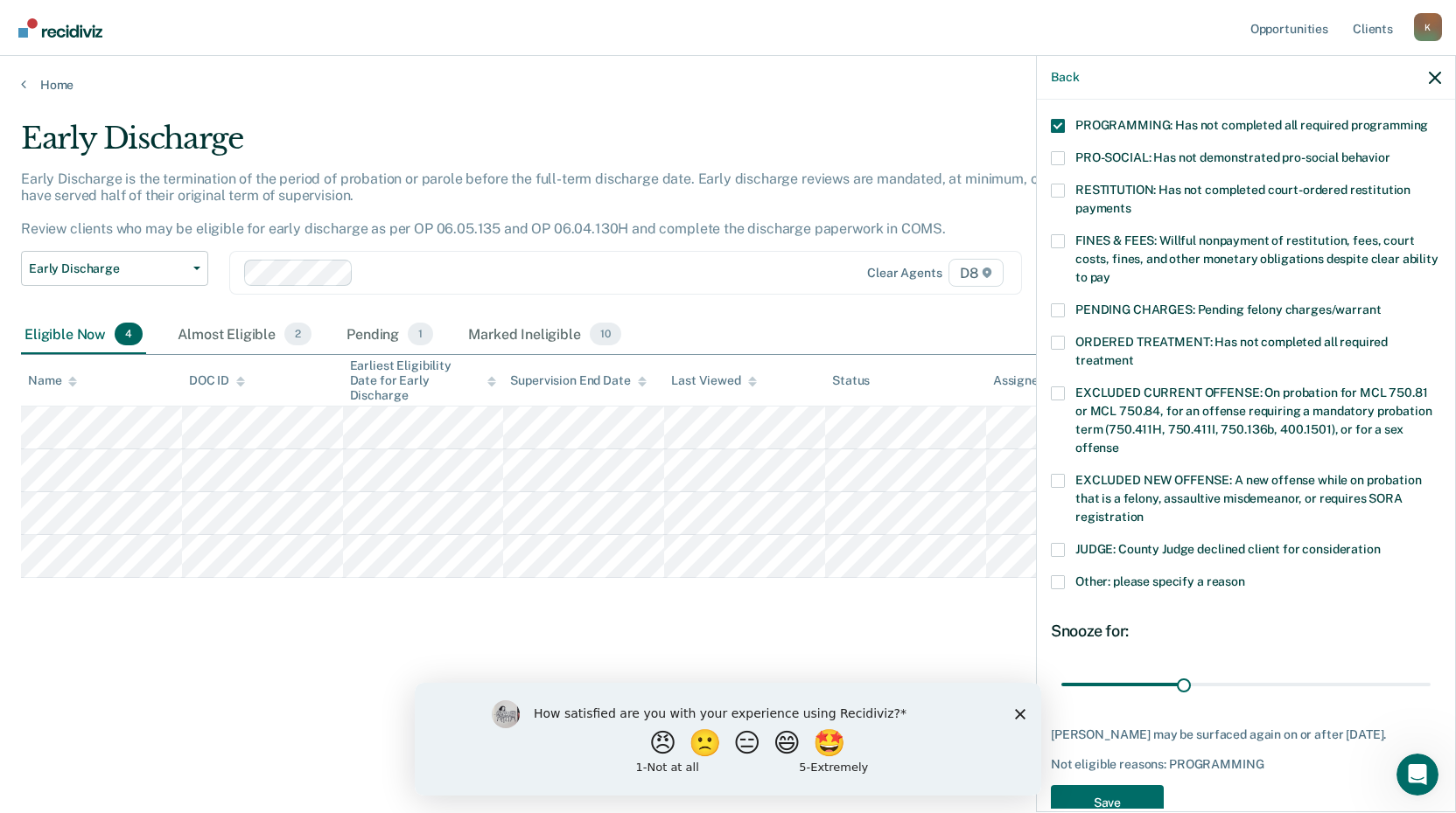
scroll to position [409, 0]
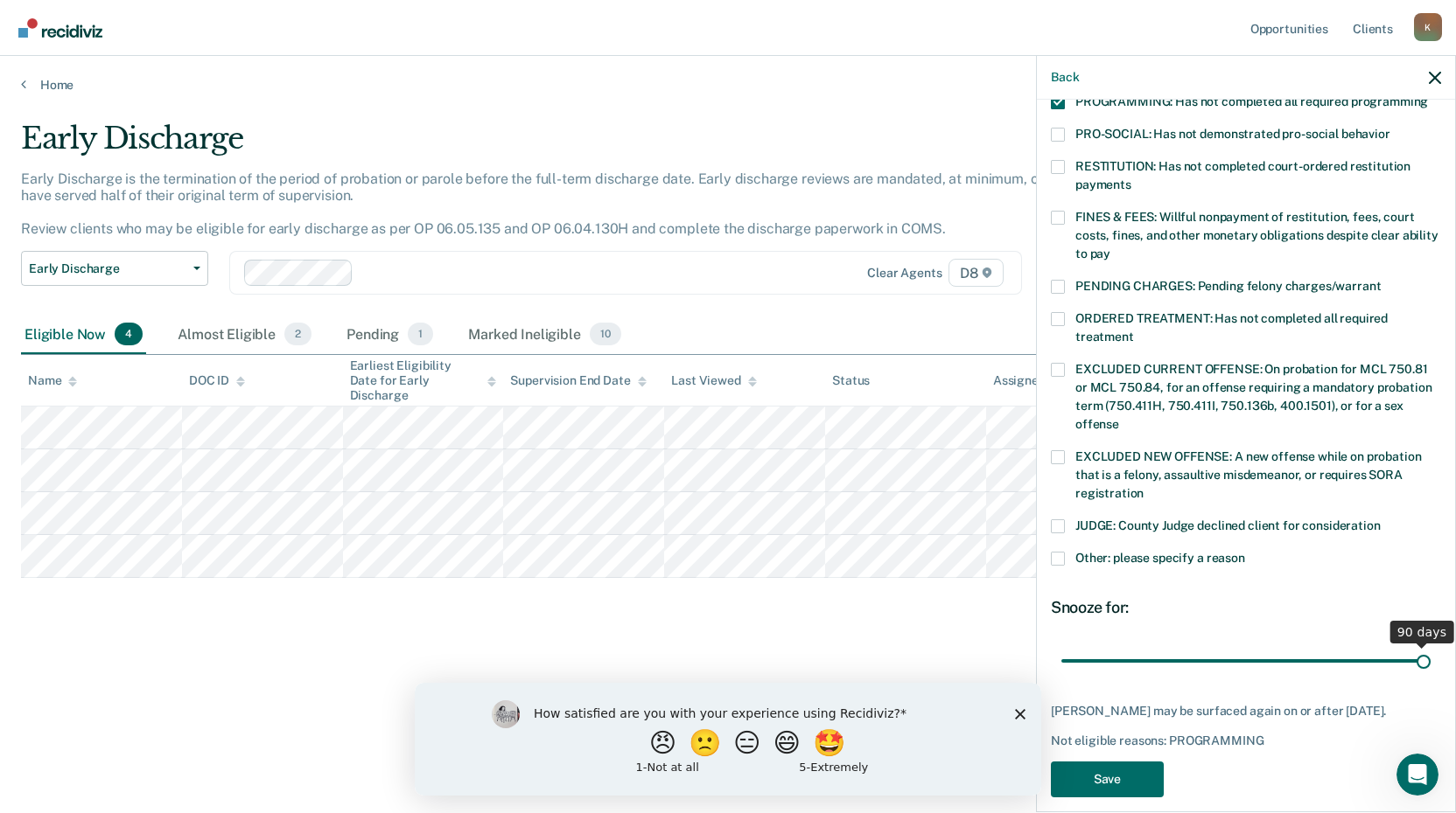
drag, startPoint x: 1174, startPoint y: 636, endPoint x: 1430, endPoint y: 657, distance: 256.9
type input "90"
click at [1430, 657] on input "range" at bounding box center [1245, 661] width 369 height 31
click at [1142, 762] on button "Save" at bounding box center [1107, 779] width 113 height 36
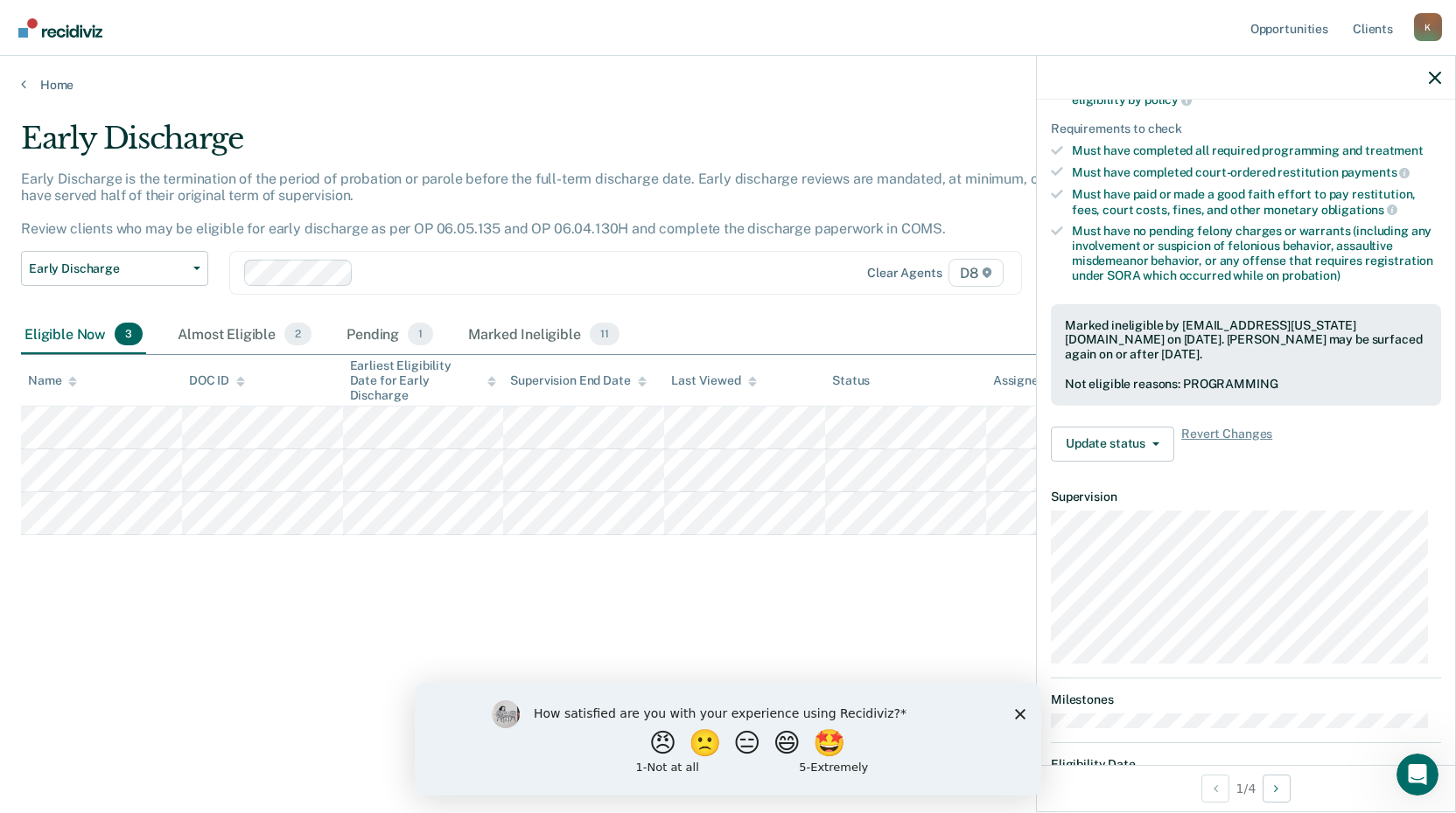
scroll to position [0, 0]
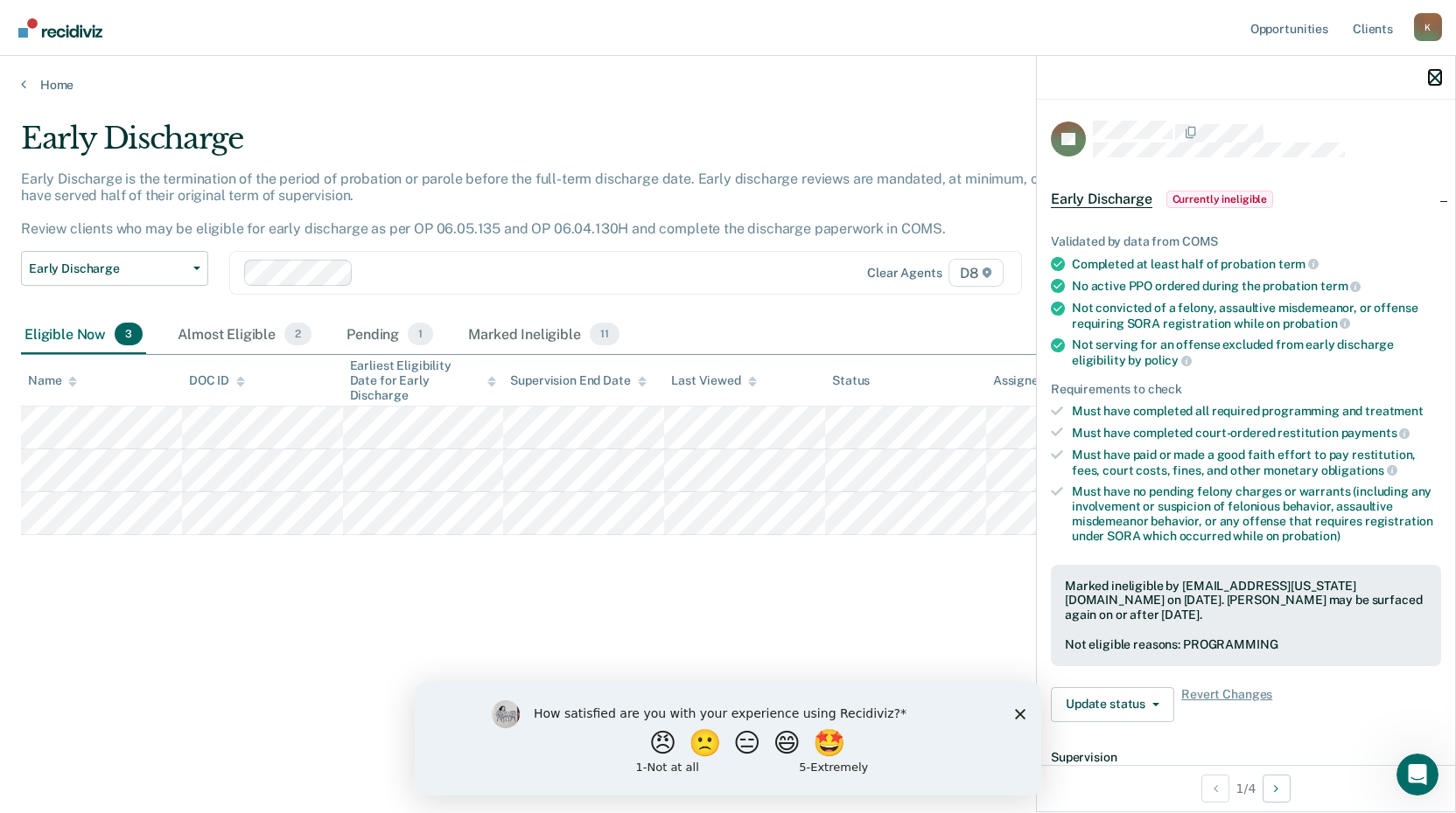
click at [1434, 71] on button "button" at bounding box center [1435, 76] width 13 height 15
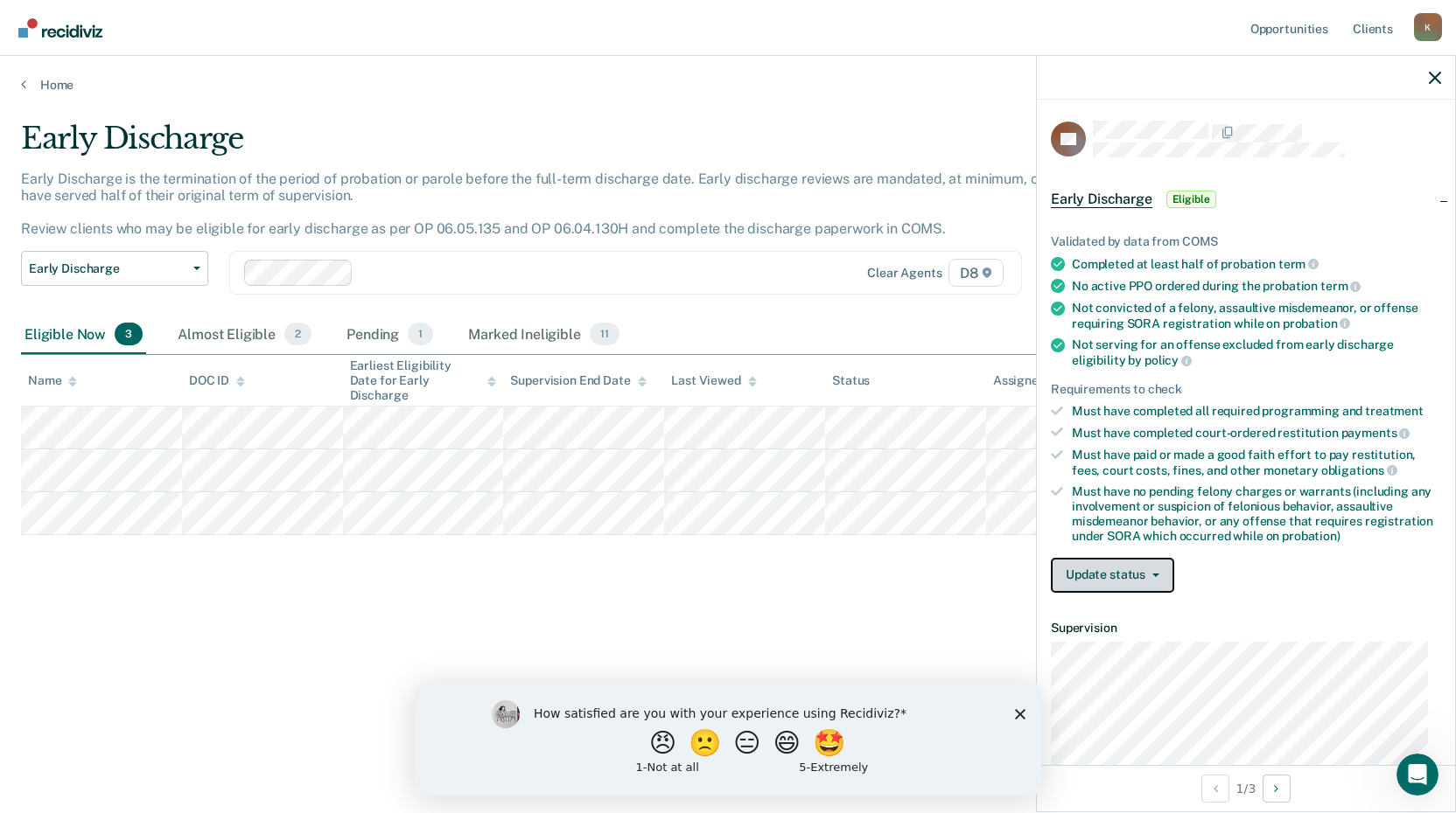
click at [1098, 568] on button "Update status" at bounding box center [1111, 576] width 123 height 35
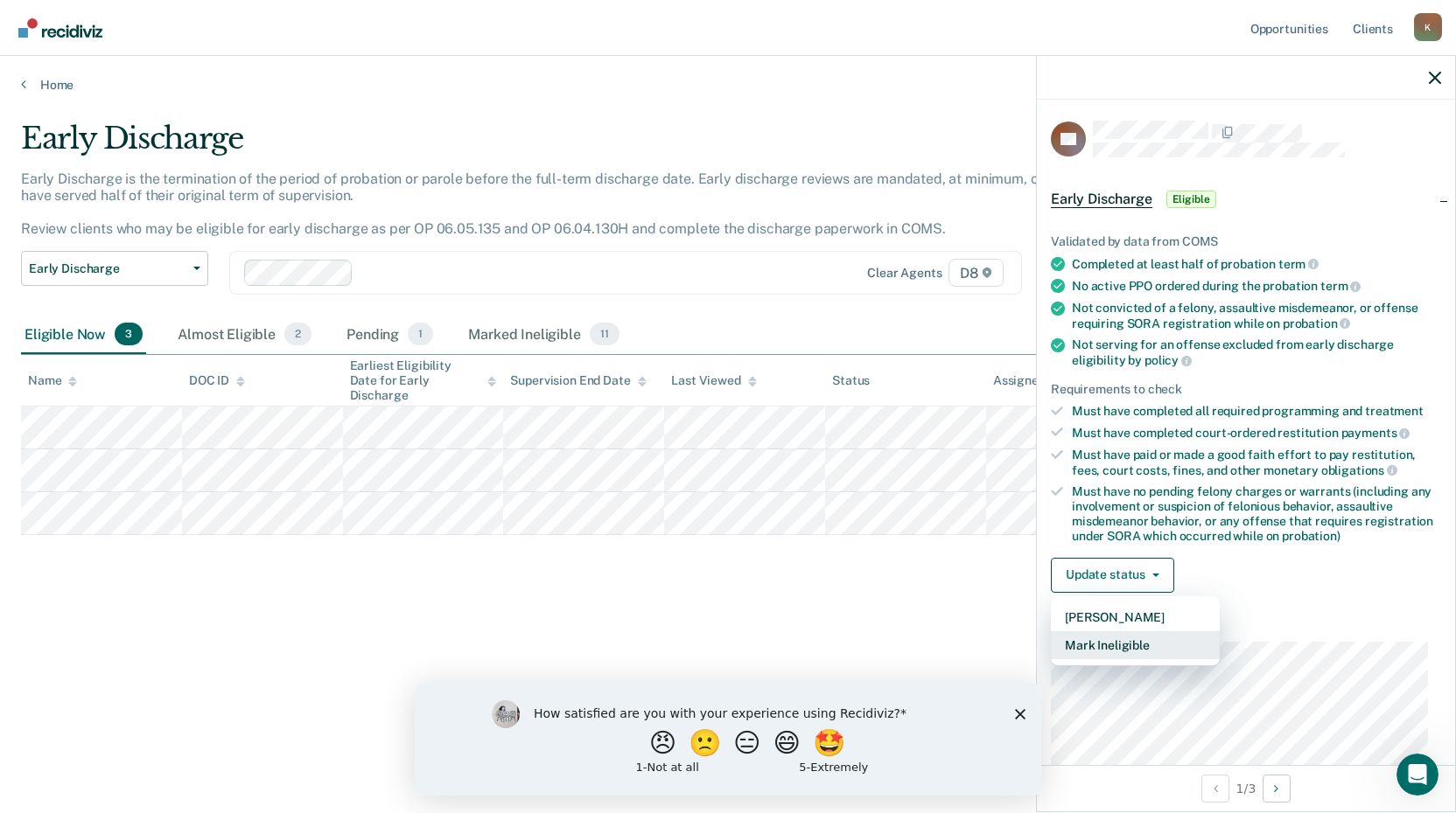
click at [1102, 641] on button "Mark Ineligible" at bounding box center [1135, 645] width 168 height 28
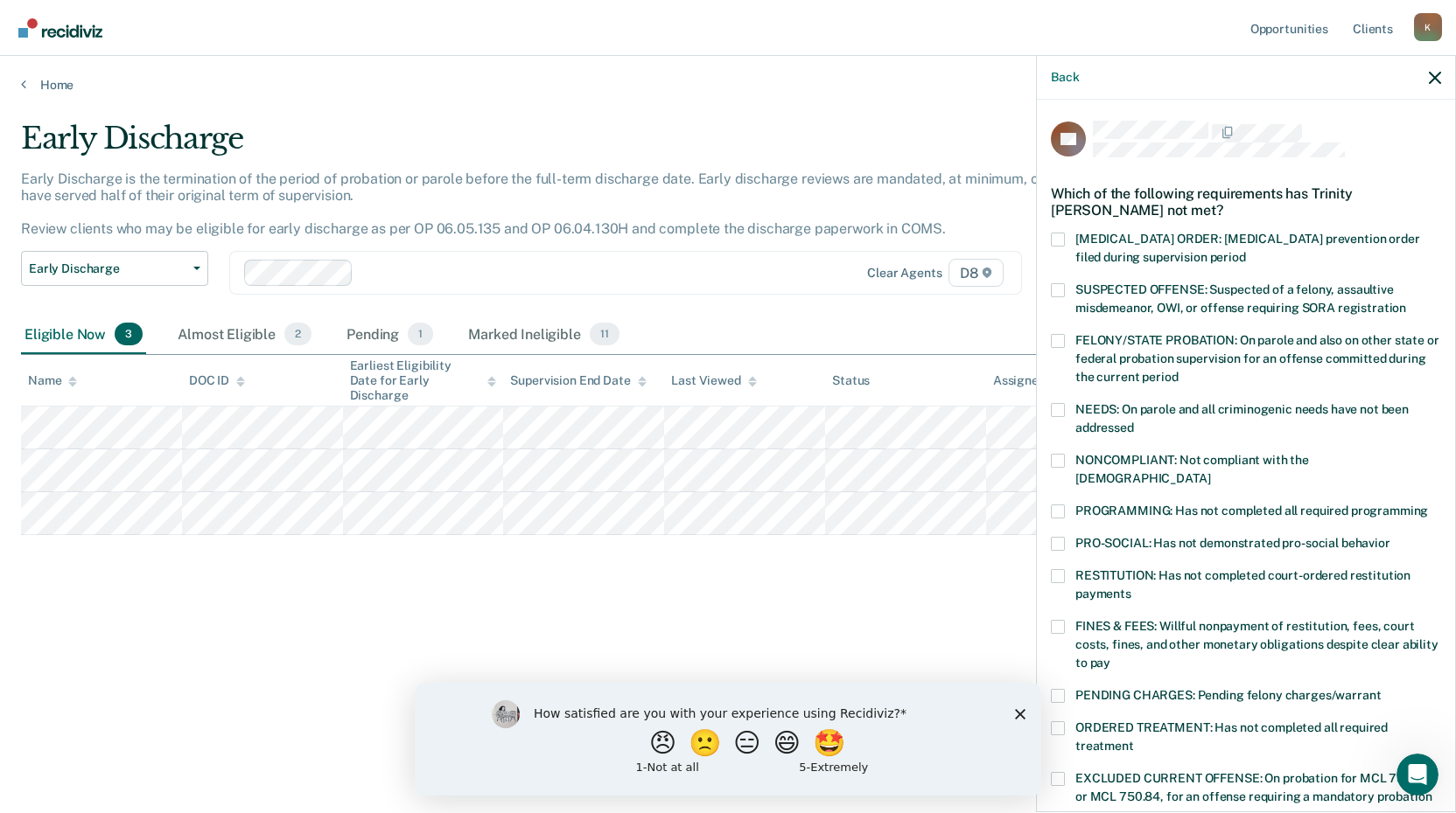
click at [1058, 504] on span at bounding box center [1057, 511] width 14 height 14
click at [1428, 504] on input "PROGRAMMING: Has not completed all required programming" at bounding box center [1428, 504] width 0 height 0
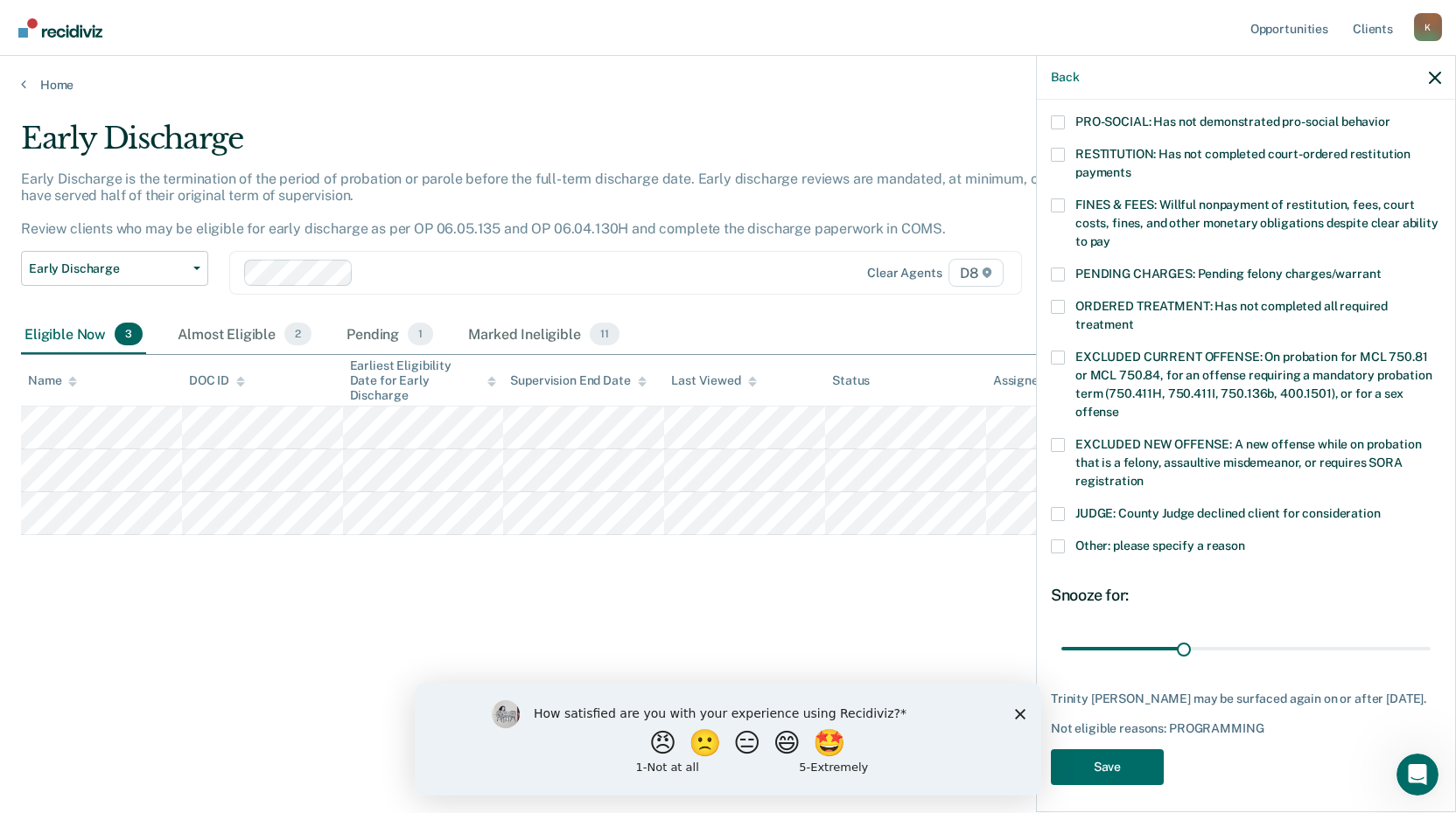
scroll to position [424, 0]
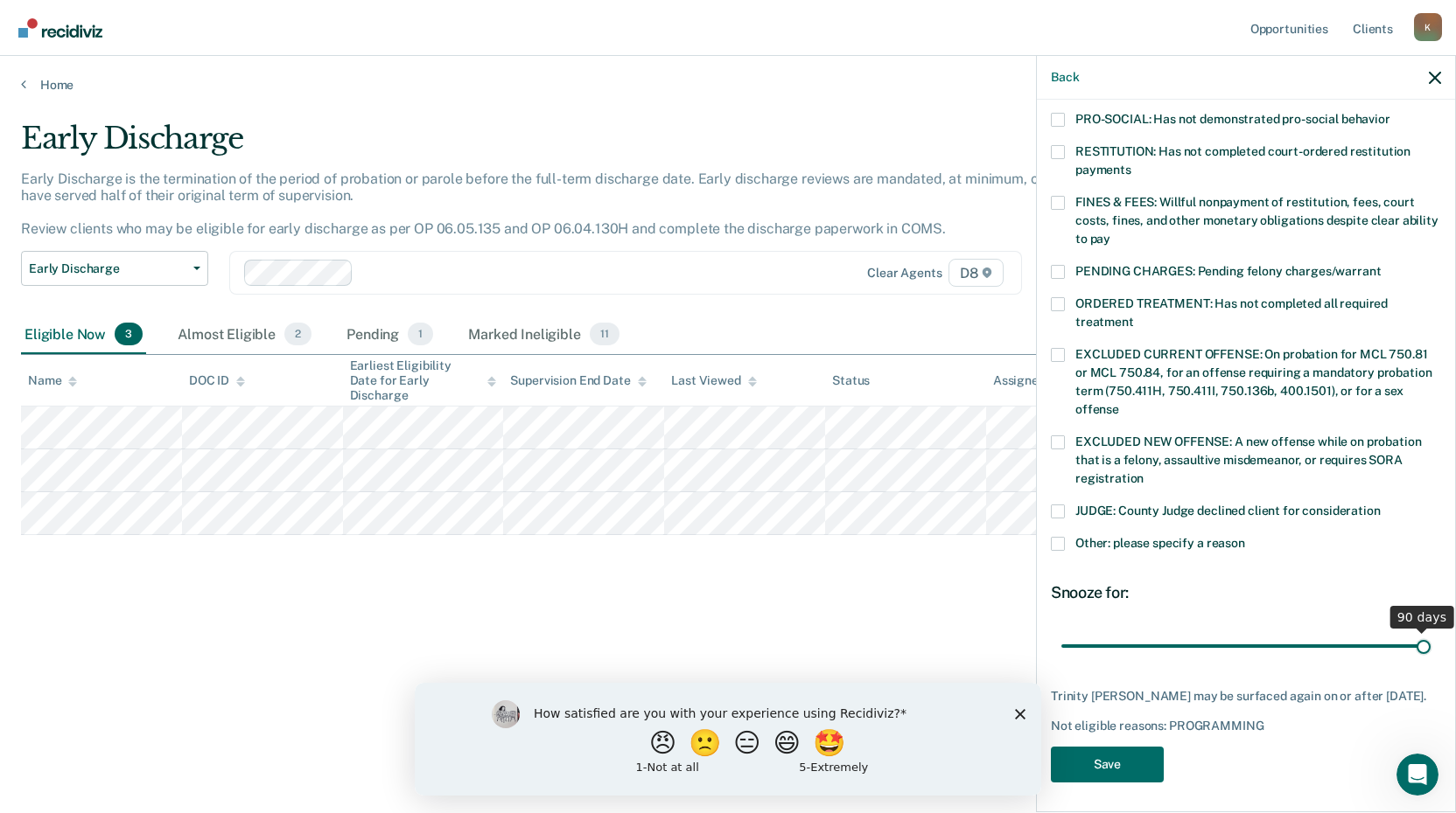
drag, startPoint x: 1177, startPoint y: 628, endPoint x: 1428, endPoint y: 646, distance: 251.6
type input "90"
click at [1428, 646] on input "range" at bounding box center [1245, 647] width 369 height 31
click at [1112, 755] on button "Save" at bounding box center [1107, 765] width 113 height 36
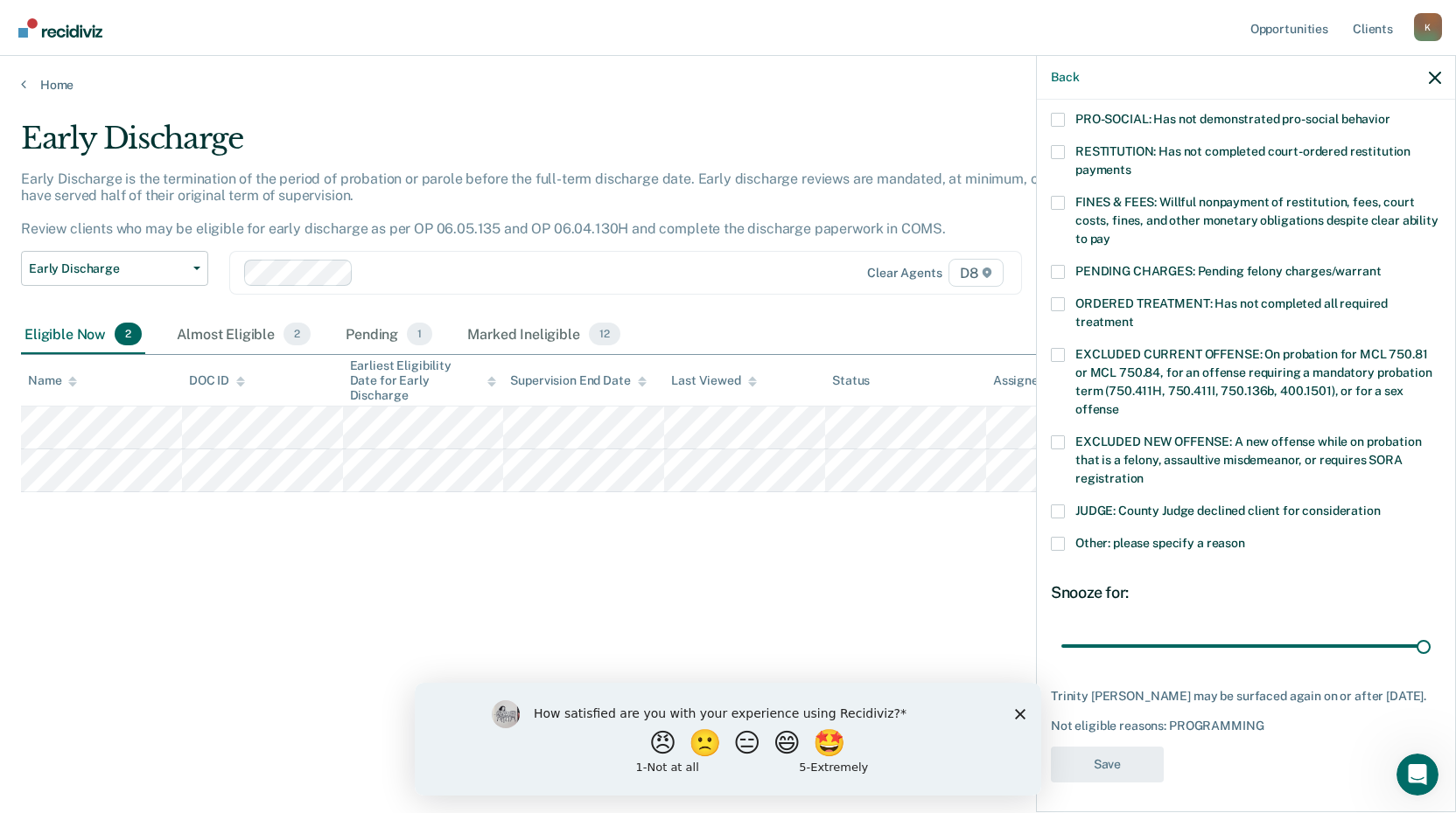
scroll to position [341, 0]
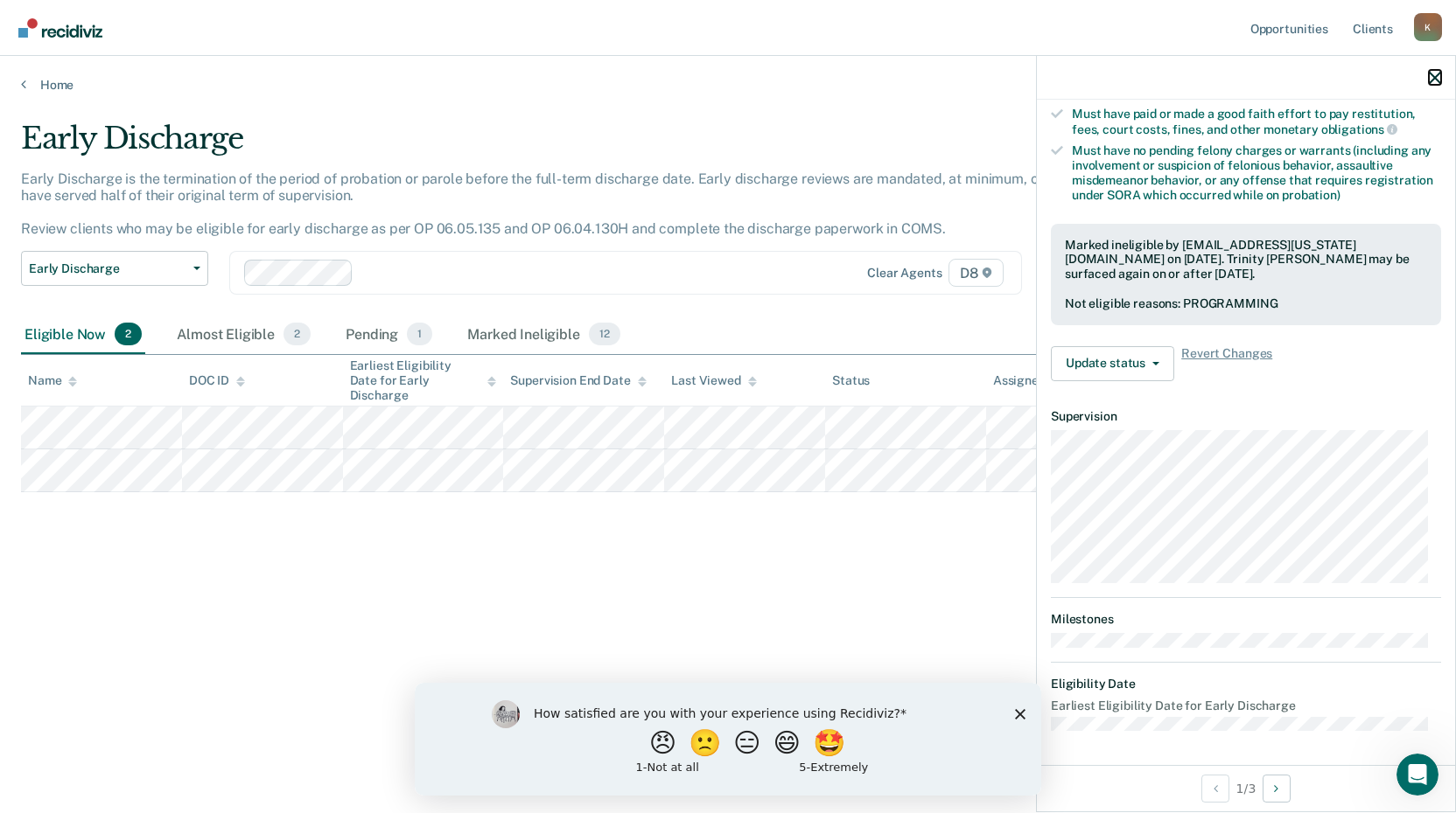
click at [1436, 75] on icon "button" at bounding box center [1435, 77] width 13 height 13
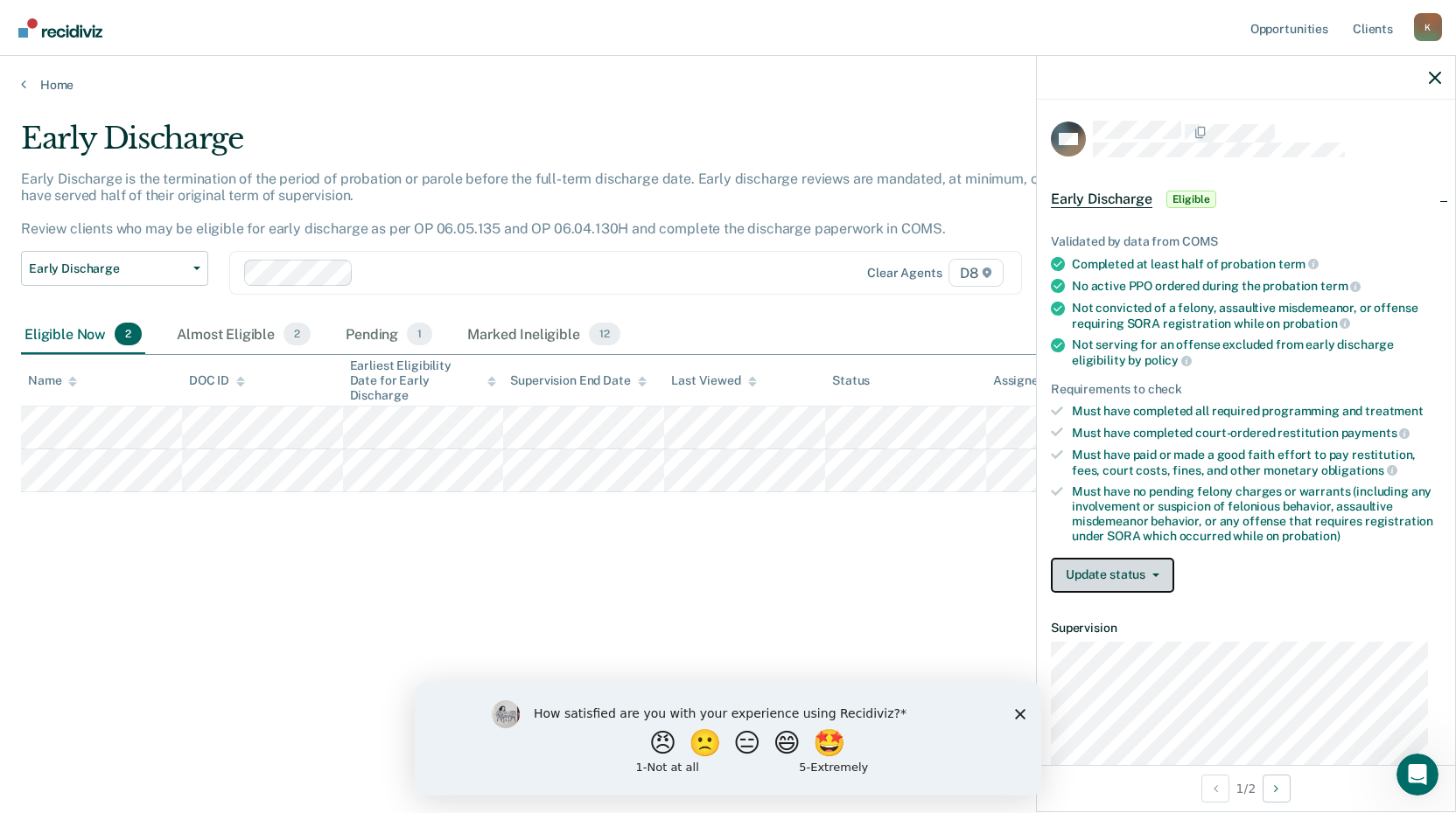
click at [1103, 567] on button "Update status" at bounding box center [1111, 576] width 123 height 35
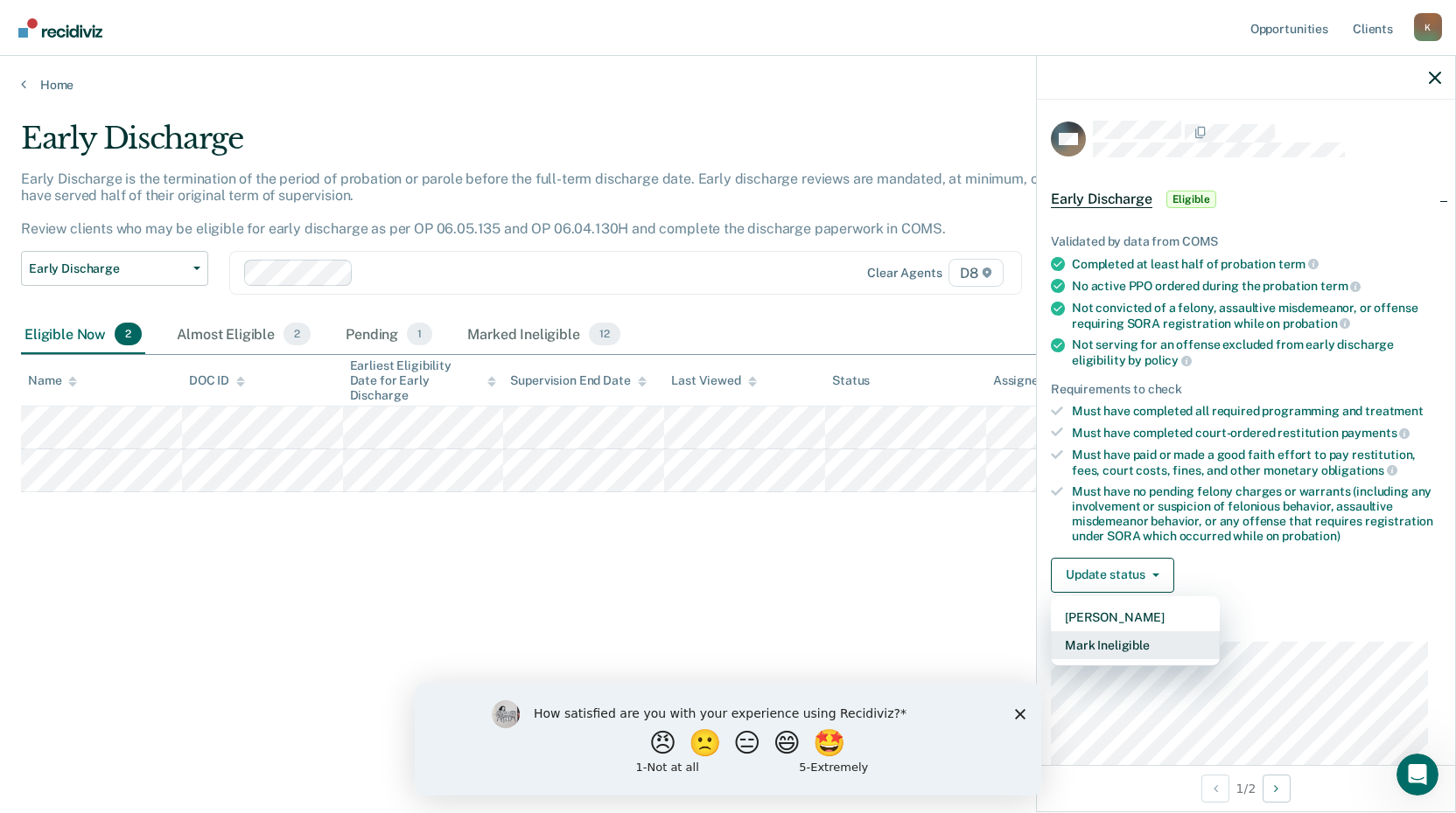
click at [1129, 645] on button "Mark Ineligible" at bounding box center [1135, 645] width 168 height 28
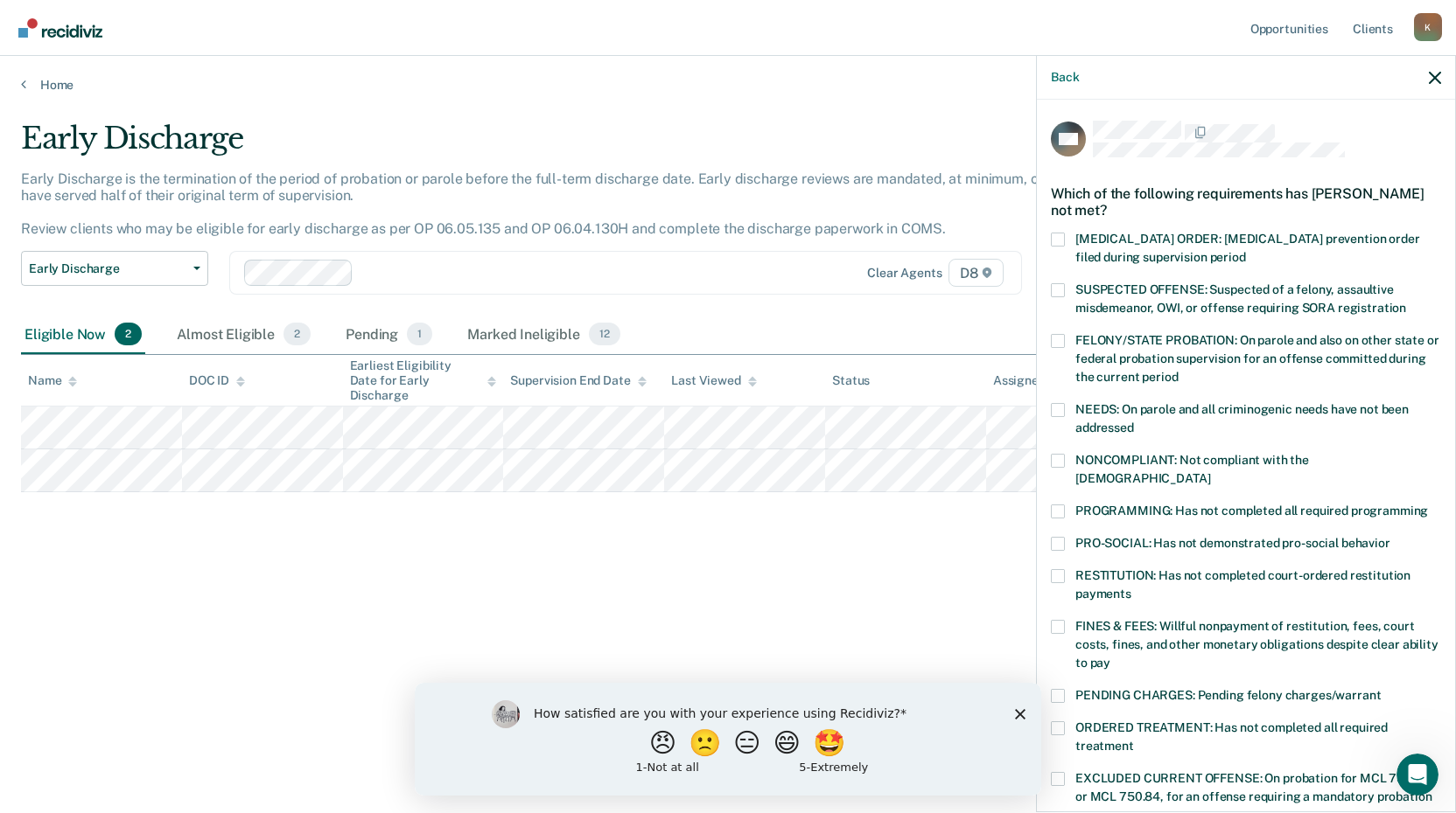
click at [1059, 504] on span at bounding box center [1057, 511] width 14 height 14
click at [1428, 504] on input "PROGRAMMING: Has not completed all required programming" at bounding box center [1428, 504] width 0 height 0
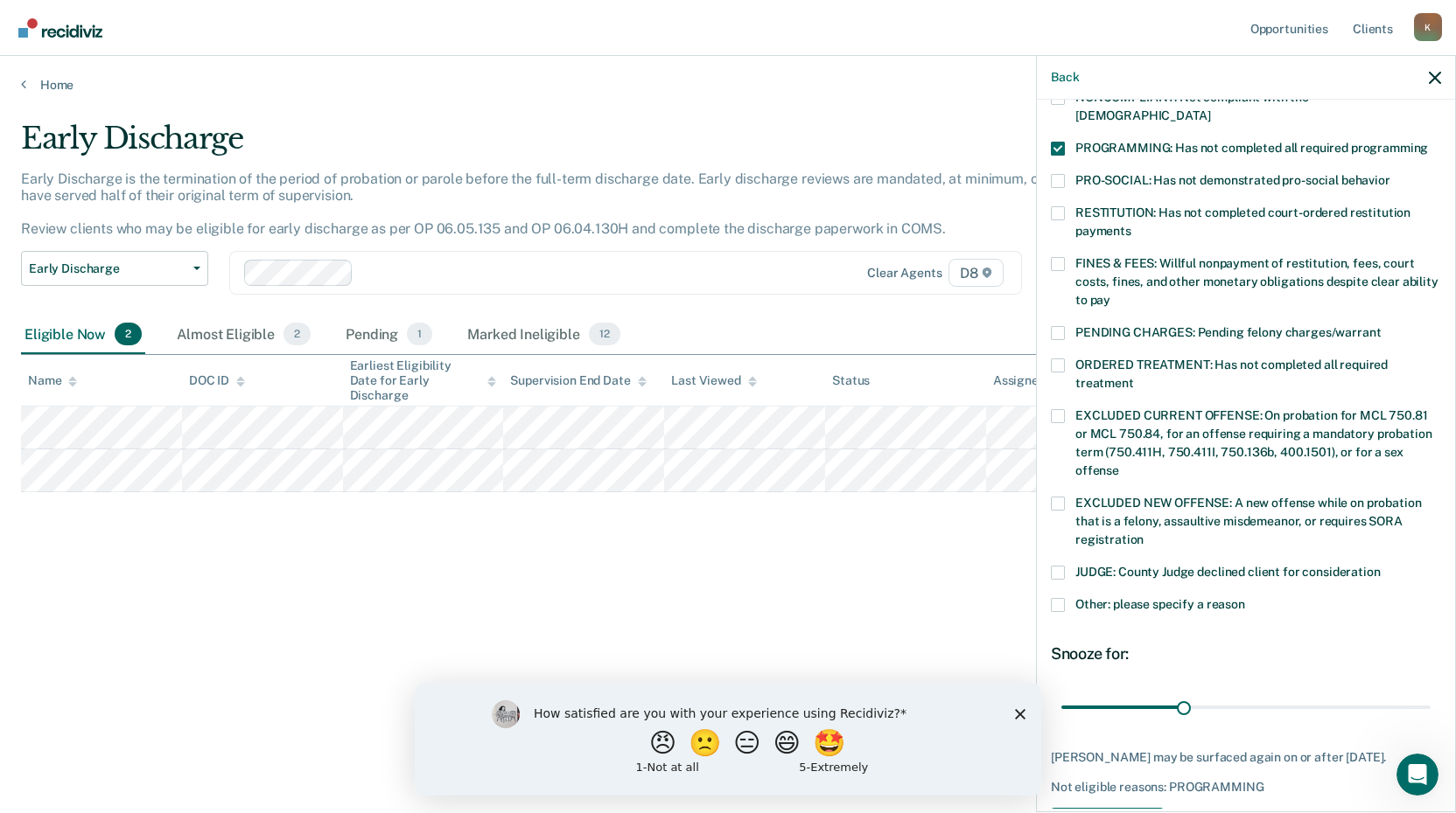
scroll to position [409, 0]
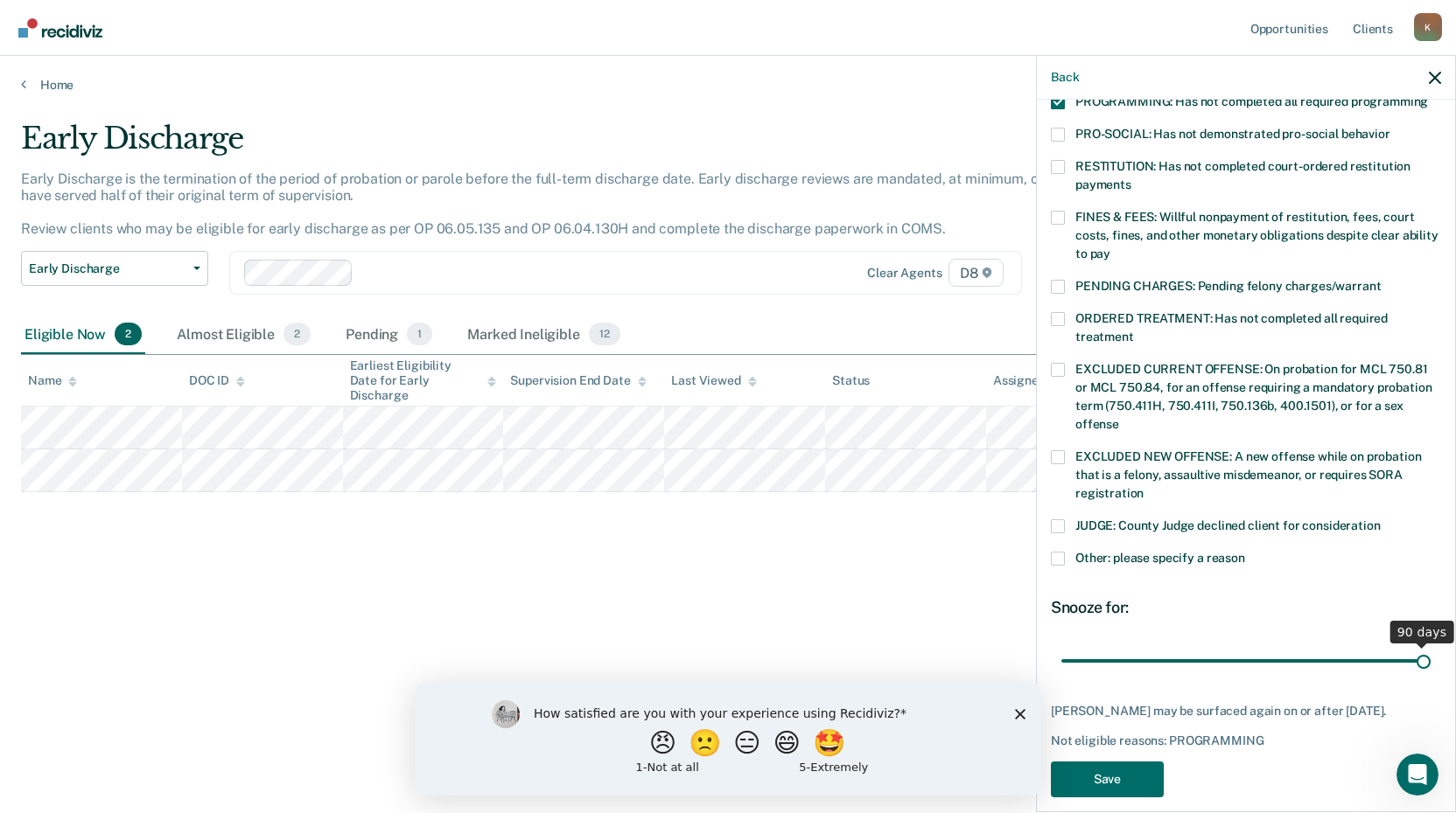
drag, startPoint x: 1176, startPoint y: 643, endPoint x: 1430, endPoint y: 616, distance: 255.4
type input "90"
click at [1430, 646] on input "range" at bounding box center [1245, 661] width 369 height 31
click at [1132, 769] on button "Save" at bounding box center [1107, 779] width 113 height 36
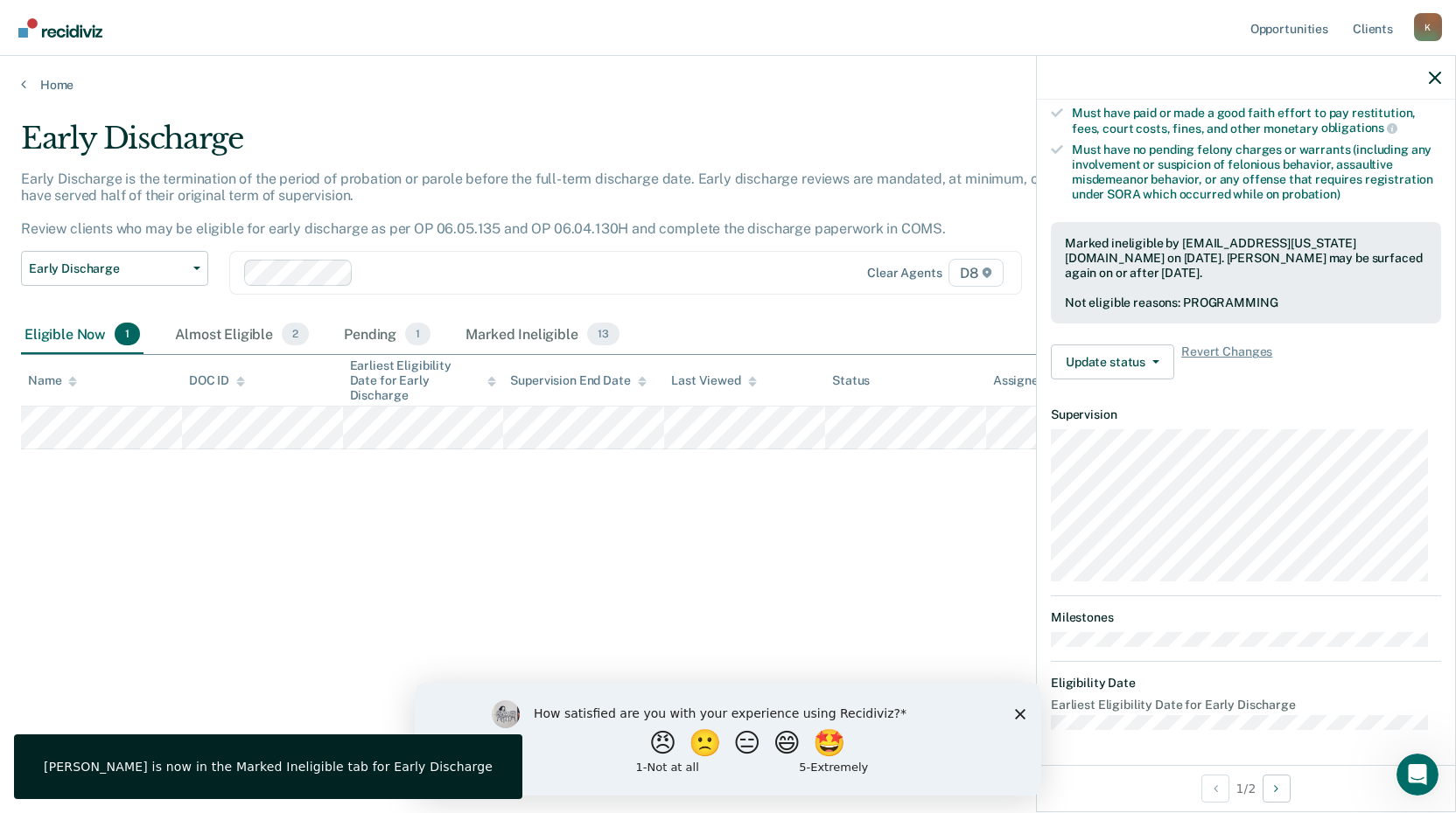
scroll to position [341, 0]
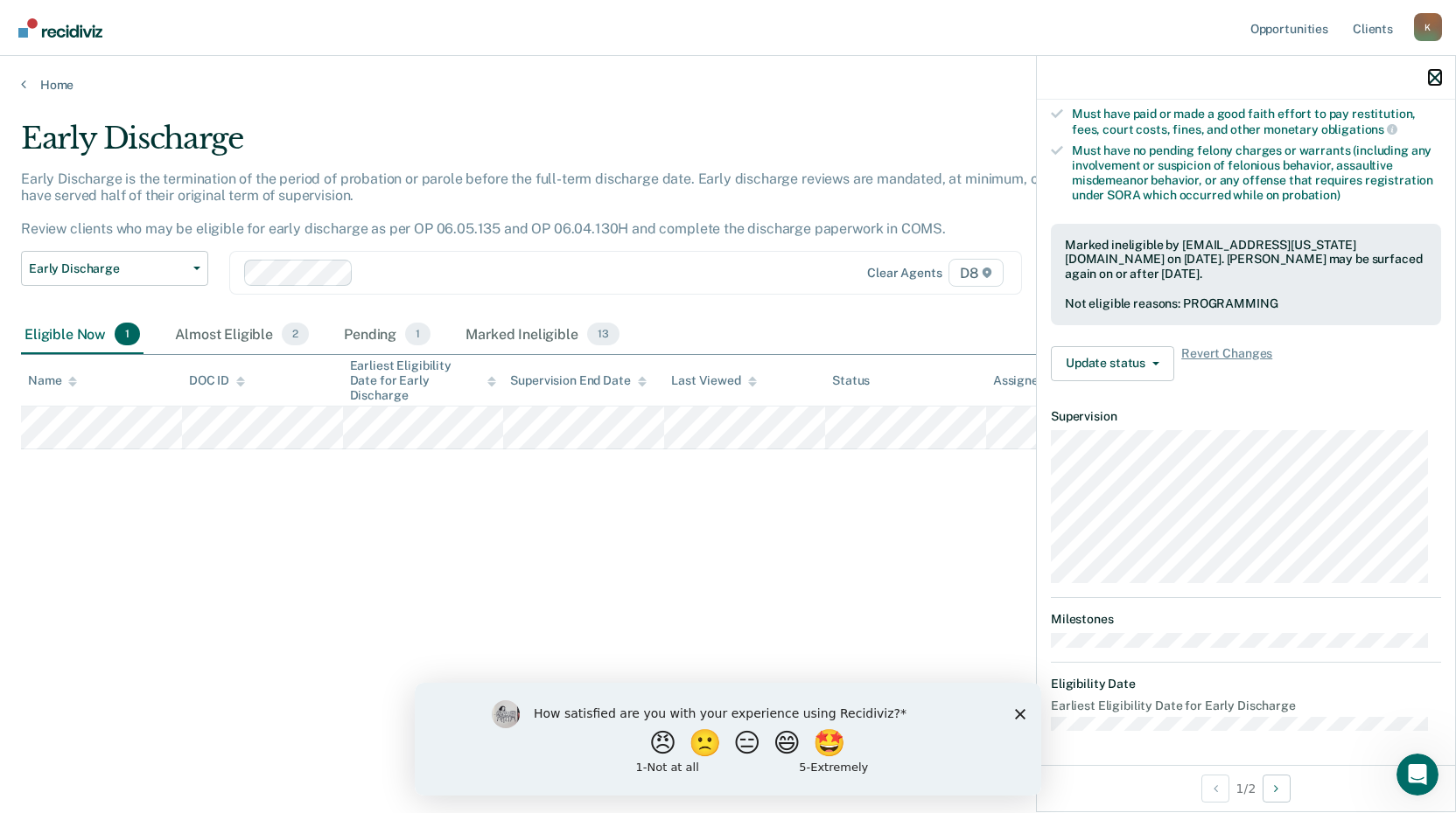
click at [1436, 75] on icon "button" at bounding box center [1435, 77] width 13 height 13
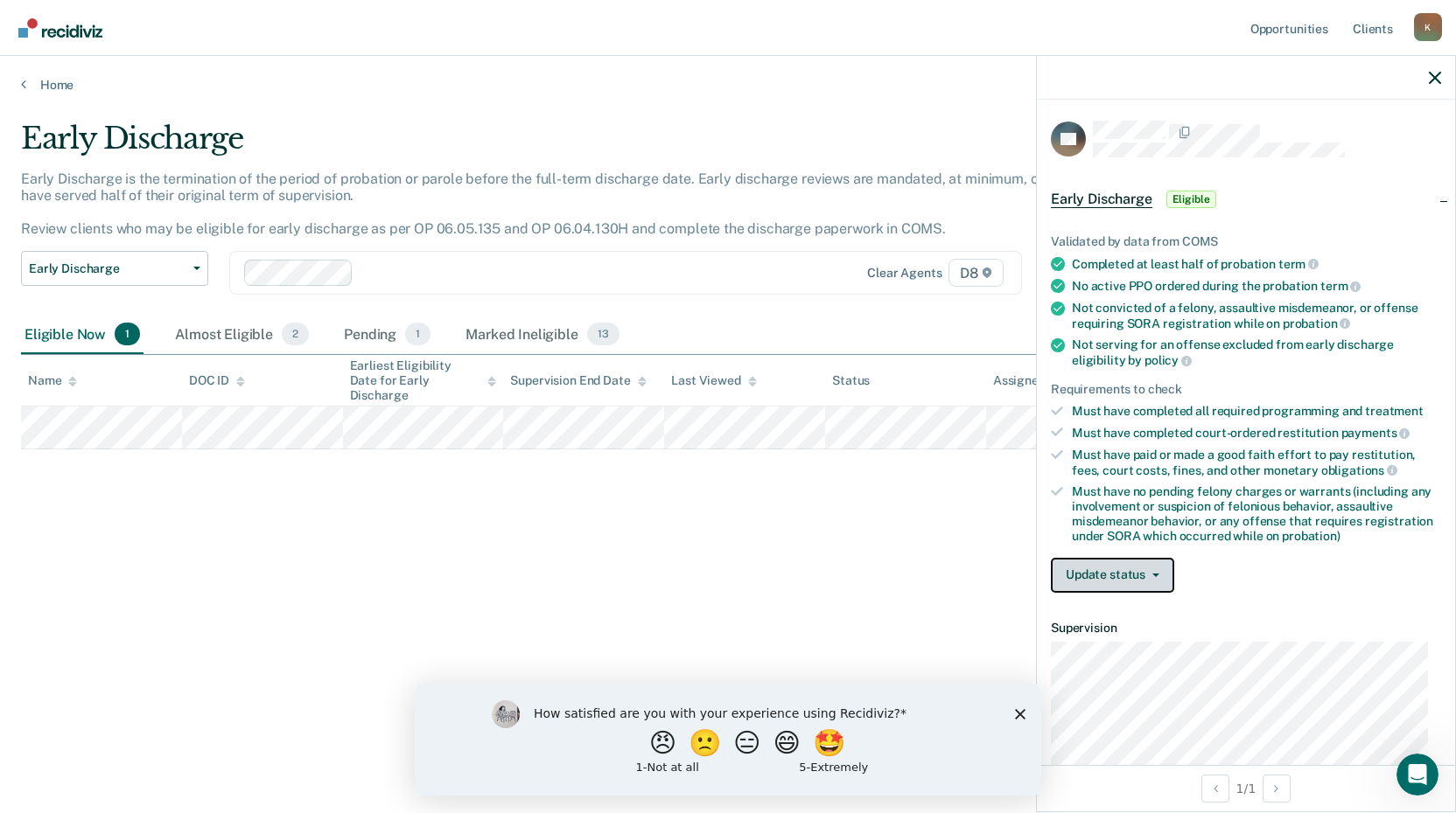
click at [1140, 577] on button "Update status" at bounding box center [1111, 576] width 123 height 35
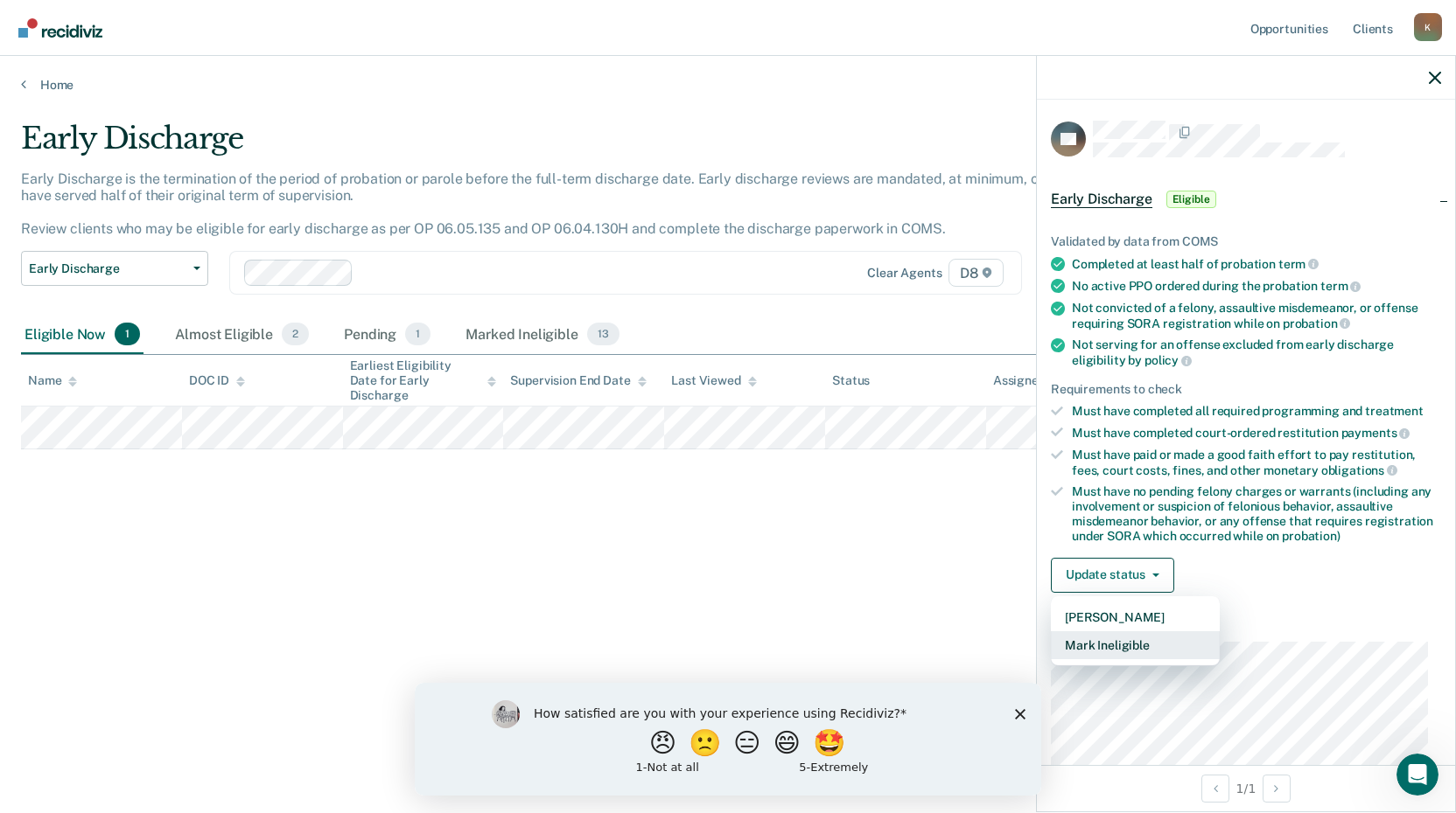
click at [1136, 642] on button "Mark Ineligible" at bounding box center [1135, 645] width 168 height 28
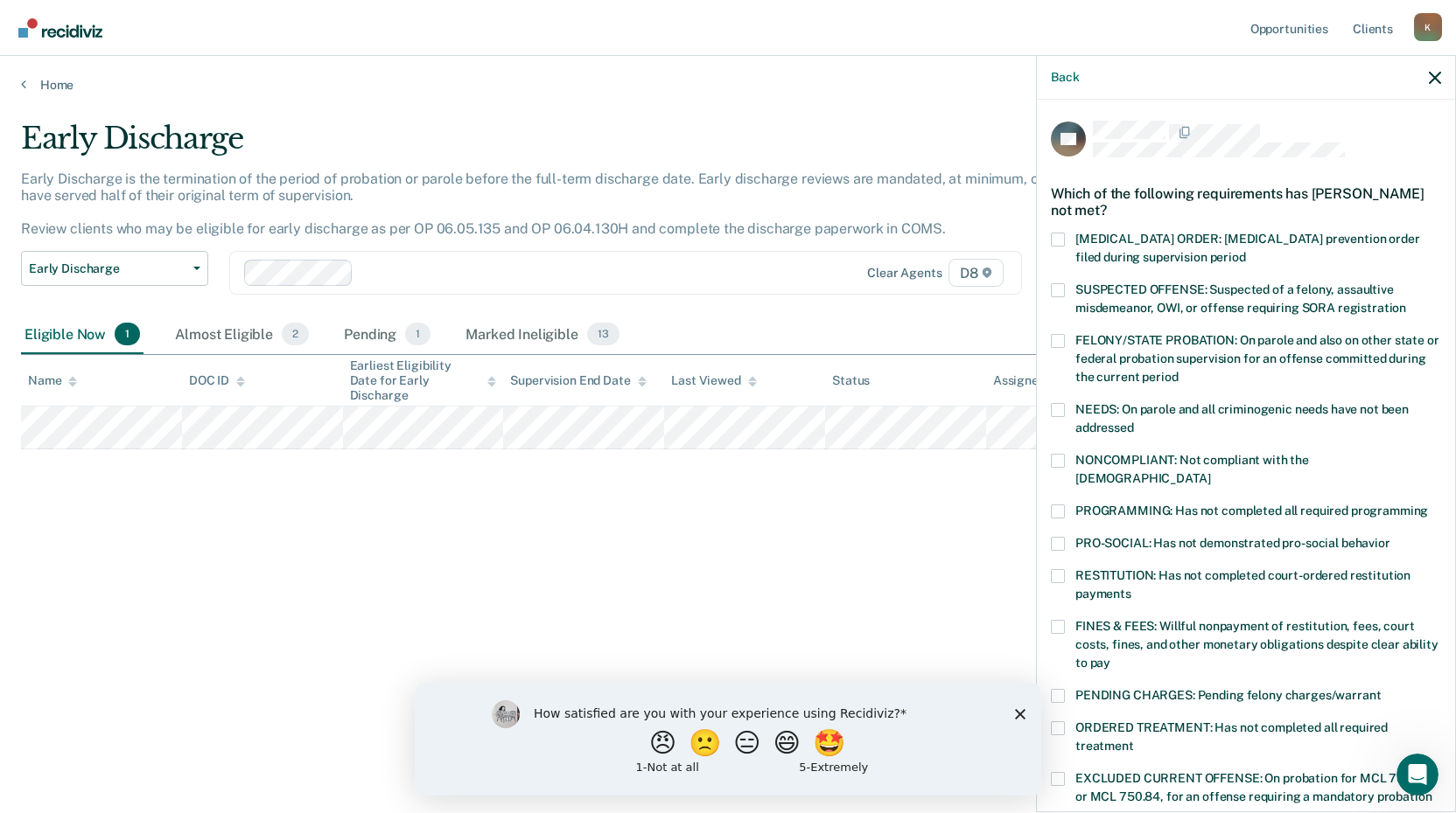
click at [1058, 504] on span at bounding box center [1057, 511] width 14 height 14
click at [1428, 504] on input "PROGRAMMING: Has not completed all required programming" at bounding box center [1428, 504] width 0 height 0
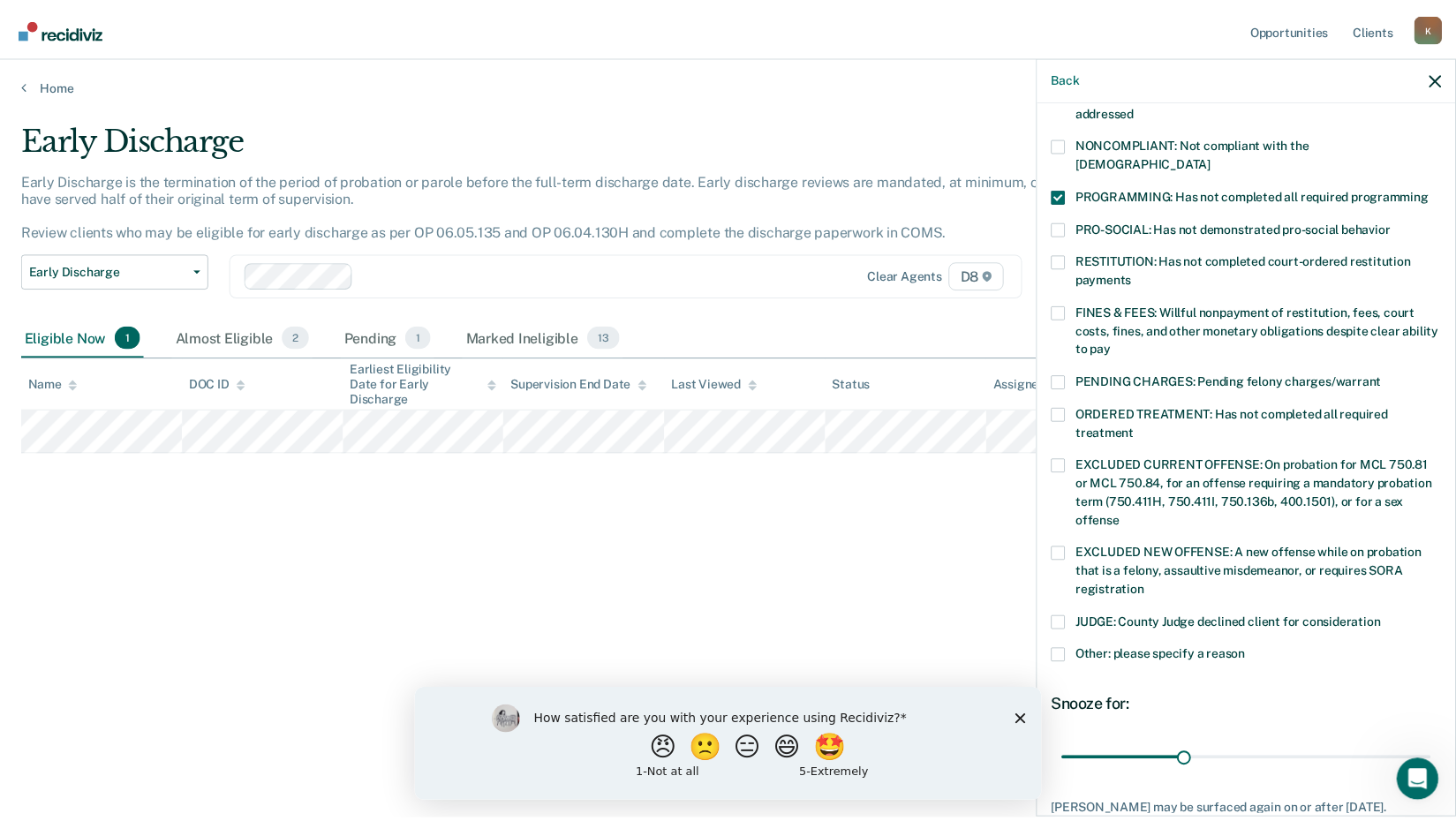
scroll to position [413, 0]
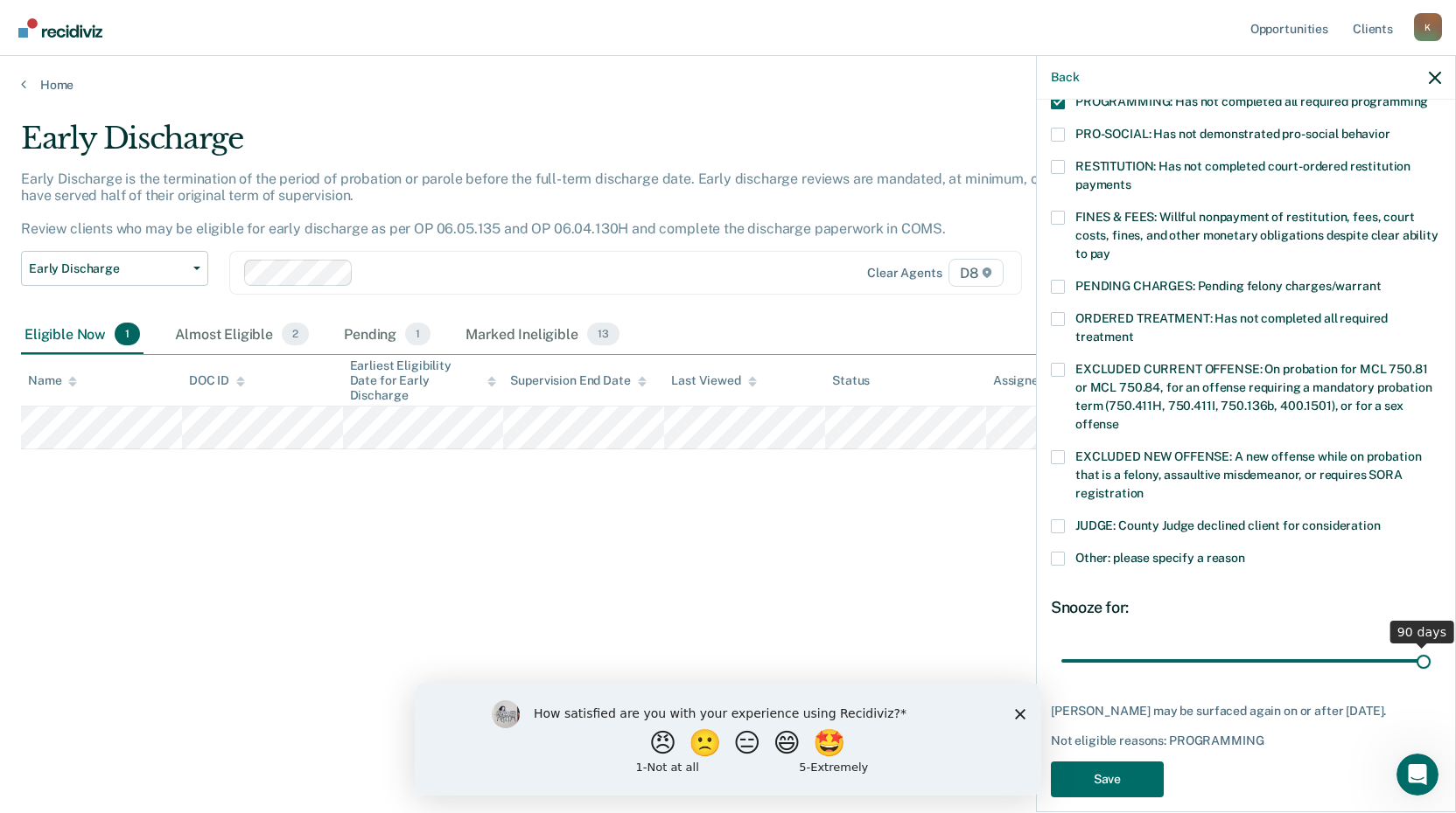
drag, startPoint x: 1175, startPoint y: 639, endPoint x: 1425, endPoint y: 640, distance: 250.0
type input "90"
click at [1425, 646] on input "range" at bounding box center [1245, 661] width 369 height 31
click at [1129, 762] on button "Save" at bounding box center [1107, 779] width 113 height 36
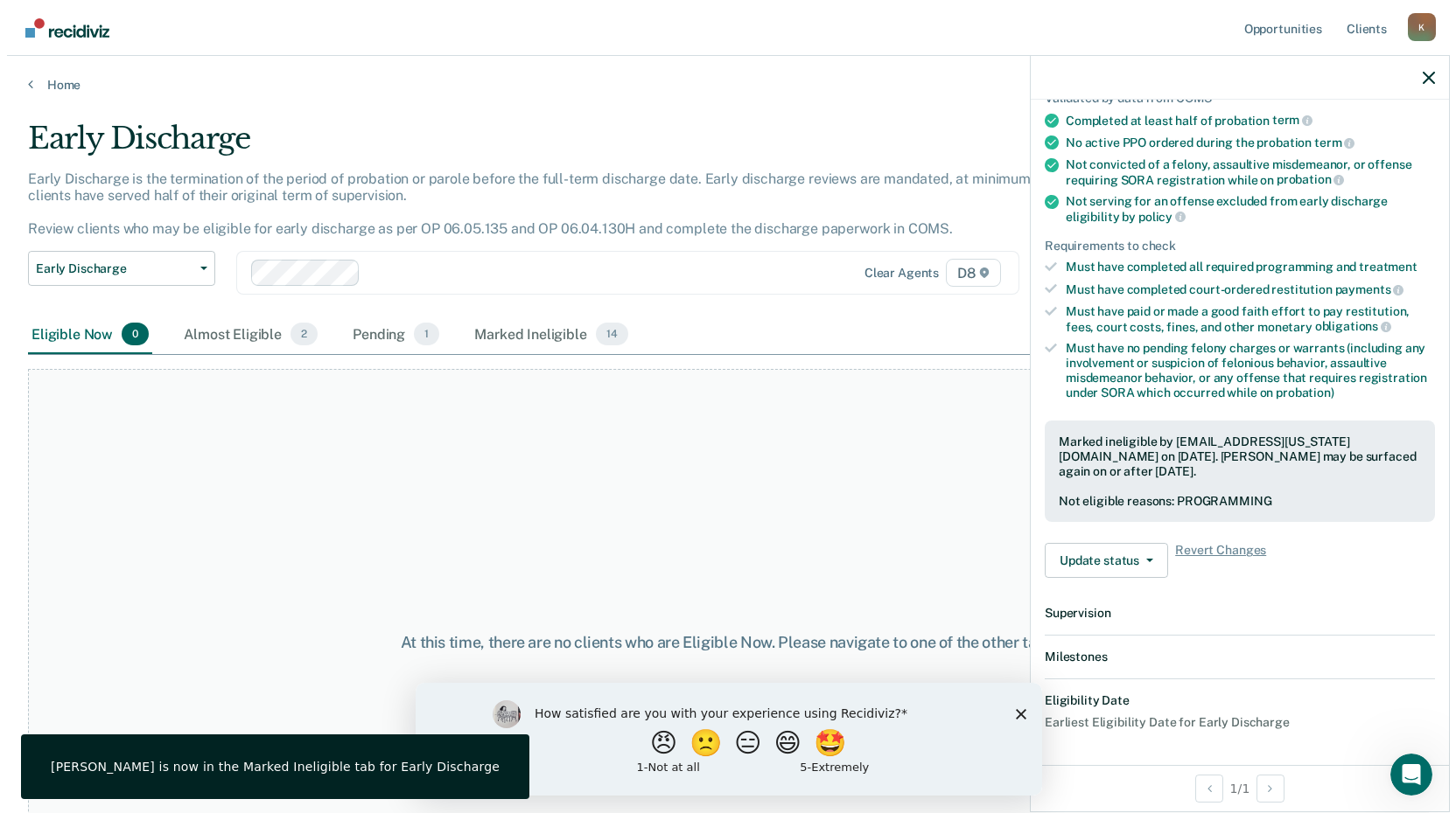
scroll to position [341, 0]
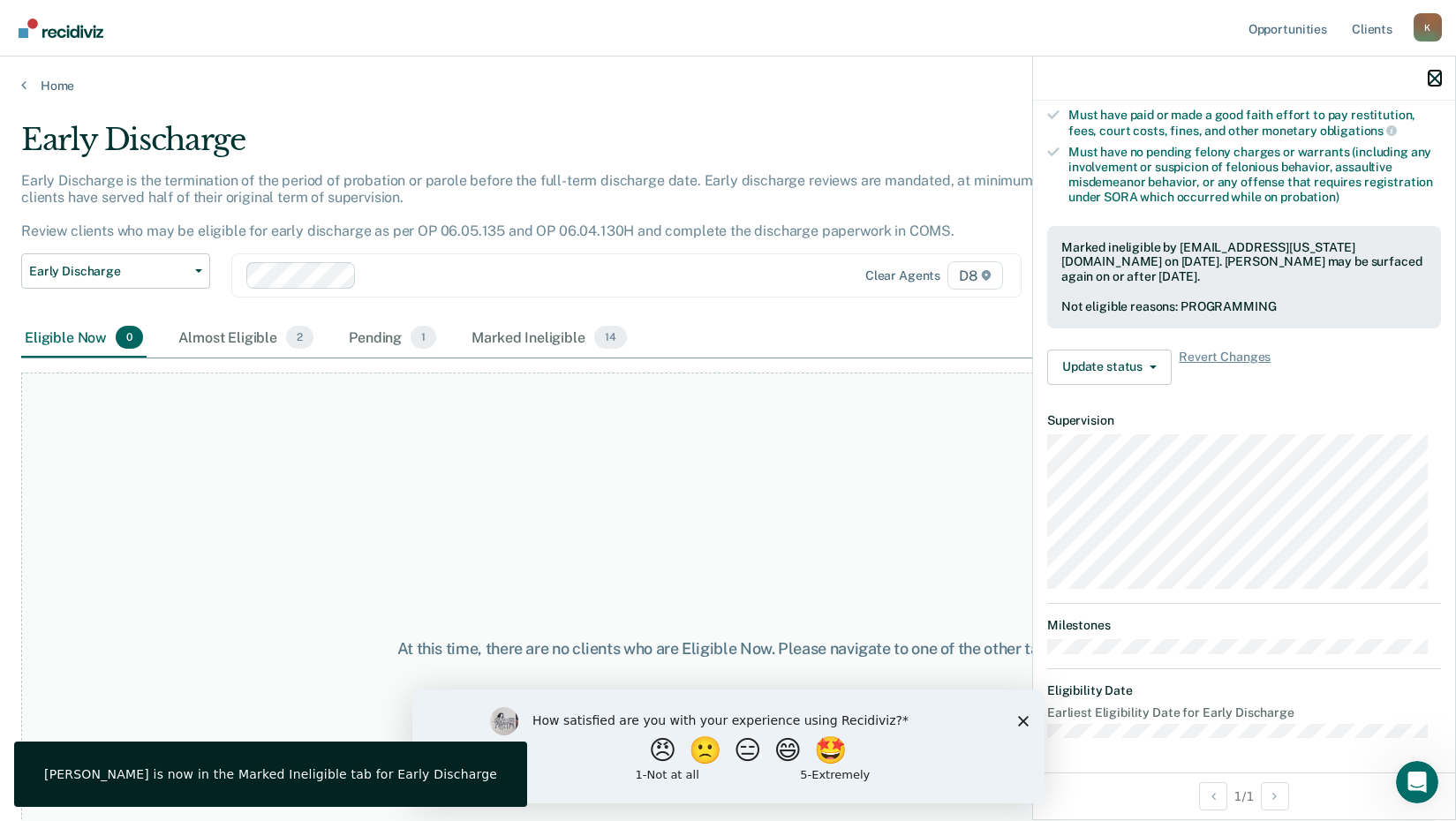
click at [1435, 77] on icon "button" at bounding box center [1435, 78] width 13 height 13
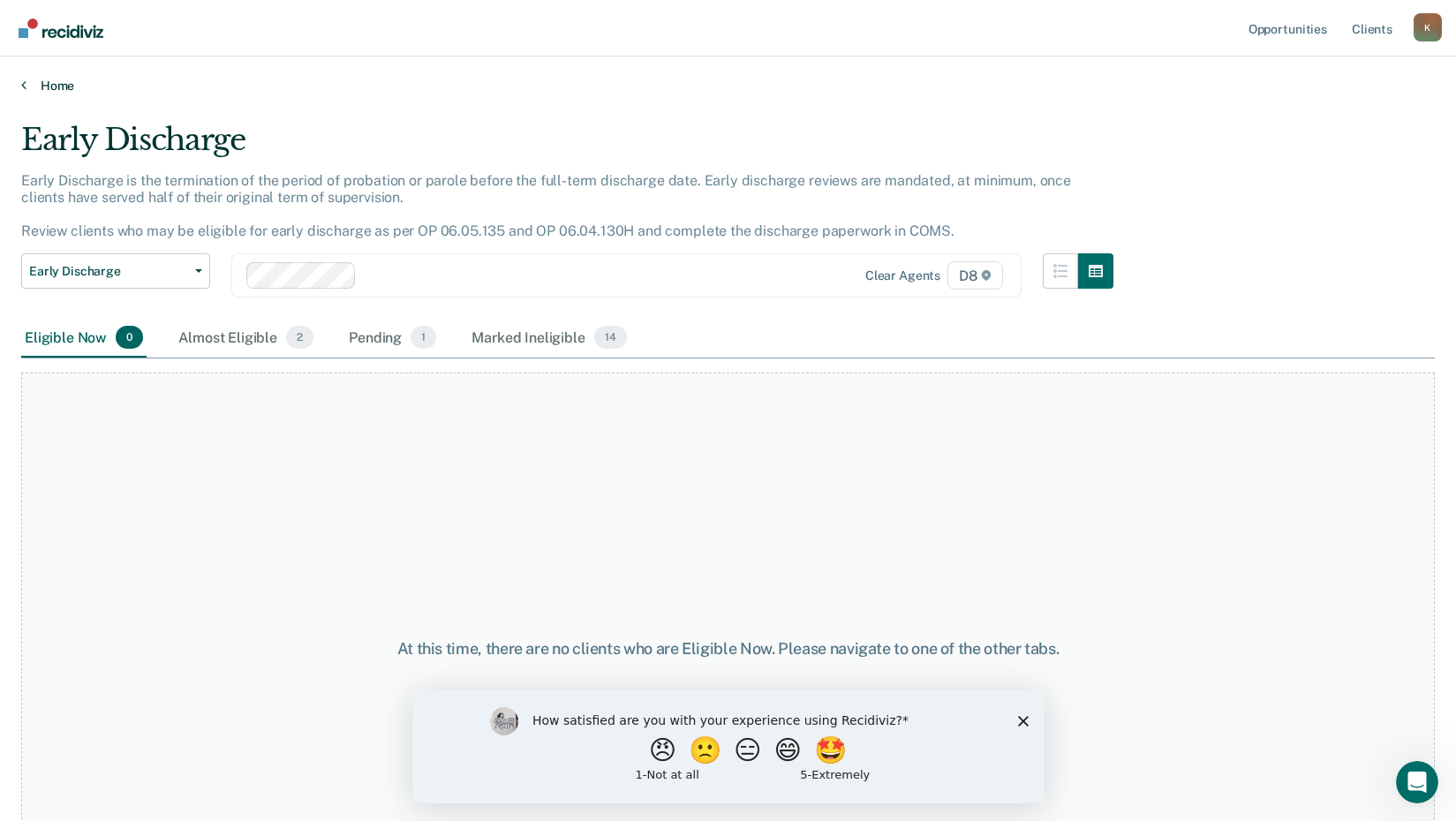
click at [26, 80] on link "Home" at bounding box center [728, 86] width 1414 height 16
